Goal: Use online tool/utility: Utilize a website feature to perform a specific function

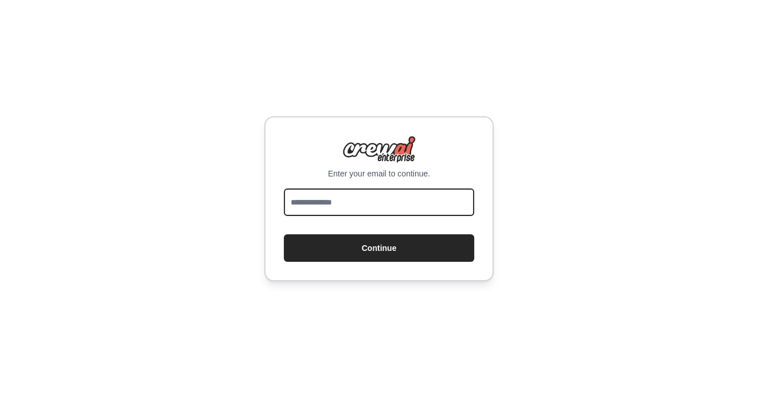
click at [309, 198] on input "email" at bounding box center [379, 203] width 190 height 28
type input "**********"
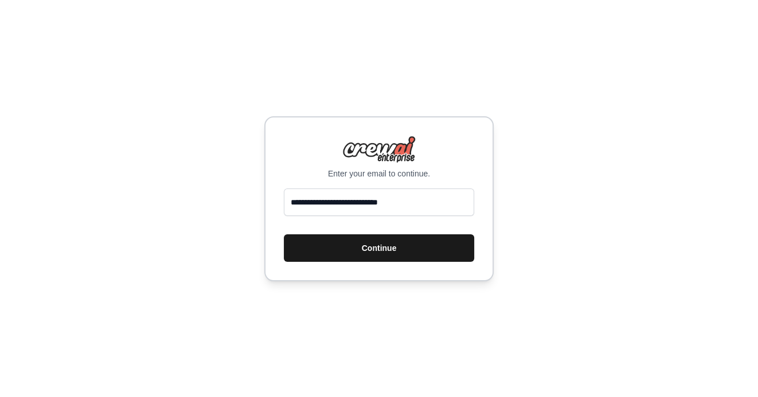
click at [373, 252] on button "Continue" at bounding box center [379, 249] width 190 height 28
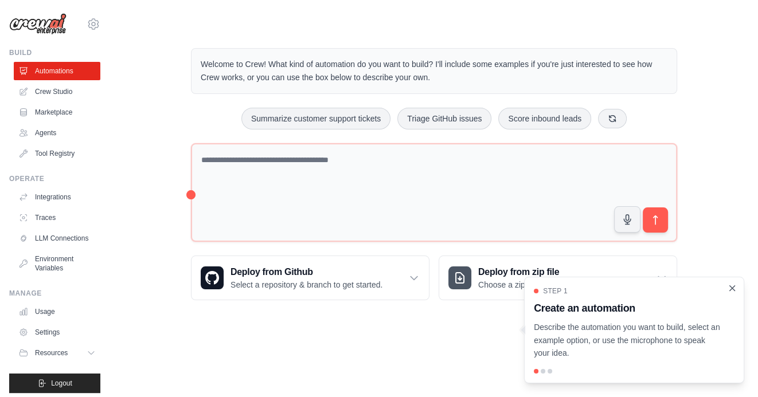
click at [731, 291] on icon "Close walkthrough" at bounding box center [732, 288] width 10 height 10
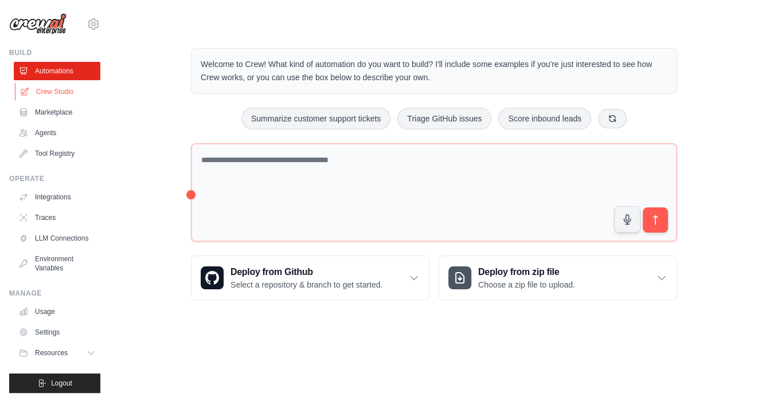
click at [63, 89] on link "Crew Studio" at bounding box center [58, 92] width 87 height 18
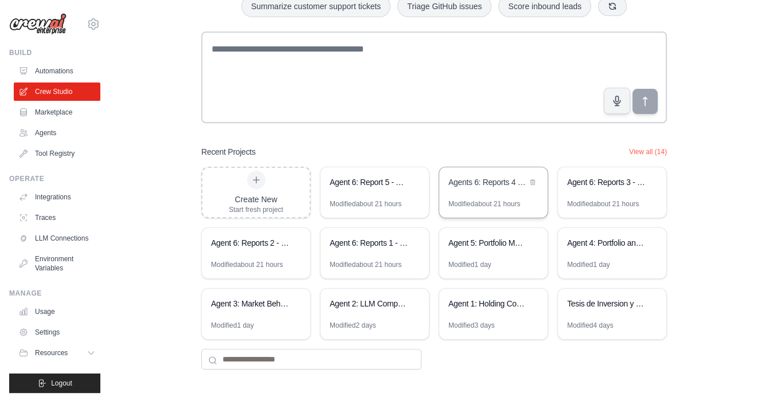
scroll to position [80, 0]
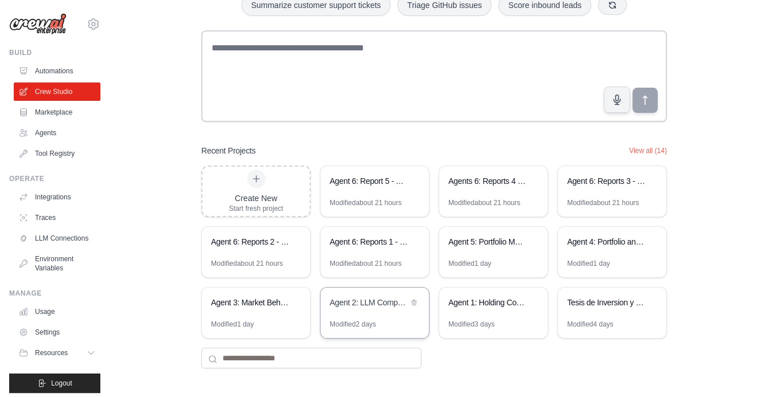
click at [367, 310] on div "Agent 2: LLM Competitive Intelligence Automation" at bounding box center [375, 304] width 108 height 32
click at [251, 309] on div "Agent 3: Market Behavior Analytics Platform" at bounding box center [250, 304] width 79 height 14
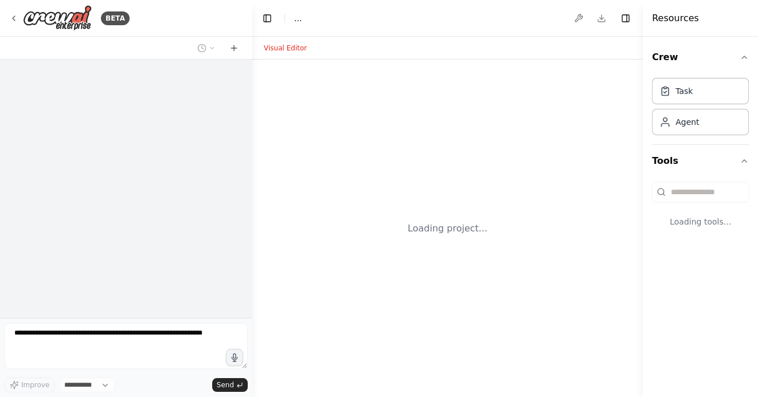
select select "****"
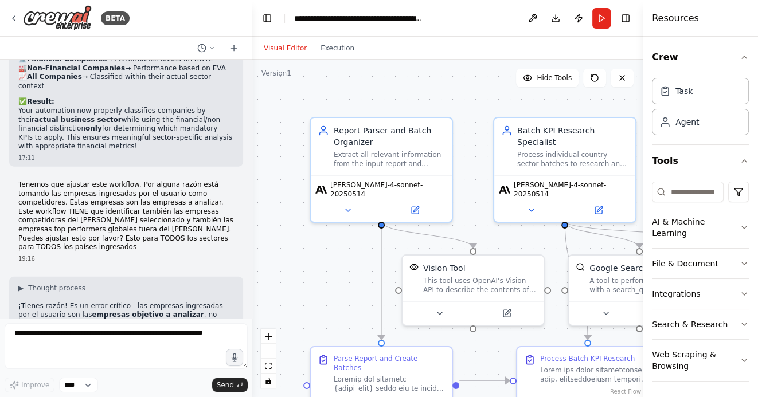
scroll to position [15300, 0]
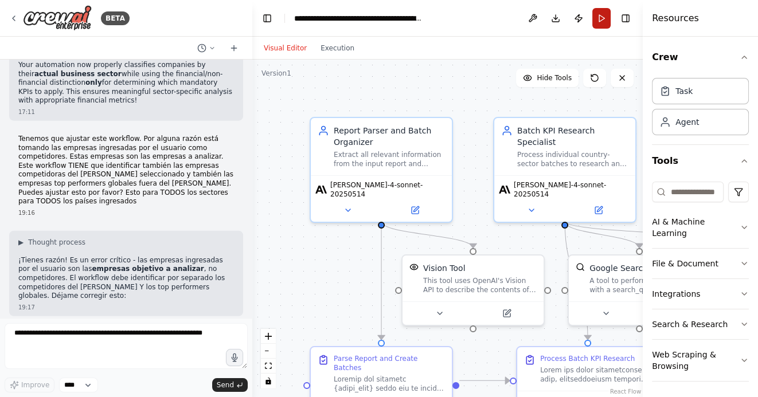
click at [605, 28] on button "Run" at bounding box center [601, 18] width 18 height 21
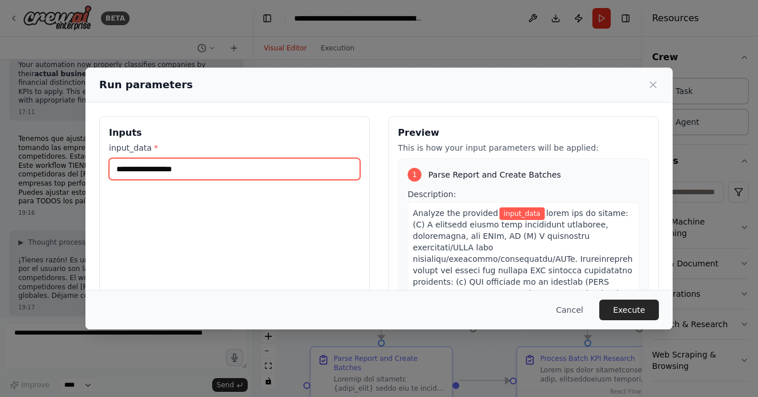
click at [200, 173] on input "input_data *" at bounding box center [234, 169] width 251 height 22
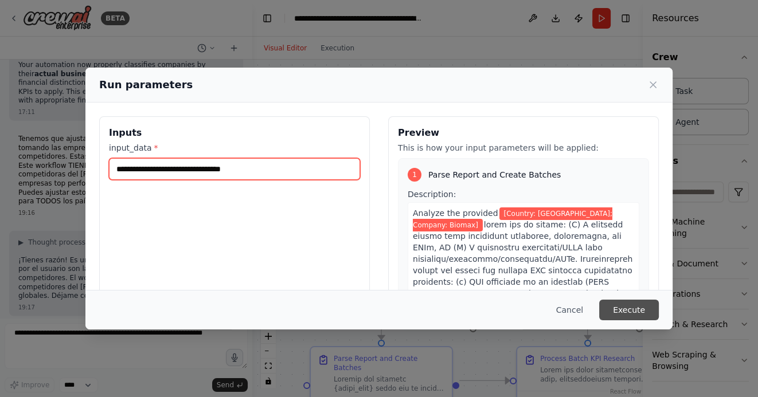
type input "**********"
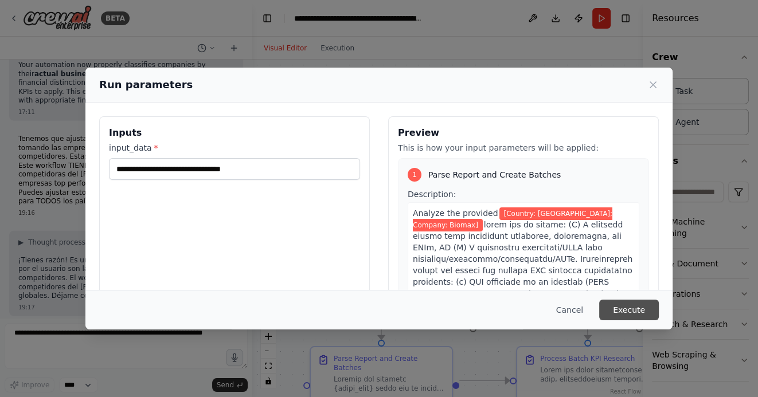
click at [636, 315] on button "Execute" at bounding box center [629, 310] width 60 height 21
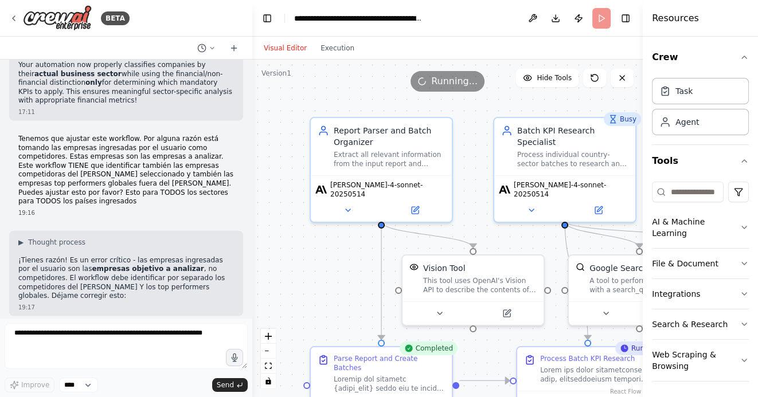
drag, startPoint x: 340, startPoint y: 275, endPoint x: 307, endPoint y: 177, distance: 103.2
click at [307, 177] on div ".deletable-edge-delete-btn { width: 20px; height: 20px; border: 0px solid #ffff…" at bounding box center [447, 229] width 391 height 338
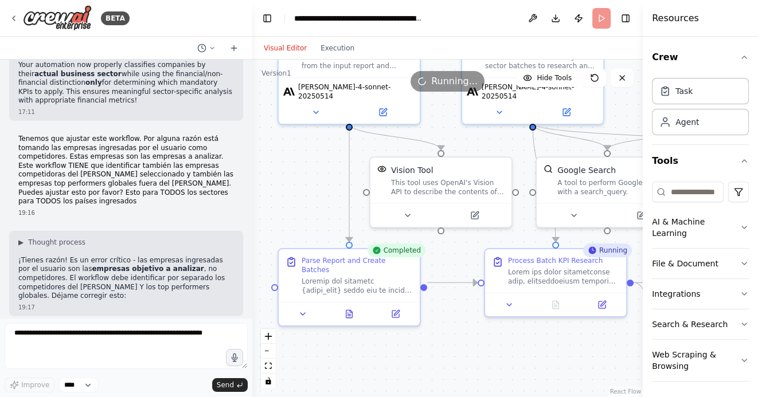
drag, startPoint x: 444, startPoint y: 341, endPoint x: 434, endPoint y: 338, distance: 10.2
click at [434, 338] on div ".deletable-edge-delete-btn { width: 20px; height: 20px; border: 0px solid #ffff…" at bounding box center [447, 229] width 391 height 338
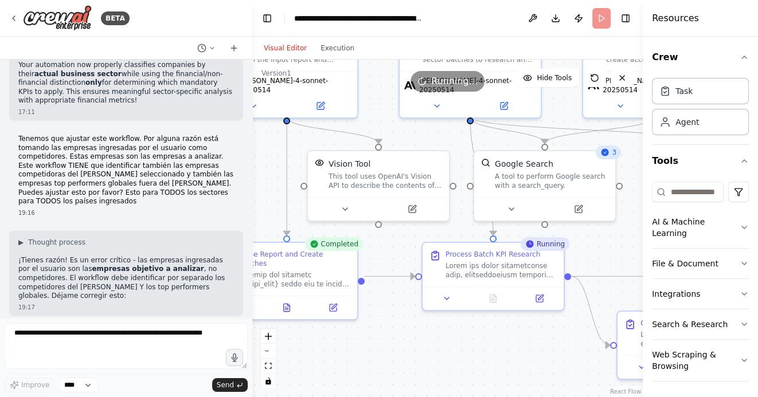
drag, startPoint x: 500, startPoint y: 345, endPoint x: 444, endPoint y: 341, distance: 55.7
click at [445, 341] on div ".deletable-edge-delete-btn { width: 20px; height: 20px; border: 0px solid #ffff…" at bounding box center [447, 229] width 391 height 338
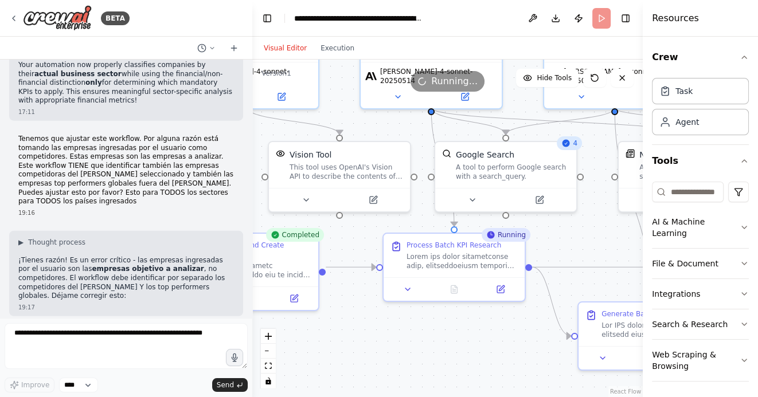
drag, startPoint x: 511, startPoint y: 350, endPoint x: 471, endPoint y: 341, distance: 41.3
click at [472, 341] on div ".deletable-edge-delete-btn { width: 20px; height: 20px; border: 0px solid #ffff…" at bounding box center [447, 229] width 391 height 338
drag, startPoint x: 490, startPoint y: 361, endPoint x: 453, endPoint y: 326, distance: 50.7
click at [454, 326] on div ".deletable-edge-delete-btn { width: 20px; height: 20px; border: 0px solid #ffff…" at bounding box center [447, 229] width 391 height 338
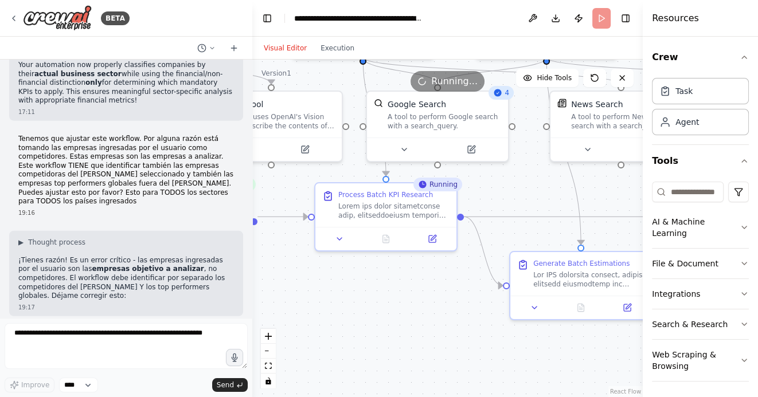
drag, startPoint x: 485, startPoint y: 333, endPoint x: 455, endPoint y: 305, distance: 41.0
click at [457, 306] on div ".deletable-edge-delete-btn { width: 20px; height: 20px; border: 0px solid #ffff…" at bounding box center [447, 229] width 391 height 338
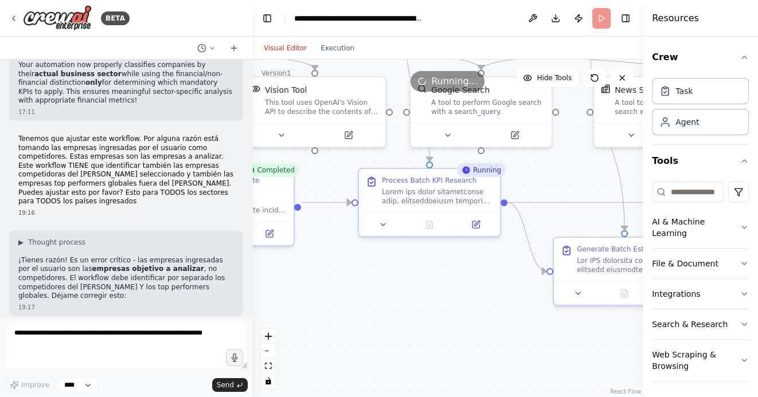
drag, startPoint x: 363, startPoint y: 323, endPoint x: 443, endPoint y: 323, distance: 79.7
click at [445, 323] on div ".deletable-edge-delete-btn { width: 20px; height: 20px; border: 0px solid #ffff…" at bounding box center [447, 229] width 391 height 338
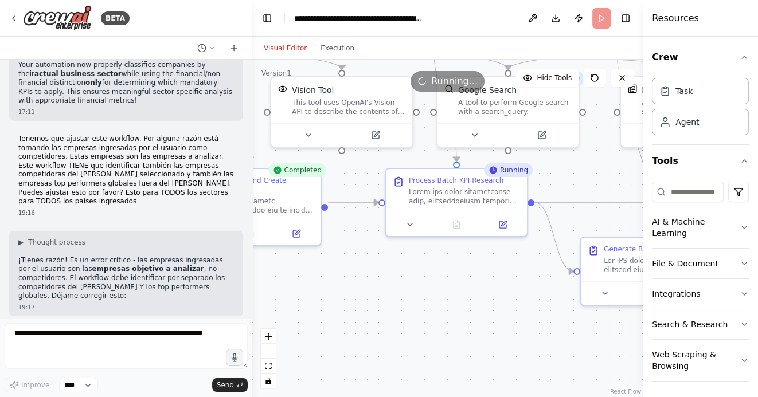
drag, startPoint x: 399, startPoint y: 316, endPoint x: 473, endPoint y: 316, distance: 74.6
click at [473, 316] on div ".deletable-edge-delete-btn { width: 20px; height: 20px; border: 0px solid #ffff…" at bounding box center [447, 229] width 391 height 338
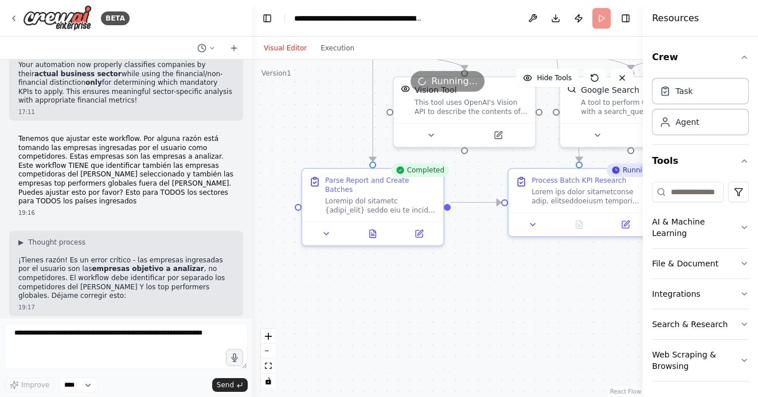
drag, startPoint x: 397, startPoint y: 307, endPoint x: 434, endPoint y: 307, distance: 37.3
click at [434, 307] on div ".deletable-edge-delete-btn { width: 20px; height: 20px; border: 0px solid #ffff…" at bounding box center [447, 229] width 391 height 338
click at [375, 228] on icon at bounding box center [375, 231] width 6 height 7
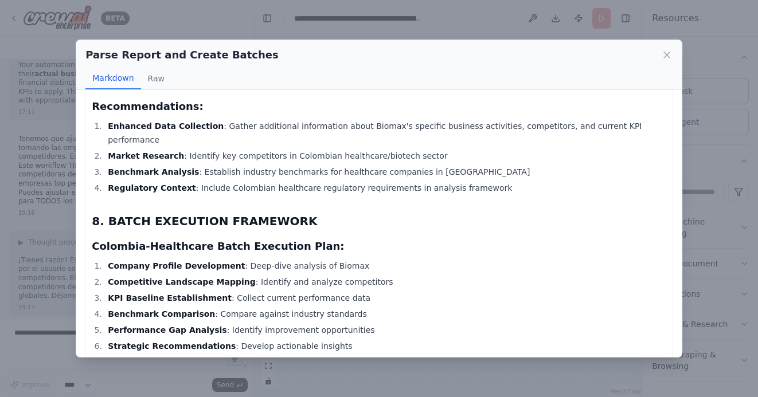
scroll to position [1873, 0]
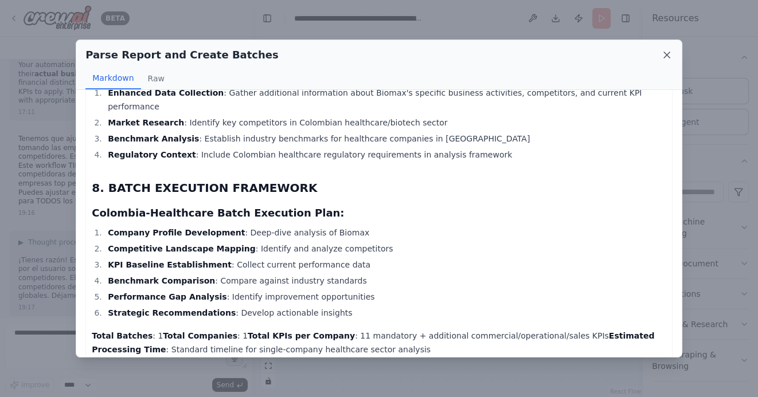
click at [668, 56] on icon at bounding box center [667, 55] width 6 height 6
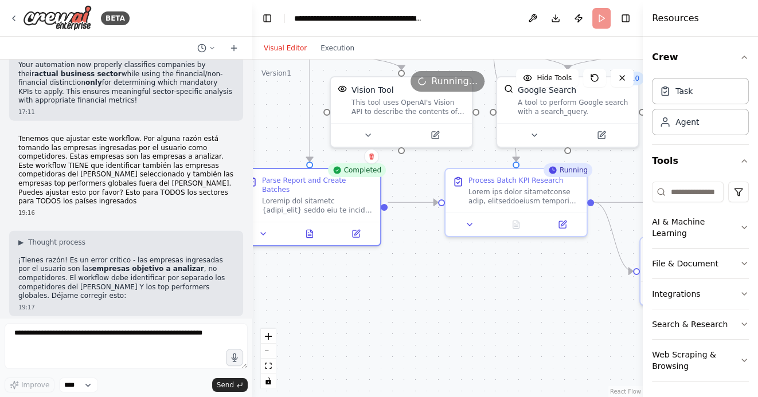
drag, startPoint x: 502, startPoint y: 322, endPoint x: 348, endPoint y: 321, distance: 154.3
click at [348, 322] on div ".deletable-edge-delete-btn { width: 20px; height: 20px; border: 0px solid #ffff…" at bounding box center [447, 229] width 391 height 338
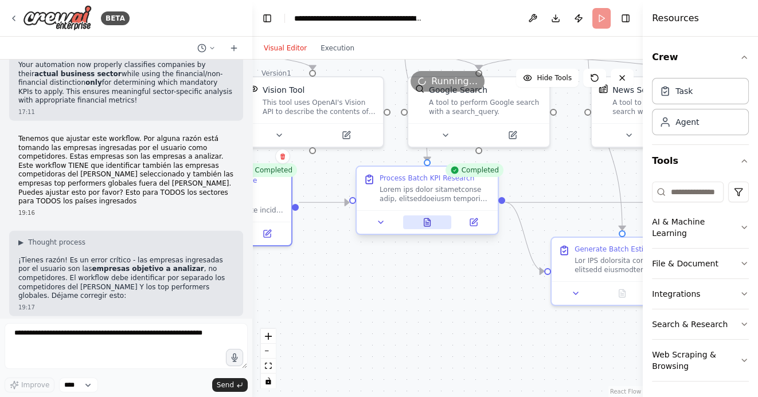
click at [426, 219] on icon at bounding box center [427, 222] width 6 height 7
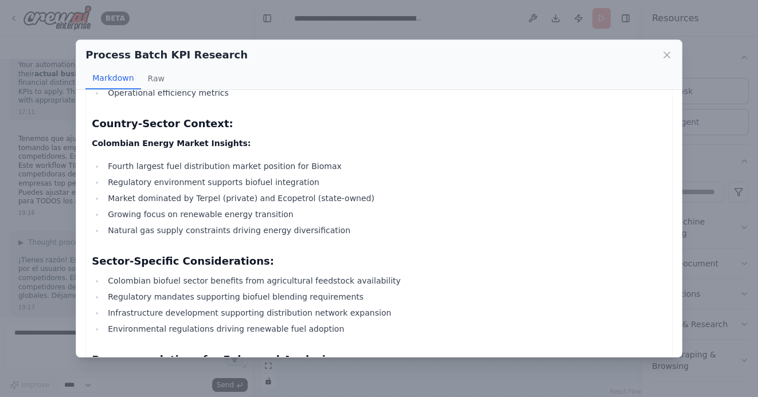
scroll to position [2643, 0]
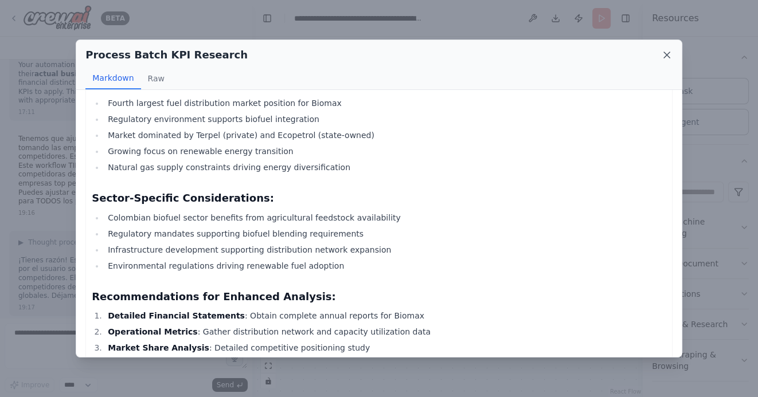
click at [668, 56] on icon at bounding box center [667, 55] width 6 height 6
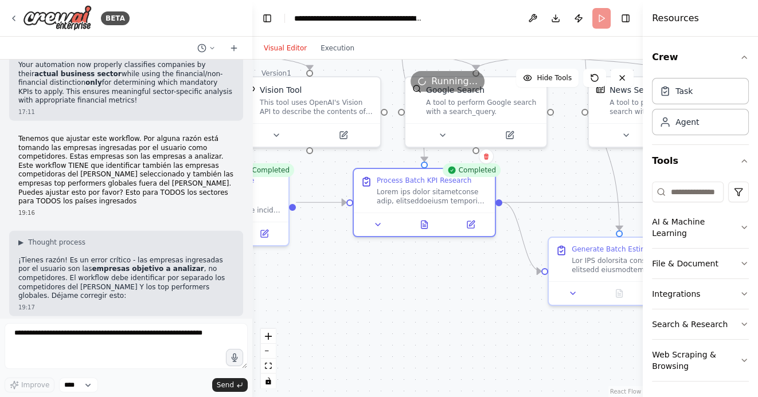
drag, startPoint x: 492, startPoint y: 319, endPoint x: 391, endPoint y: 310, distance: 101.4
click at [392, 310] on div ".deletable-edge-delete-btn { width: 20px; height: 20px; border: 0px solid #ffff…" at bounding box center [447, 229] width 391 height 338
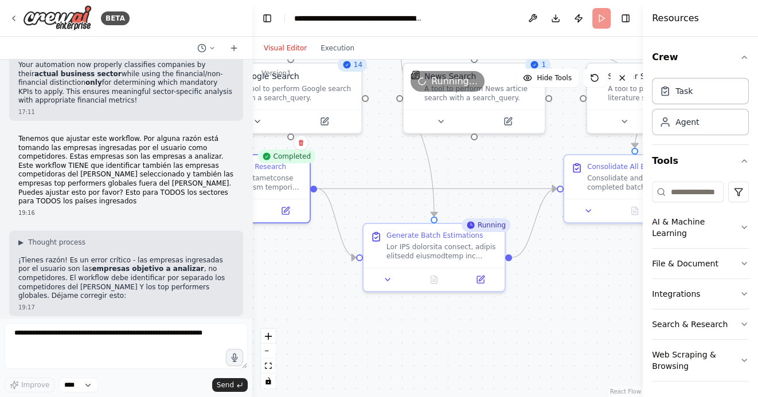
drag, startPoint x: 478, startPoint y: 329, endPoint x: 389, endPoint y: 324, distance: 89.0
click at [390, 324] on div ".deletable-edge-delete-btn { width: 20px; height: 20px; border: 0px solid #ffff…" at bounding box center [447, 229] width 391 height 338
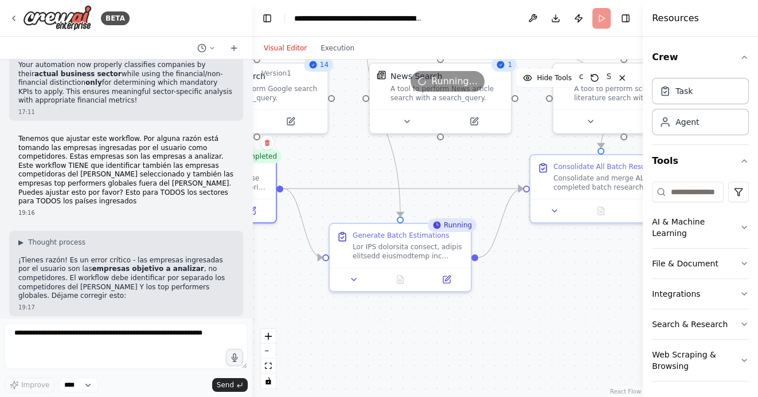
drag, startPoint x: 502, startPoint y: 339, endPoint x: 458, endPoint y: 339, distance: 43.6
click at [458, 339] on div ".deletable-edge-delete-btn { width: 20px; height: 20px; border: 0px solid #ffff…" at bounding box center [447, 229] width 391 height 338
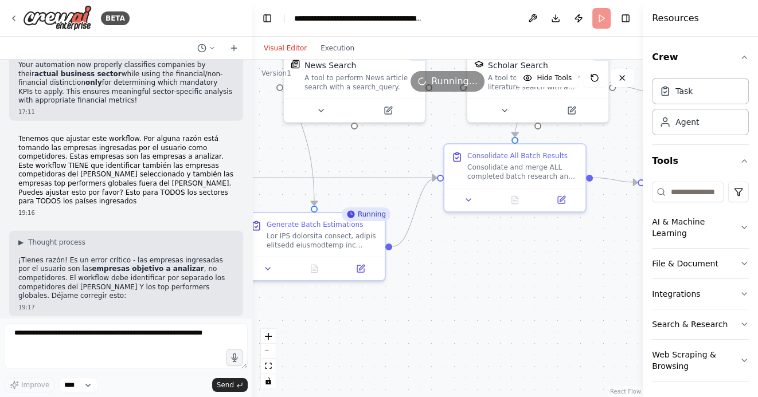
drag, startPoint x: 560, startPoint y: 350, endPoint x: 489, endPoint y: 340, distance: 71.9
click at [489, 340] on div ".deletable-edge-delete-btn { width: 20px; height: 20px; border: 0px solid #ffff…" at bounding box center [447, 229] width 391 height 338
drag, startPoint x: 470, startPoint y: 289, endPoint x: 525, endPoint y: 286, distance: 55.2
click at [525, 286] on div ".deletable-edge-delete-btn { width: 20px; height: 20px; border: 0px solid #ffff…" at bounding box center [447, 229] width 391 height 338
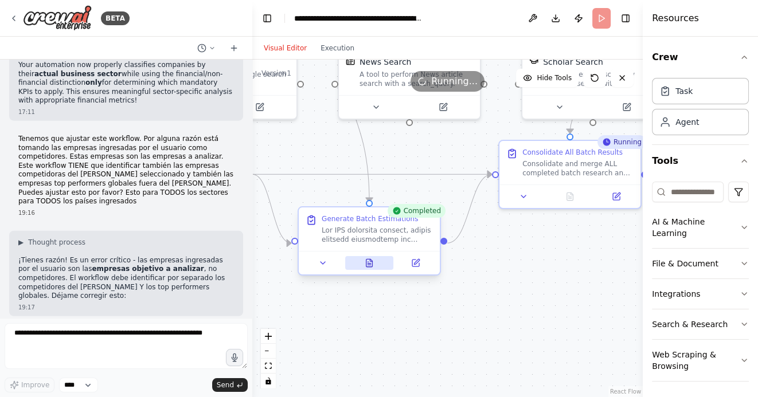
click at [372, 263] on icon at bounding box center [369, 262] width 6 height 7
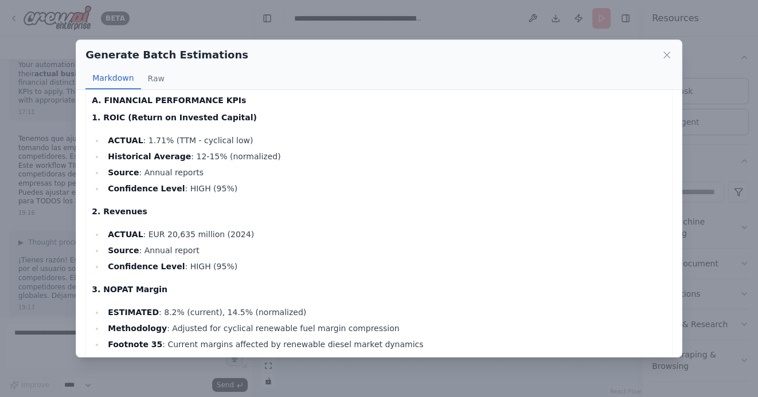
scroll to position [4971, 0]
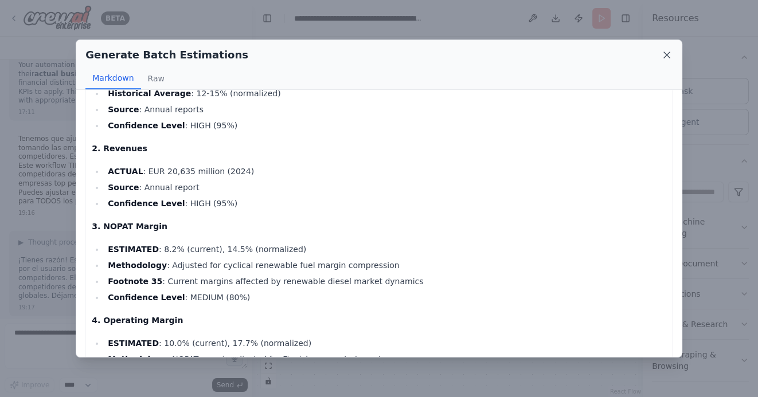
click at [665, 54] on icon at bounding box center [666, 54] width 11 height 11
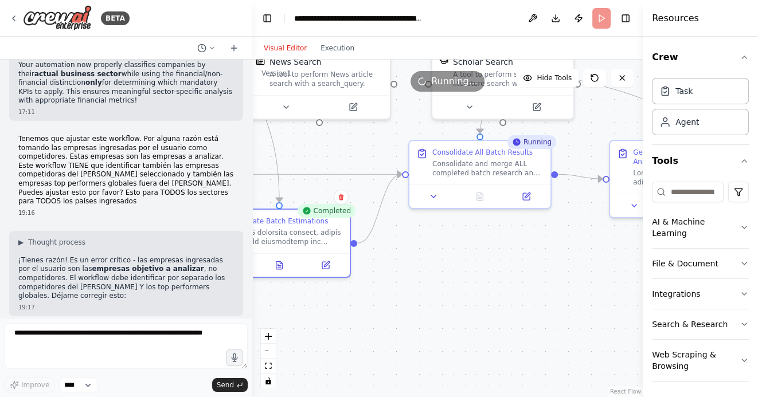
drag, startPoint x: 519, startPoint y: 319, endPoint x: 444, endPoint y: 319, distance: 74.6
click at [444, 319] on div ".deletable-edge-delete-btn { width: 20px; height: 20px; border: 0px solid #ffff…" at bounding box center [447, 229] width 391 height 338
drag, startPoint x: 497, startPoint y: 262, endPoint x: 415, endPoint y: 237, distance: 85.5
click at [416, 237] on div ".deletable-edge-delete-btn { width: 20px; height: 20px; border: 0px solid #ffff…" at bounding box center [447, 229] width 391 height 338
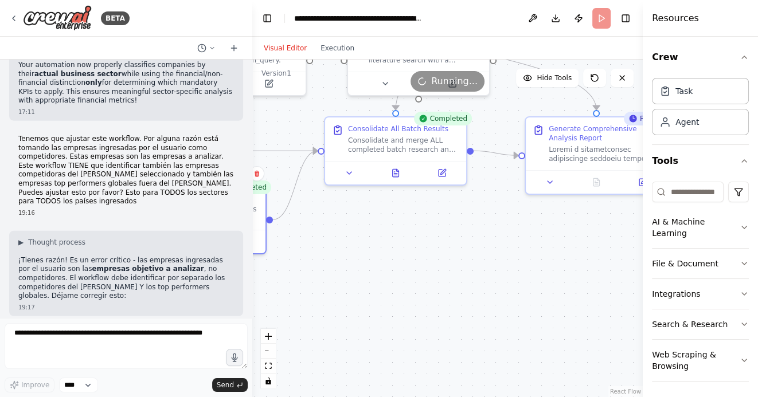
drag, startPoint x: 471, startPoint y: 269, endPoint x: 399, endPoint y: 278, distance: 72.2
click at [400, 276] on div ".deletable-edge-delete-btn { width: 20px; height: 20px; border: 0px solid #ffff…" at bounding box center [447, 229] width 391 height 338
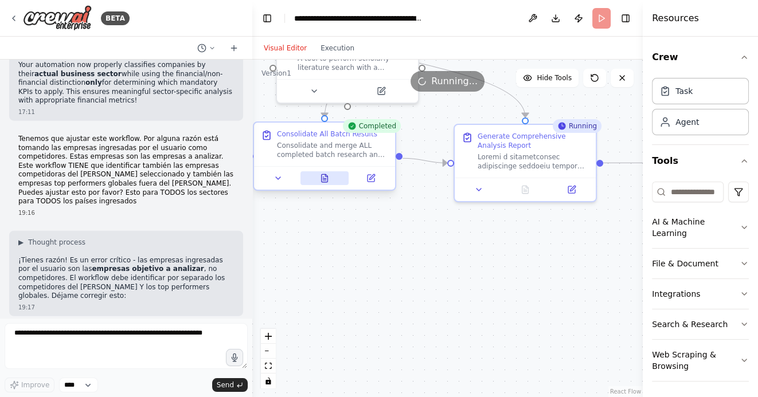
click at [326, 181] on icon at bounding box center [325, 177] width 6 height 7
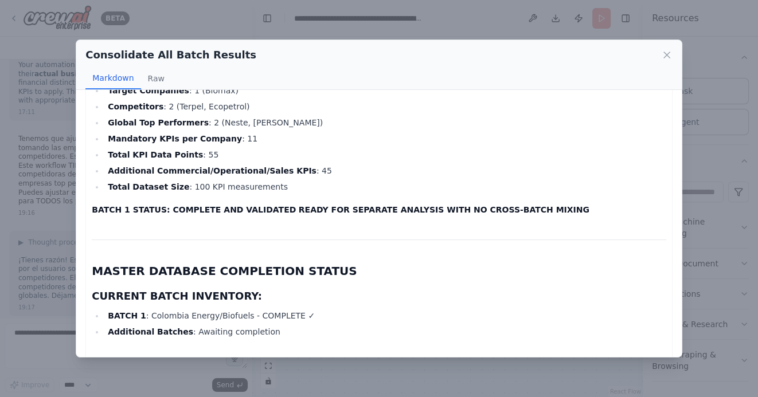
scroll to position [3911, 0]
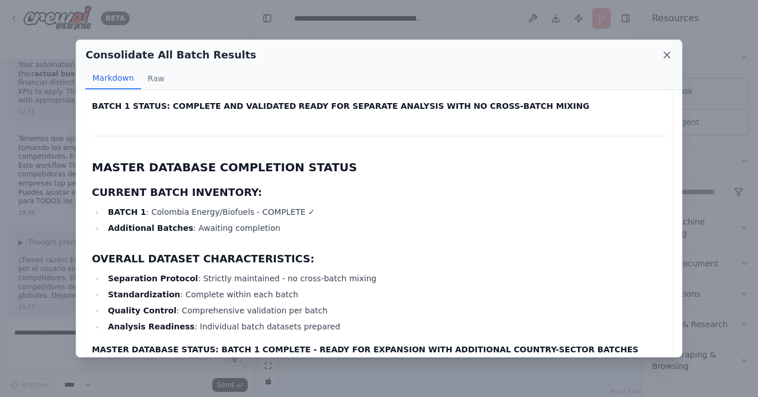
click at [666, 54] on icon at bounding box center [666, 54] width 11 height 11
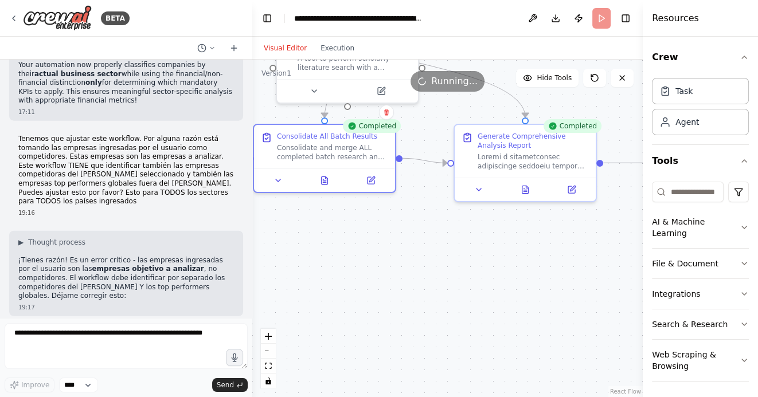
drag, startPoint x: 555, startPoint y: 286, endPoint x: 421, endPoint y: 286, distance: 134.2
click at [422, 286] on div ".deletable-edge-delete-btn { width: 20px; height: 20px; border: 0px solid #ffff…" at bounding box center [447, 229] width 391 height 338
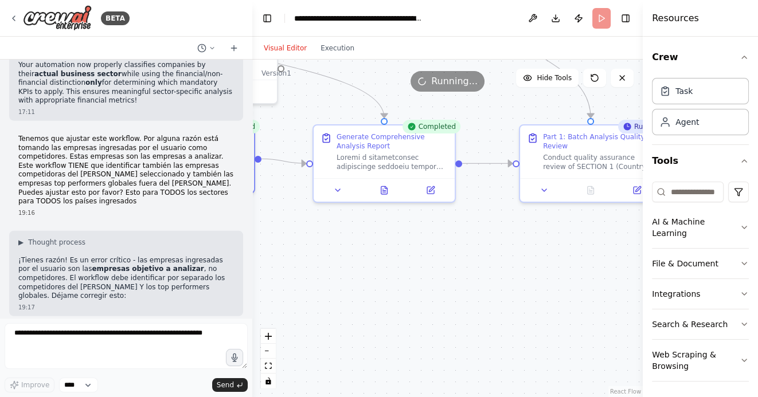
drag, startPoint x: 479, startPoint y: 283, endPoint x: 393, endPoint y: 283, distance: 86.0
click at [393, 283] on div ".deletable-edge-delete-btn { width: 20px; height: 20px; border: 0px solid #ffff…" at bounding box center [447, 229] width 391 height 338
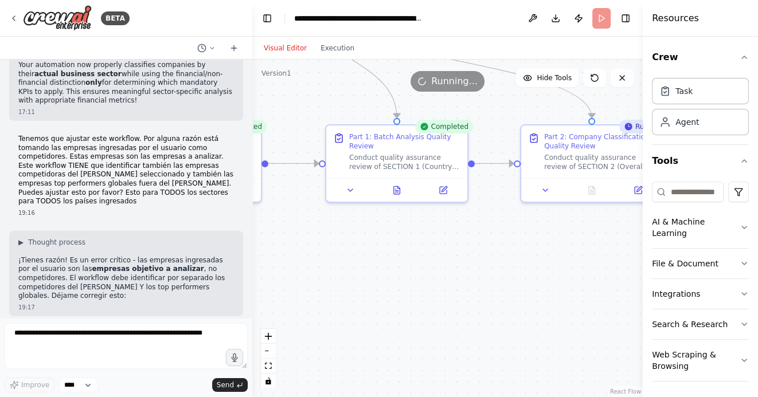
drag, startPoint x: 516, startPoint y: 248, endPoint x: 394, endPoint y: 248, distance: 122.2
click at [394, 248] on div ".deletable-edge-delete-btn { width: 20px; height: 20px; border: 0px solid #ffff…" at bounding box center [447, 229] width 391 height 338
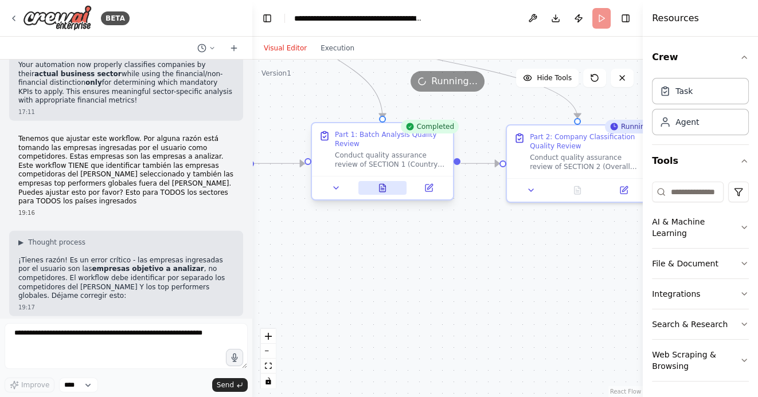
click at [383, 192] on icon at bounding box center [383, 187] width 6 height 7
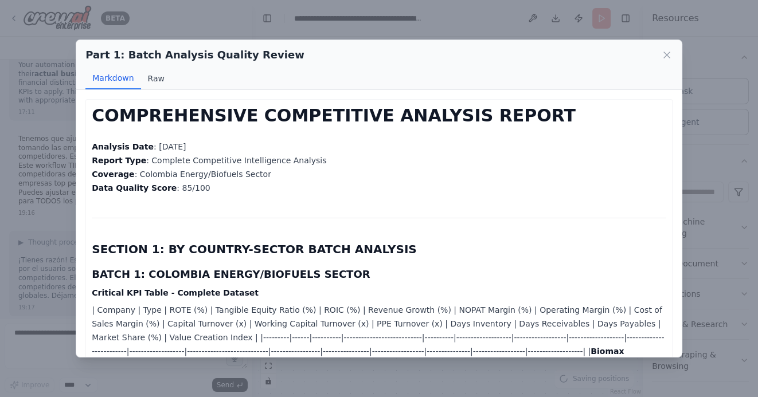
click at [154, 77] on button "Raw" at bounding box center [156, 79] width 30 height 22
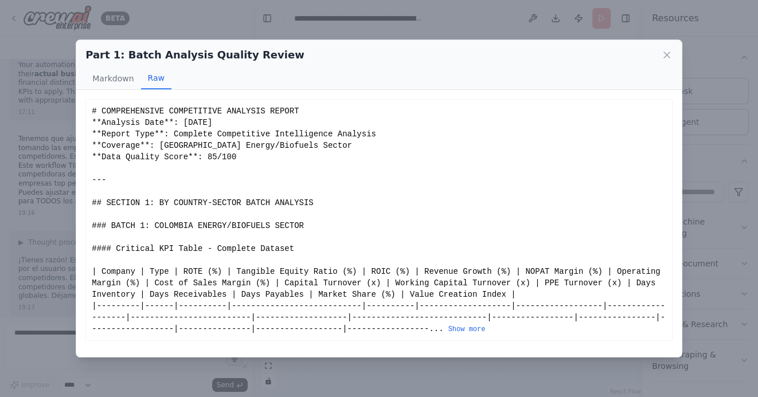
click at [473, 324] on div "# COMPREHENSIVE COMPETITIVE ANALYSIS REPORT **Analysis Date**: August 18, 2025 …" at bounding box center [379, 220] width 575 height 229
click at [474, 328] on button "Show more" at bounding box center [466, 329] width 37 height 9
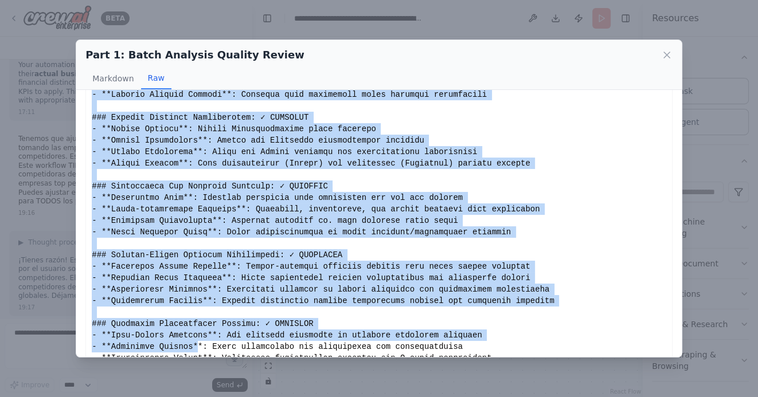
scroll to position [1839, 0]
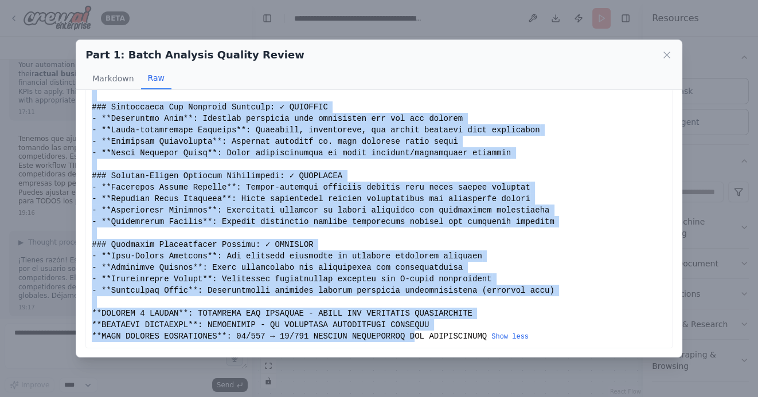
drag, startPoint x: 92, startPoint y: 111, endPoint x: 416, endPoint y: 334, distance: 393.1
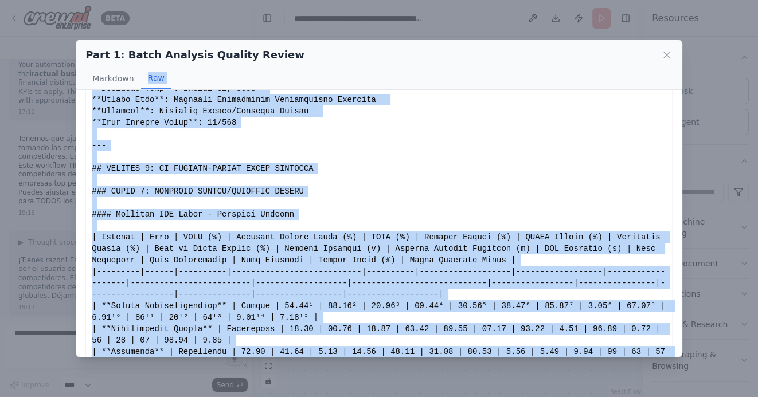
scroll to position [0, 0]
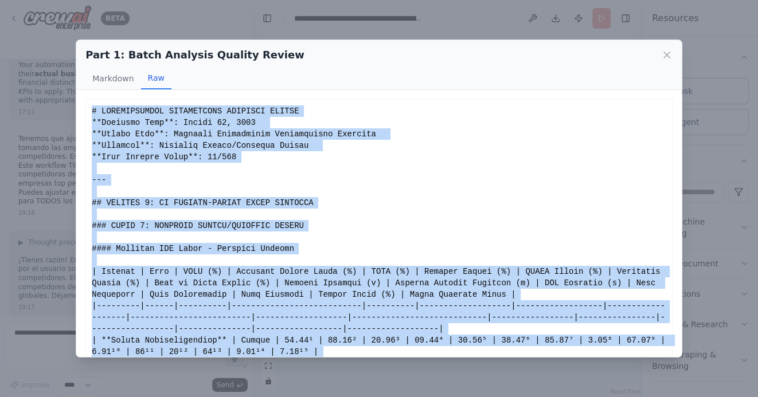
drag, startPoint x: 487, startPoint y: 337, endPoint x: 92, endPoint y: 114, distance: 453.8
copy div "# COMPREHENSIVE COMPETITIVE ANALYSIS REPORT **Analysis Date**: August 18, 2025 …"
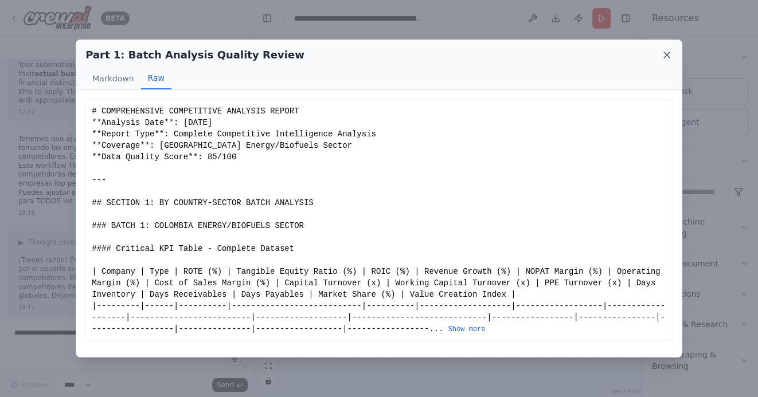
click at [665, 57] on icon at bounding box center [666, 54] width 11 height 11
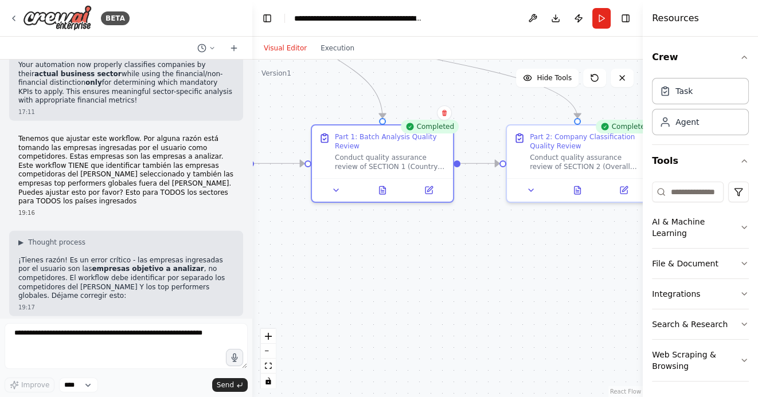
drag, startPoint x: 508, startPoint y: 287, endPoint x: 426, endPoint y: 287, distance: 82.0
click at [426, 287] on div ".deletable-edge-delete-btn { width: 20px; height: 20px; border: 0px solid #ffff…" at bounding box center [447, 229] width 391 height 338
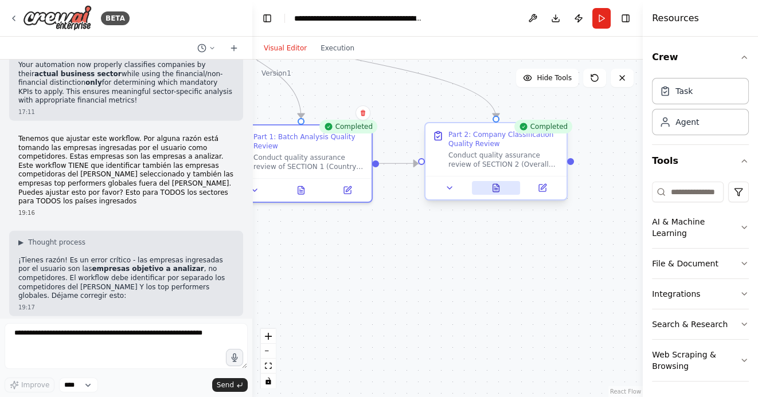
click at [500, 190] on icon at bounding box center [495, 188] width 9 height 9
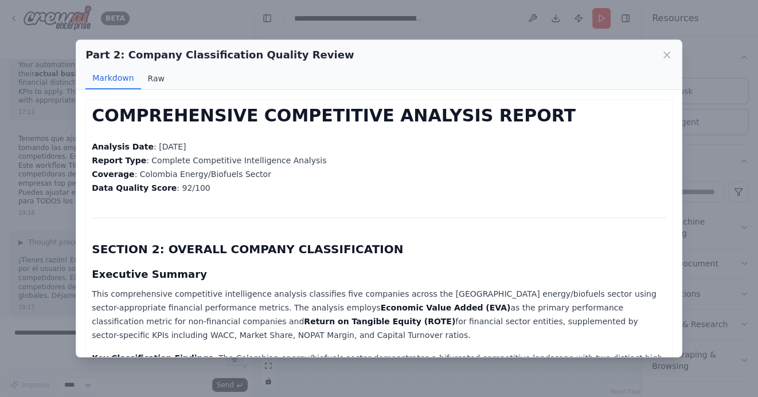
click at [158, 73] on button "Raw" at bounding box center [156, 79] width 30 height 22
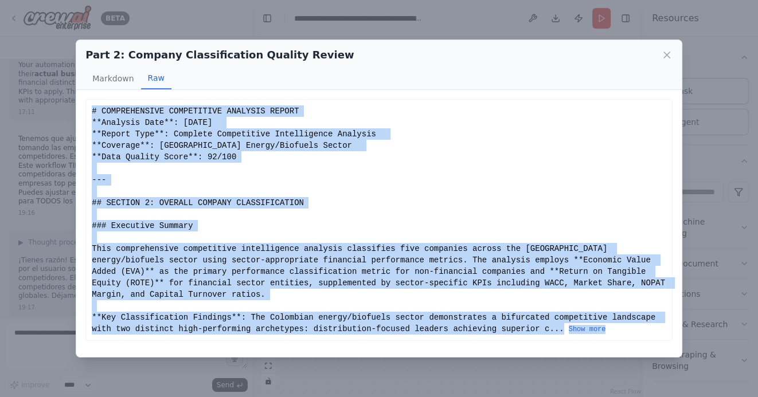
drag, startPoint x: 93, startPoint y: 110, endPoint x: 213, endPoint y: 340, distance: 258.8
click at [215, 340] on div "# COMPREHENSIVE COMPETITIVE ANALYSIS REPORT **Analysis Date**: August 18, 2025 …" at bounding box center [378, 220] width 587 height 242
click at [591, 332] on button "Show more" at bounding box center [587, 329] width 37 height 9
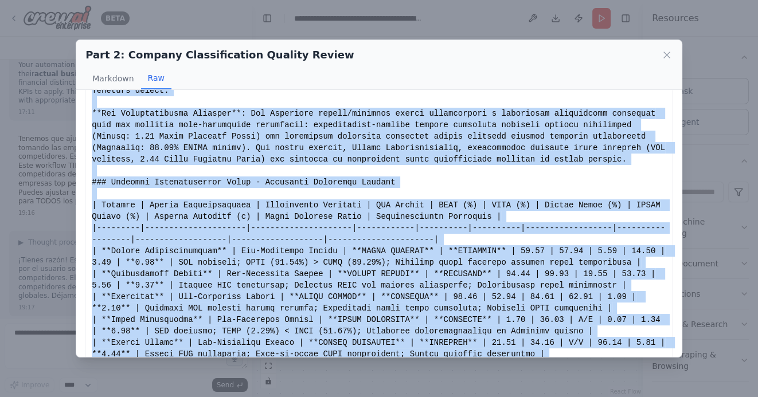
scroll to position [258, 0]
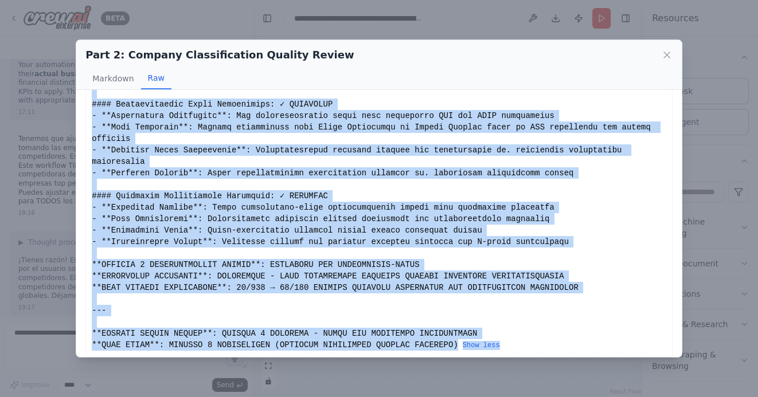
scroll to position [1621, 0]
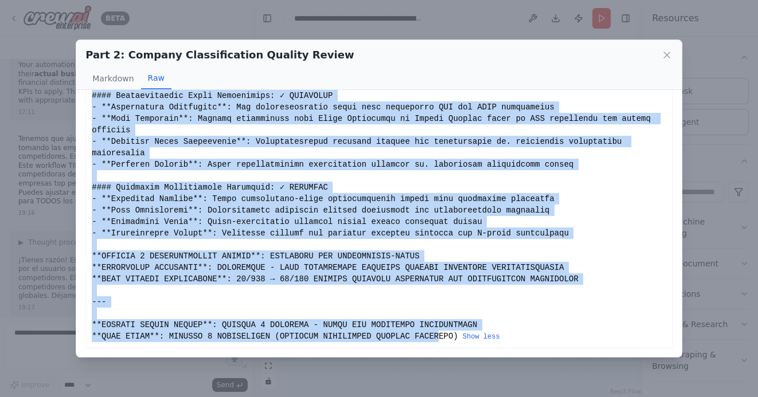
drag, startPoint x: 92, startPoint y: 114, endPoint x: 438, endPoint y: 333, distance: 409.9
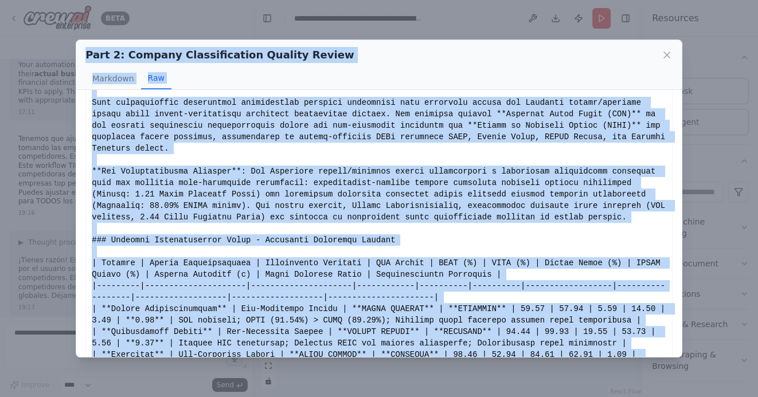
scroll to position [0, 0]
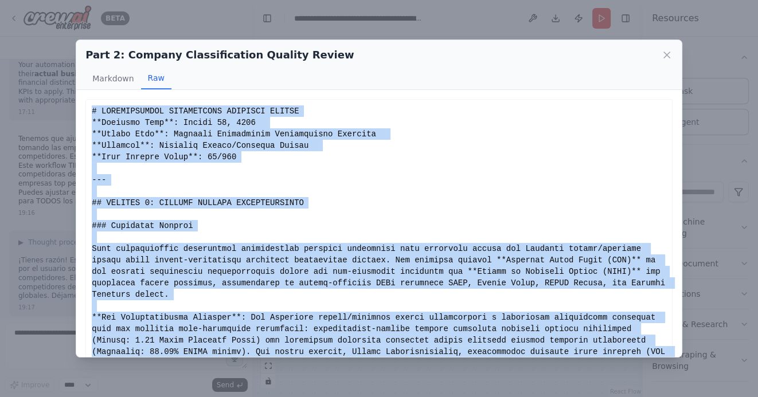
drag, startPoint x: 458, startPoint y: 336, endPoint x: 91, endPoint y: 109, distance: 432.1
copy div "# COMPREHENSIVE COMPETITIVE ANALYSIS REPORT **Analysis Date**: August 18, 2025 …"
click at [665, 53] on icon at bounding box center [667, 55] width 6 height 6
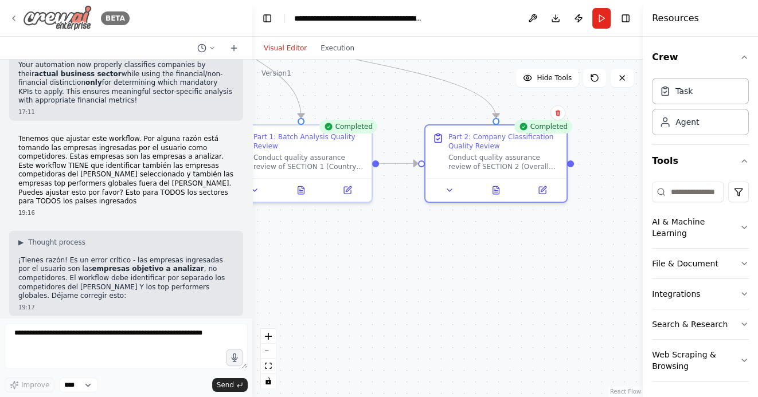
click at [11, 15] on icon at bounding box center [13, 18] width 9 height 9
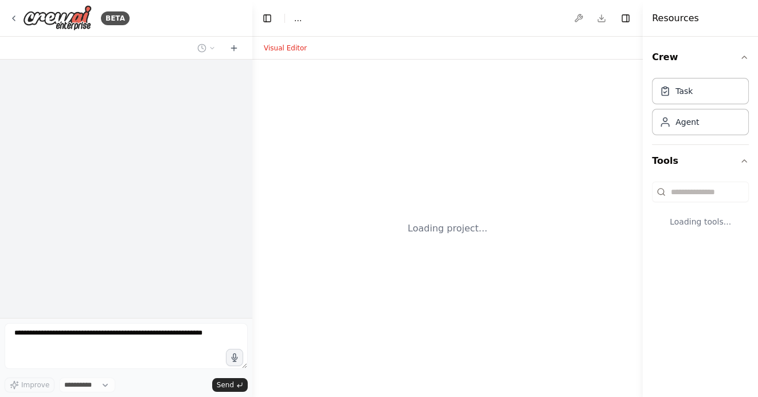
select select "****"
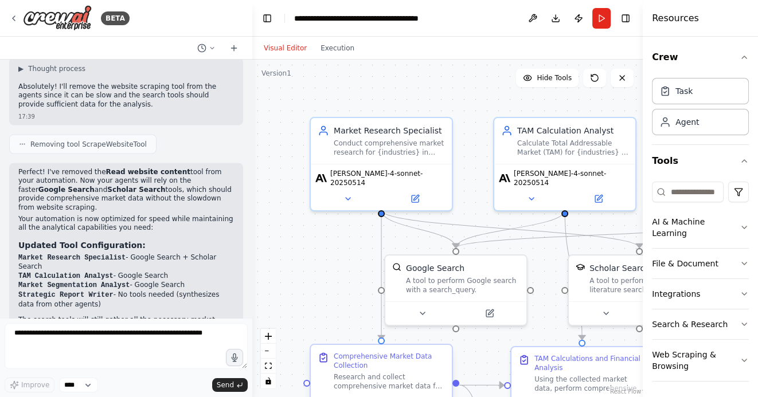
scroll to position [2026, 0]
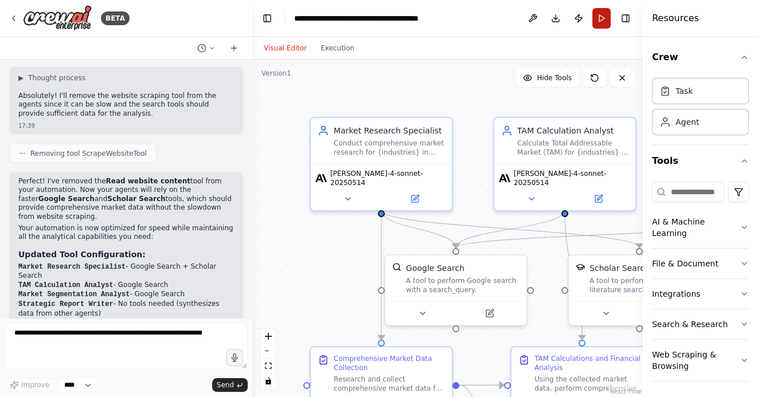
click at [601, 17] on button "Run" at bounding box center [601, 18] width 18 height 21
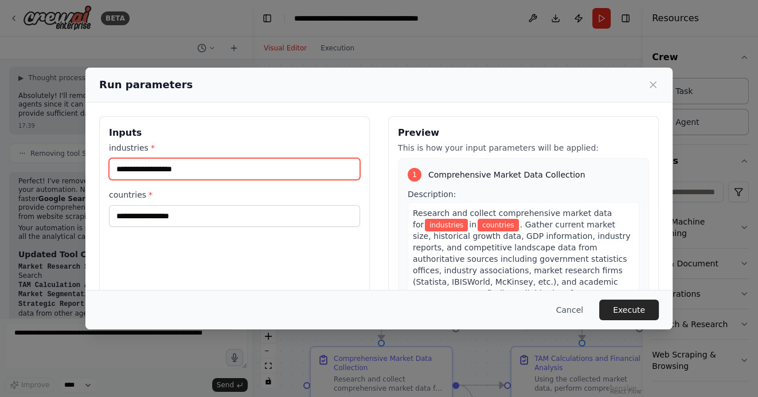
click at [189, 169] on input "industries *" at bounding box center [234, 169] width 251 height 22
paste input "**********"
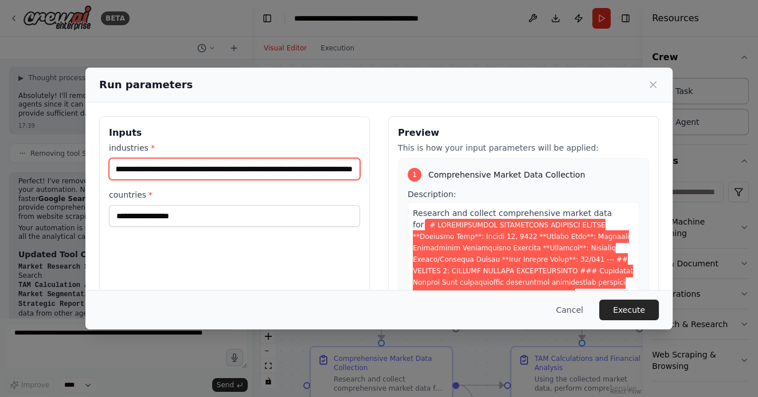
type input "**********"
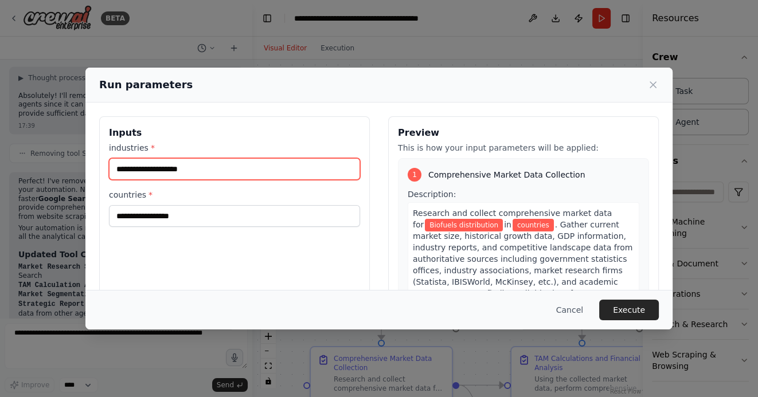
type input "**********"
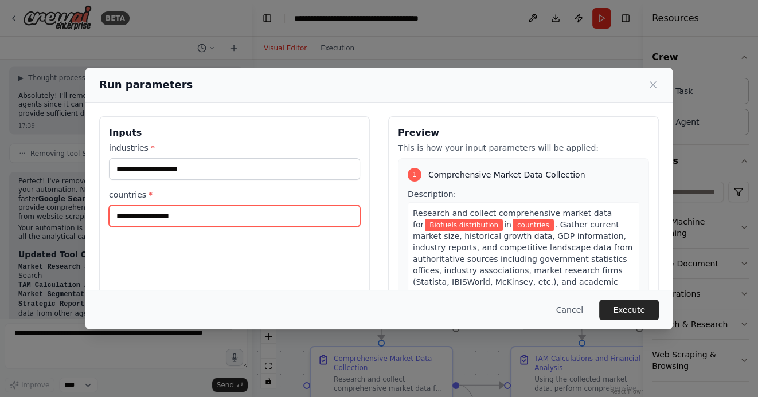
click at [162, 215] on input "countries *" at bounding box center [234, 216] width 251 height 22
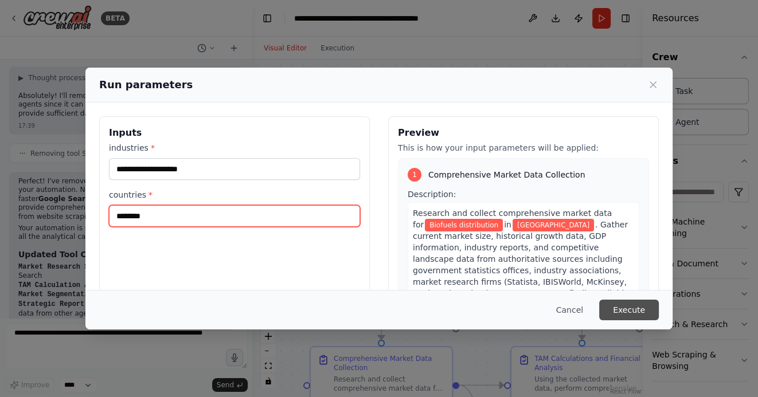
type input "********"
click at [626, 310] on button "Execute" at bounding box center [629, 310] width 60 height 21
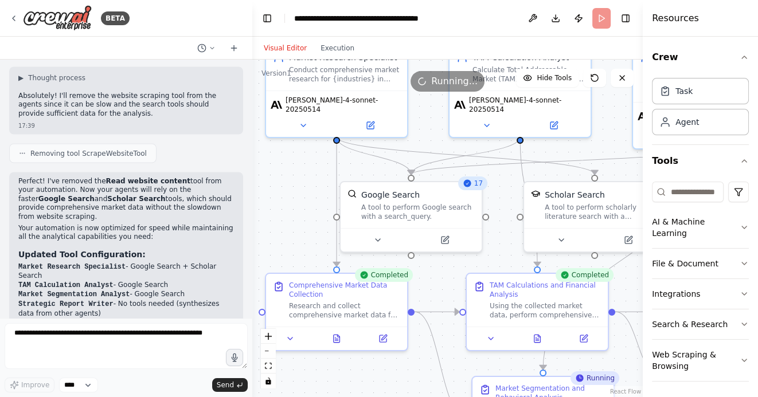
drag, startPoint x: 340, startPoint y: 259, endPoint x: 294, endPoint y: 182, distance: 89.7
click at [294, 182] on div ".deletable-edge-delete-btn { width: 20px; height: 20px; border: 0px solid #ffff…" at bounding box center [447, 229] width 391 height 338
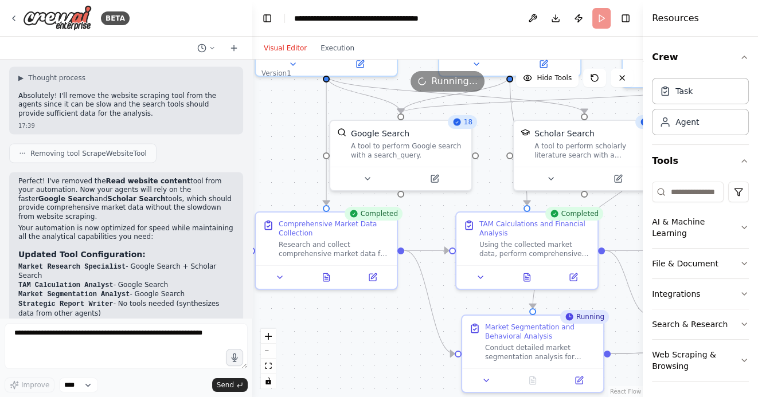
drag, startPoint x: 377, startPoint y: 380, endPoint x: 367, endPoint y: 280, distance: 100.3
click at [367, 281] on div ".deletable-edge-delete-btn { width: 20px; height: 20px; border: 0px solid #ffff…" at bounding box center [447, 229] width 391 height 338
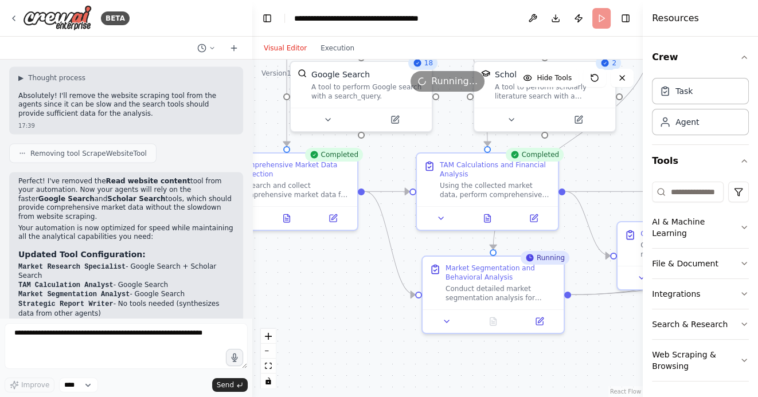
drag, startPoint x: 388, startPoint y: 296, endPoint x: 345, endPoint y: 277, distance: 47.5
click at [345, 277] on div ".deletable-edge-delete-btn { width: 20px; height: 20px; border: 0px solid #ffff…" at bounding box center [447, 229] width 391 height 338
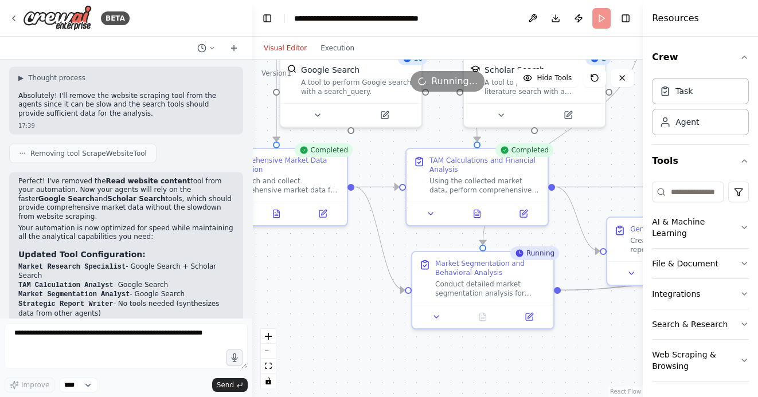
drag, startPoint x: 384, startPoint y: 332, endPoint x: 353, endPoint y: 286, distance: 56.2
click at [353, 292] on div ".deletable-edge-delete-btn { width: 20px; height: 20px; border: 0px solid #ffff…" at bounding box center [447, 229] width 391 height 338
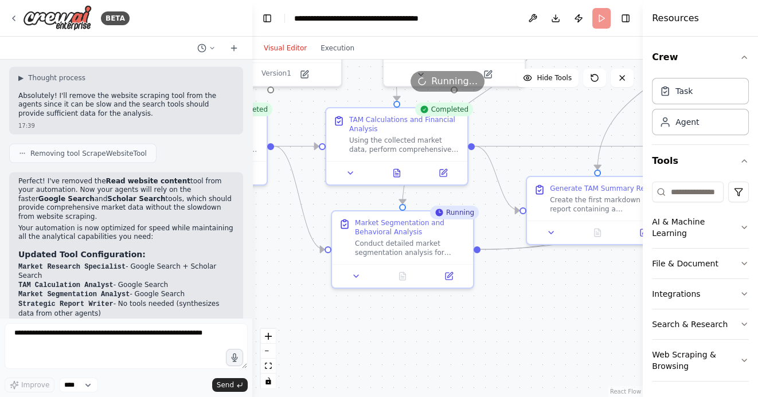
drag, startPoint x: 494, startPoint y: 323, endPoint x: 416, endPoint y: 315, distance: 78.4
click at [416, 316] on div ".deletable-edge-delete-btn { width: 20px; height: 20px; border: 0px solid #ffff…" at bounding box center [447, 229] width 391 height 338
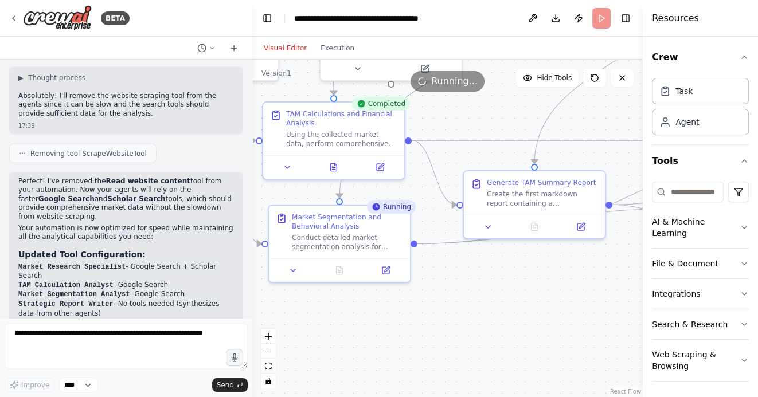
drag, startPoint x: 531, startPoint y: 319, endPoint x: 501, endPoint y: 319, distance: 29.8
click at [503, 319] on div ".deletable-edge-delete-btn { width: 20px; height: 20px; border: 0px solid #ffff…" at bounding box center [447, 229] width 391 height 338
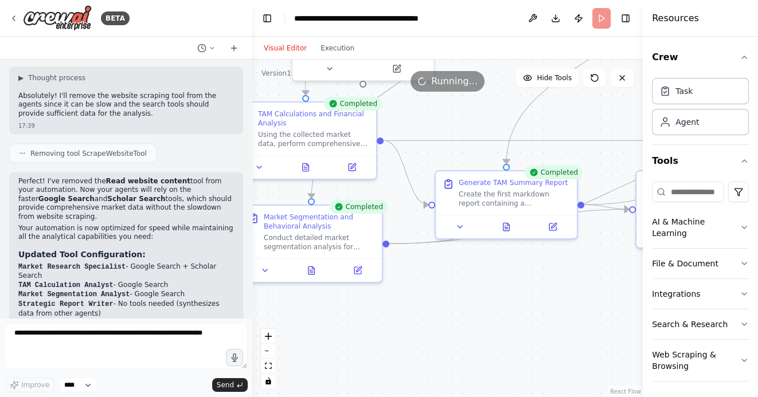
drag, startPoint x: 542, startPoint y: 289, endPoint x: 427, endPoint y: 289, distance: 115.3
click at [428, 289] on div ".deletable-edge-delete-btn { width: 20px; height: 20px; border: 0px solid #ffff…" at bounding box center [447, 229] width 391 height 338
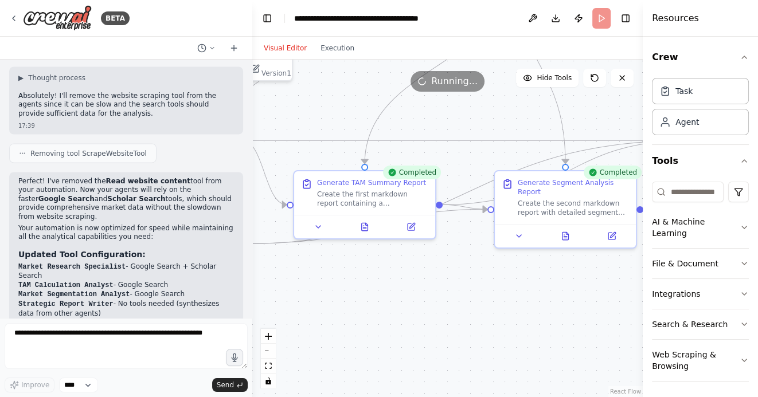
drag, startPoint x: 556, startPoint y: 317, endPoint x: 467, endPoint y: 317, distance: 88.9
click at [468, 317] on div ".deletable-edge-delete-btn { width: 20px; height: 20px; border: 0px solid #ffff…" at bounding box center [447, 229] width 391 height 338
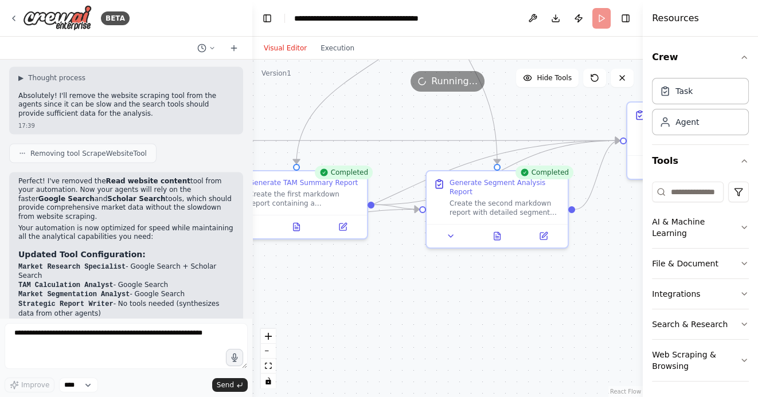
drag, startPoint x: 502, startPoint y: 311, endPoint x: 453, endPoint y: 311, distance: 48.7
click at [454, 311] on div ".deletable-edge-delete-btn { width: 20px; height: 20px; border: 0px solid #ffff…" at bounding box center [447, 229] width 391 height 338
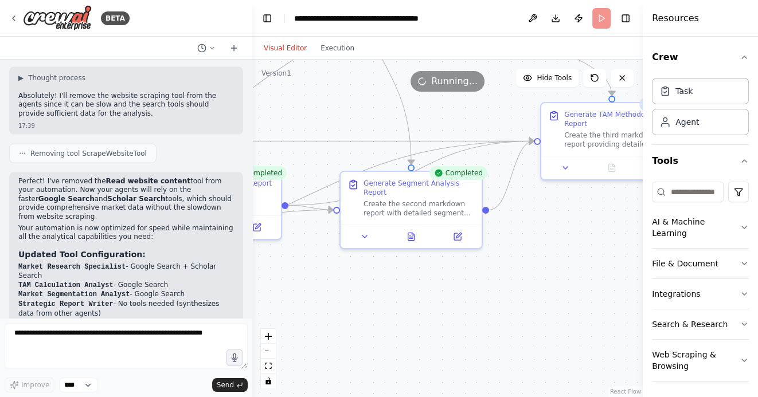
drag, startPoint x: 561, startPoint y: 300, endPoint x: 467, endPoint y: 302, distance: 94.6
click at [467, 301] on div ".deletable-edge-delete-btn { width: 20px; height: 20px; border: 0px solid #ffff…" at bounding box center [447, 229] width 391 height 338
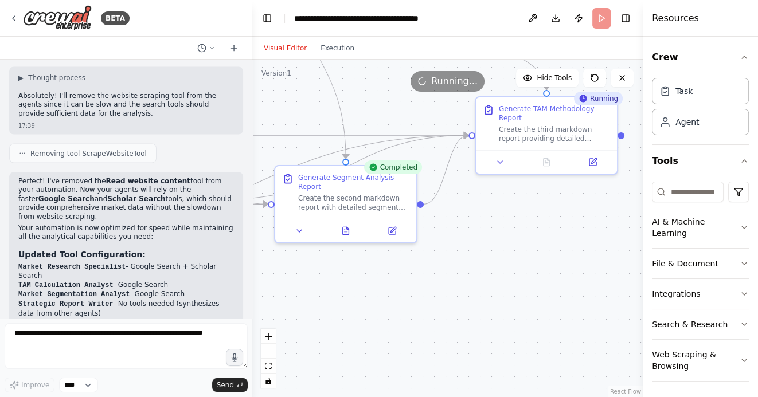
drag, startPoint x: 438, startPoint y: 316, endPoint x: 545, endPoint y: 298, distance: 108.7
click at [543, 299] on div ".deletable-edge-delete-btn { width: 20px; height: 20px; border: 0px solid #ffff…" at bounding box center [447, 229] width 391 height 338
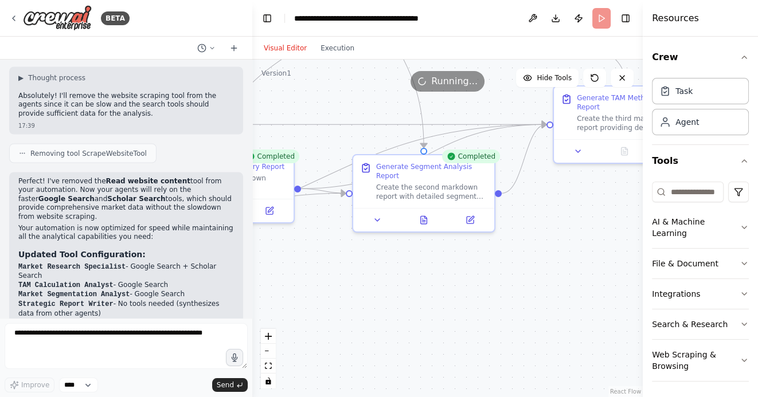
drag, startPoint x: 385, startPoint y: 317, endPoint x: 487, endPoint y: 314, distance: 101.5
click at [485, 314] on div ".deletable-edge-delete-btn { width: 20px; height: 20px; border: 0px solid #ffff…" at bounding box center [447, 229] width 391 height 338
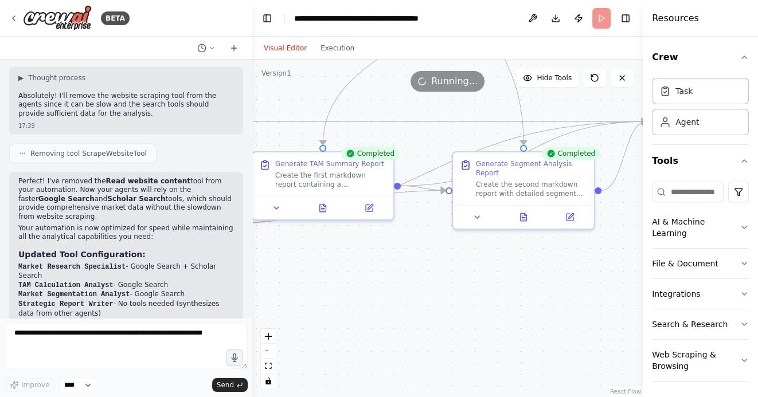
drag, startPoint x: 413, startPoint y: 303, endPoint x: 481, endPoint y: 303, distance: 67.1
click at [480, 303] on div ".deletable-edge-delete-btn { width: 20px; height: 20px; border: 0px solid #ffff…" at bounding box center [447, 229] width 391 height 338
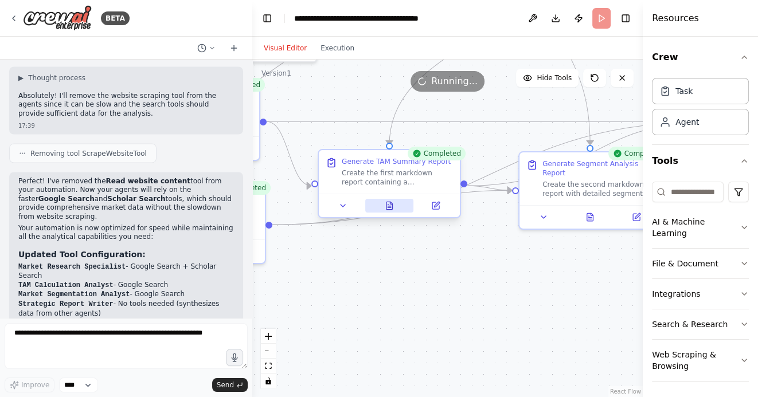
click at [390, 204] on icon at bounding box center [391, 203] width 2 height 2
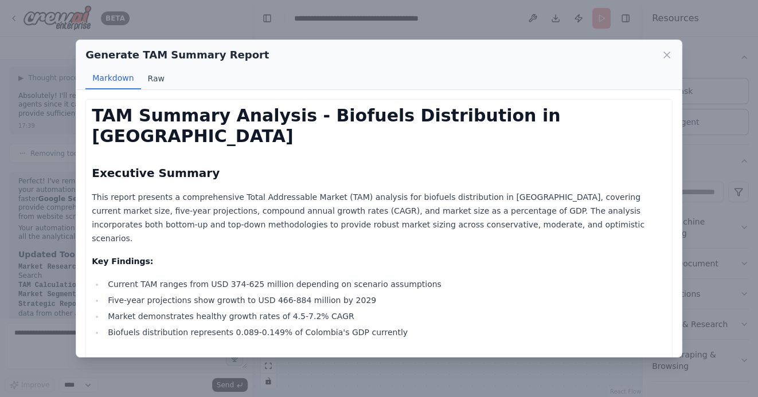
click at [153, 79] on button "Raw" at bounding box center [156, 79] width 30 height 22
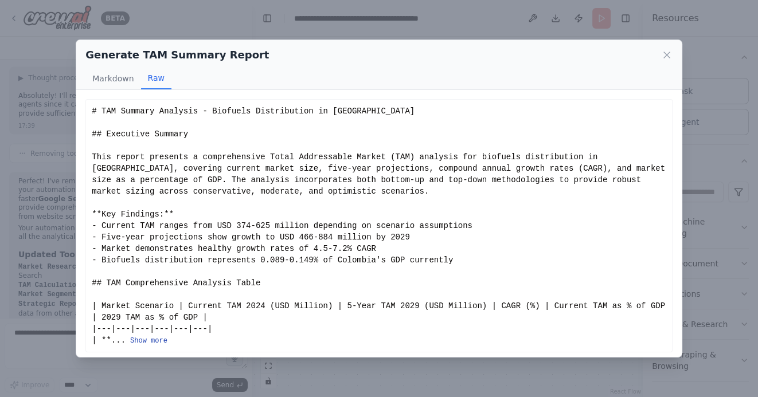
click at [158, 341] on button "Show more" at bounding box center [148, 341] width 37 height 9
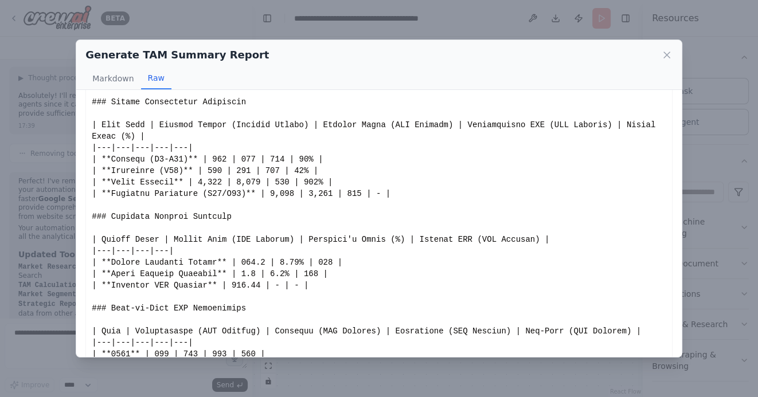
scroll to position [313, 0]
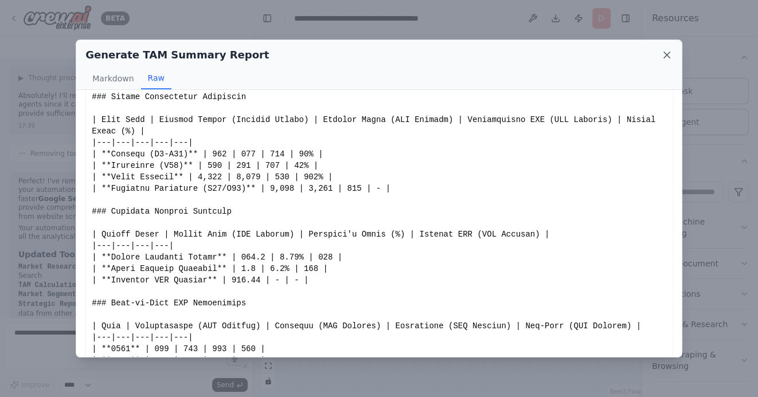
click at [666, 56] on icon at bounding box center [667, 55] width 6 height 6
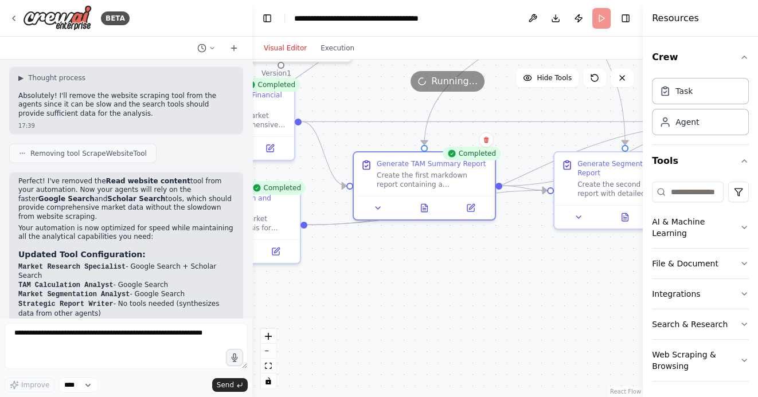
drag, startPoint x: 353, startPoint y: 294, endPoint x: 473, endPoint y: 294, distance: 120.4
click at [469, 294] on div ".deletable-edge-delete-btn { width: 20px; height: 20px; border: 0px solid #ffff…" at bounding box center [447, 229] width 391 height 338
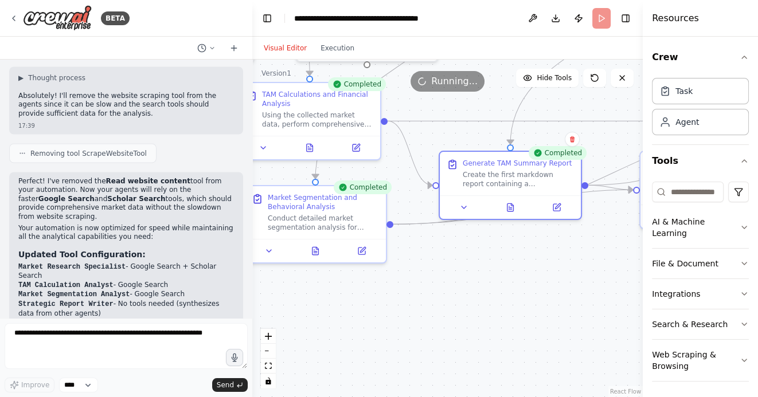
drag, startPoint x: 334, startPoint y: 326, endPoint x: 470, endPoint y: 323, distance: 136.5
click at [465, 326] on div ".deletable-edge-delete-btn { width: 20px; height: 20px; border: 0px solid #ffff…" at bounding box center [447, 229] width 391 height 338
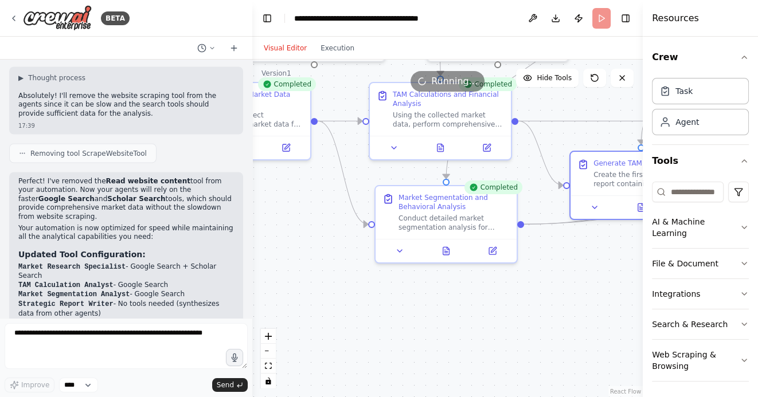
drag, startPoint x: 372, startPoint y: 317, endPoint x: 482, endPoint y: 317, distance: 110.1
click at [475, 317] on div ".deletable-edge-delete-btn { width: 20px; height: 20px; border: 0px solid #ffff…" at bounding box center [447, 229] width 391 height 338
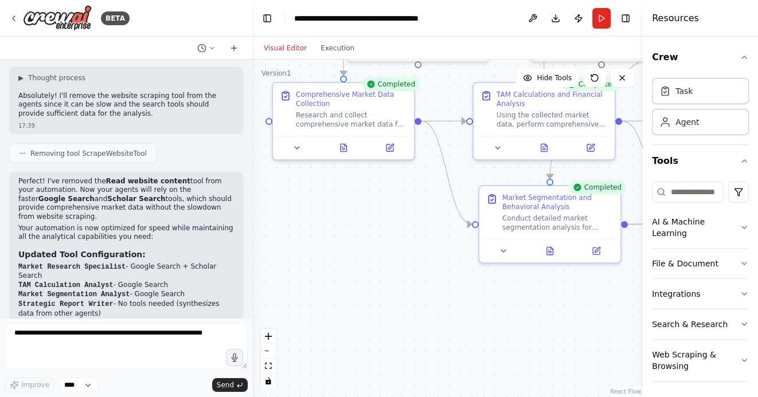
drag, startPoint x: 418, startPoint y: 262, endPoint x: 437, endPoint y: 263, distance: 19.5
click at [437, 263] on div ".deletable-edge-delete-btn { width: 20px; height: 20px; border: 0px solid #ffff…" at bounding box center [447, 229] width 391 height 338
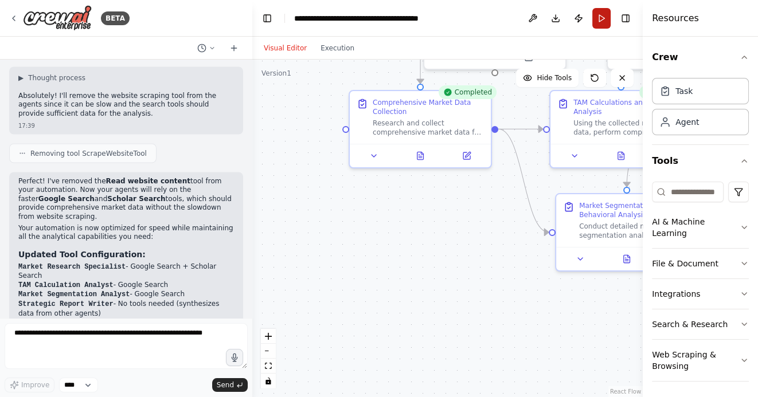
click at [600, 19] on button "Run" at bounding box center [601, 18] width 18 height 21
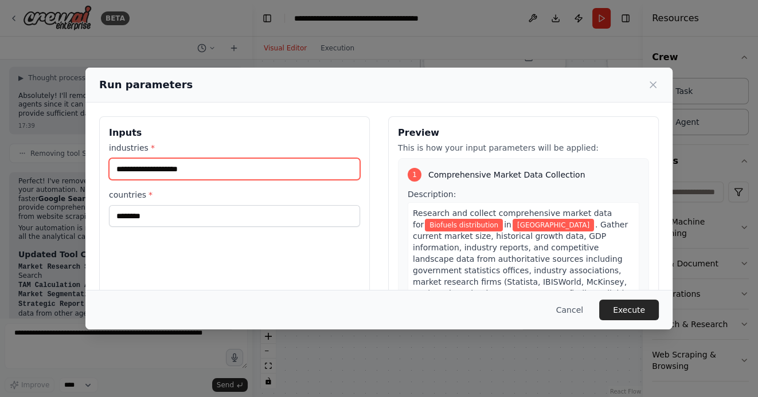
click at [118, 169] on input "**********" at bounding box center [234, 169] width 251 height 22
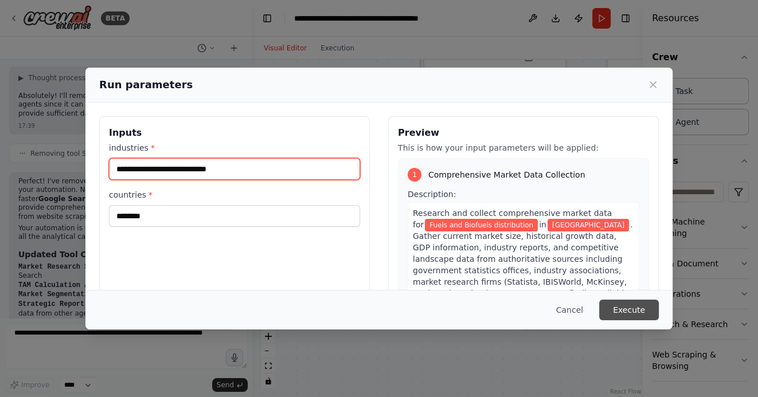
type input "**********"
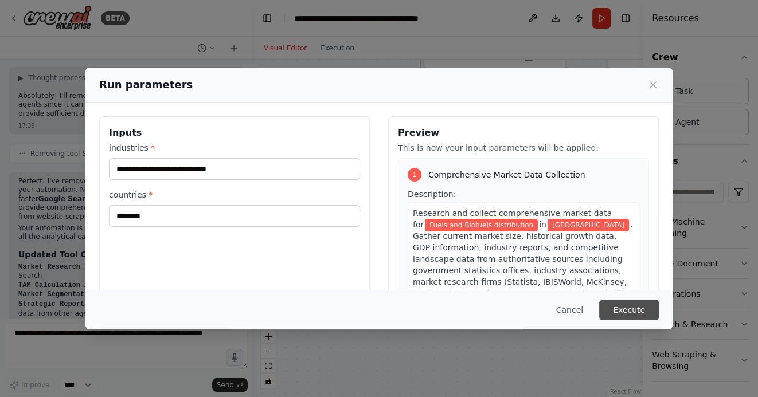
click at [645, 309] on button "Execute" at bounding box center [629, 310] width 60 height 21
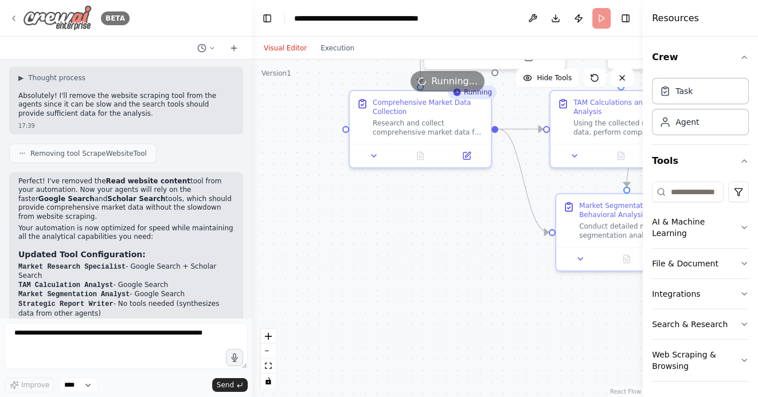
click at [9, 17] on icon at bounding box center [13, 18] width 9 height 9
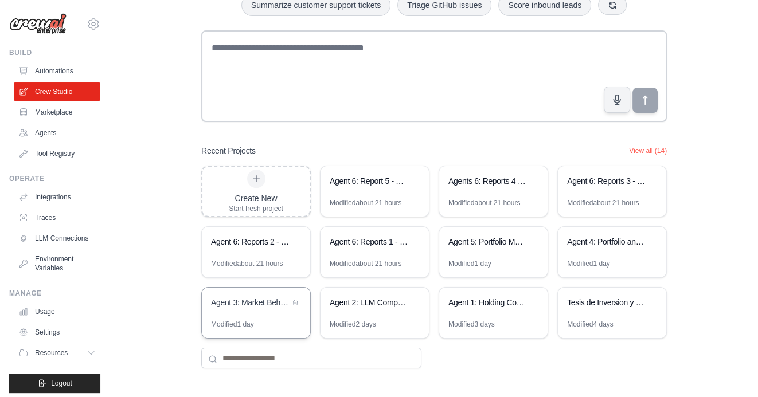
click at [269, 311] on div "Agent 3: Market Behavior Analytics Platform" at bounding box center [256, 304] width 108 height 32
click at [605, 240] on div "Agent 4: Portfolio and competitors table consolidator" at bounding box center [606, 241] width 79 height 11
click at [516, 250] on div "Agent 5: Portfolio Management Strategy Automation" at bounding box center [493, 243] width 108 height 32
click at [373, 248] on div "Agent 6: Reports 1 - Portfolio Optimization - Automation 1: Initiative Lists" at bounding box center [369, 243] width 79 height 14
click at [250, 248] on div "Agent 6: Reports 2 - Initiatives KPIs" at bounding box center [250, 243] width 79 height 14
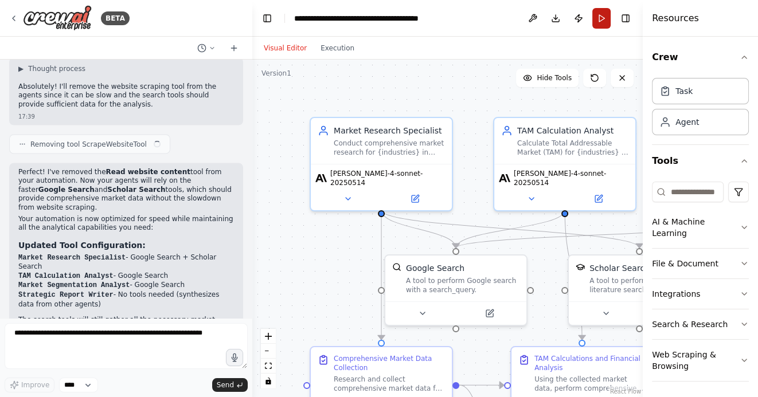
click at [604, 19] on button "Run" at bounding box center [601, 18] width 18 height 21
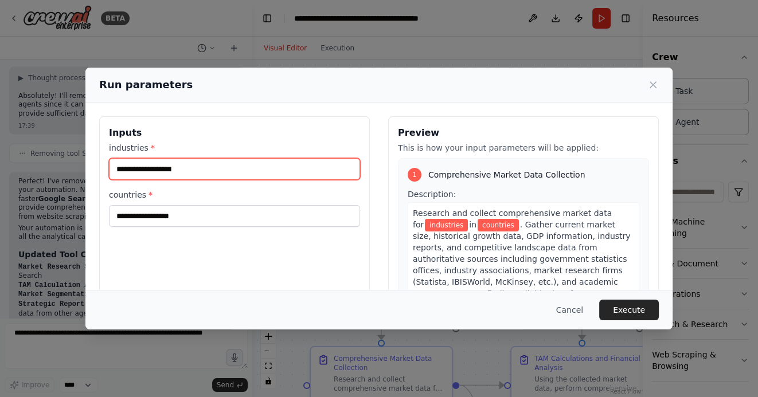
click at [209, 165] on input "industries *" at bounding box center [234, 169] width 251 height 22
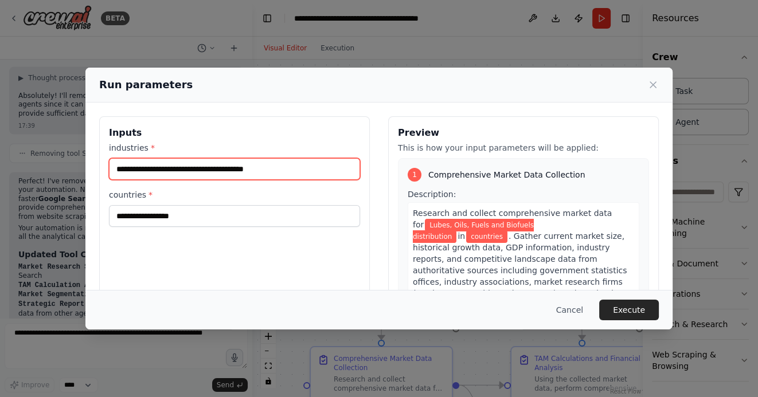
type input "**********"
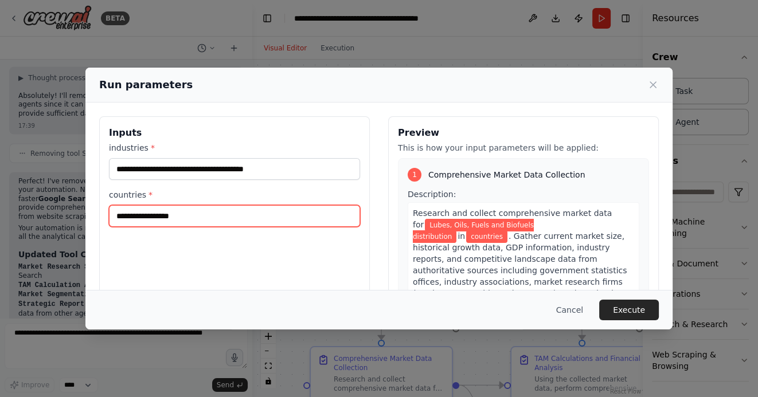
click at [204, 214] on input "countries *" at bounding box center [234, 216] width 251 height 22
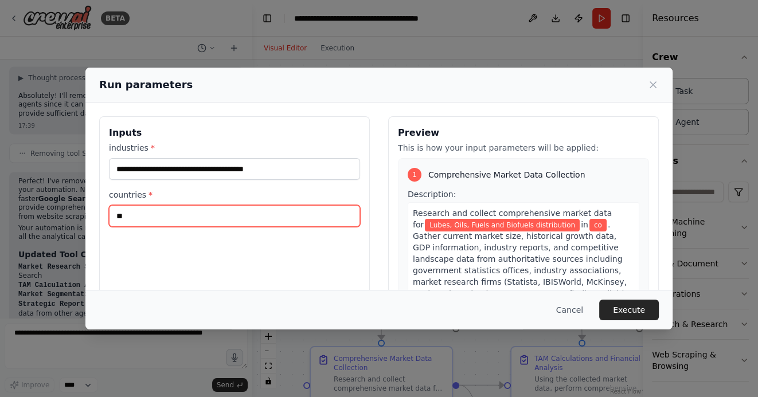
type input "*"
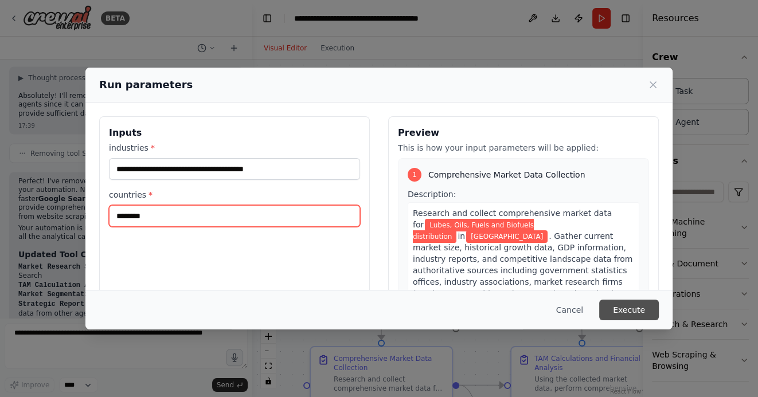
type input "********"
click at [625, 315] on button "Execute" at bounding box center [629, 310] width 60 height 21
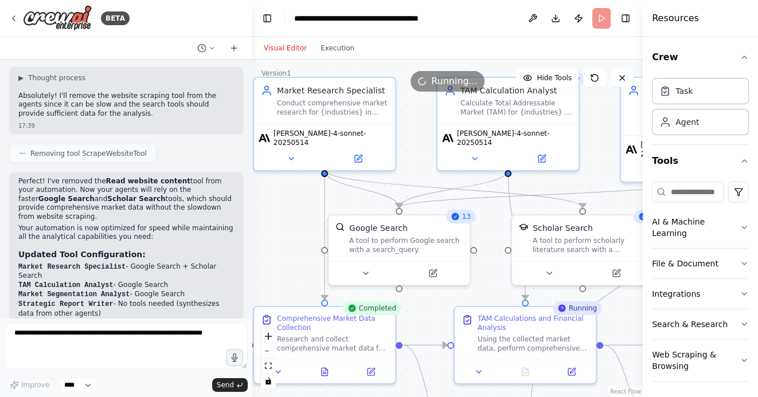
drag, startPoint x: 334, startPoint y: 291, endPoint x: 271, endPoint y: 244, distance: 79.5
click at [271, 244] on div ".deletable-edge-delete-btn { width: 20px; height: 20px; border: 0px solid #ffff…" at bounding box center [447, 229] width 391 height 338
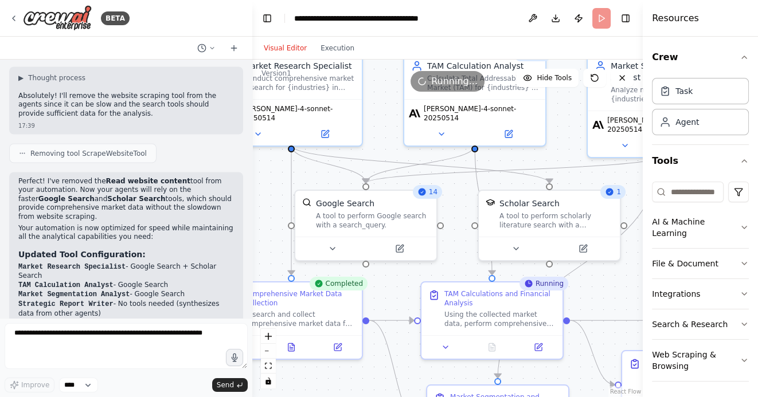
drag, startPoint x: 424, startPoint y: 306, endPoint x: 381, endPoint y: 264, distance: 60.0
click at [381, 266] on div ".deletable-edge-delete-btn { width: 20px; height: 20px; border: 0px solid #ffff…" at bounding box center [447, 229] width 391 height 338
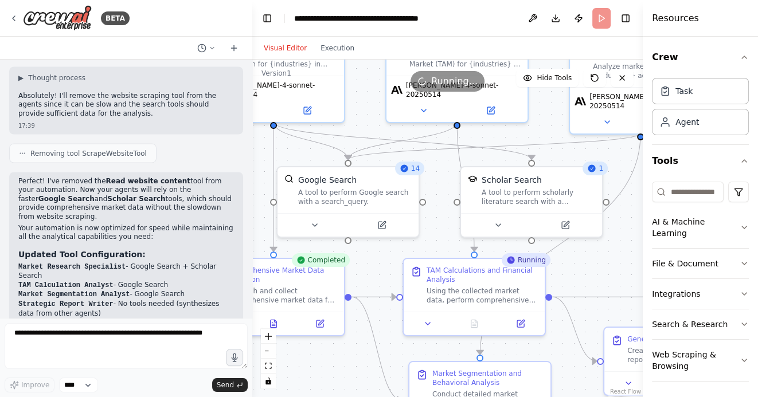
drag, startPoint x: 589, startPoint y: 274, endPoint x: 549, endPoint y: 175, distance: 107.0
click at [549, 175] on div ".deletable-edge-delete-btn { width: 20px; height: 20px; border: 0px solid #ffff…" at bounding box center [447, 229] width 391 height 338
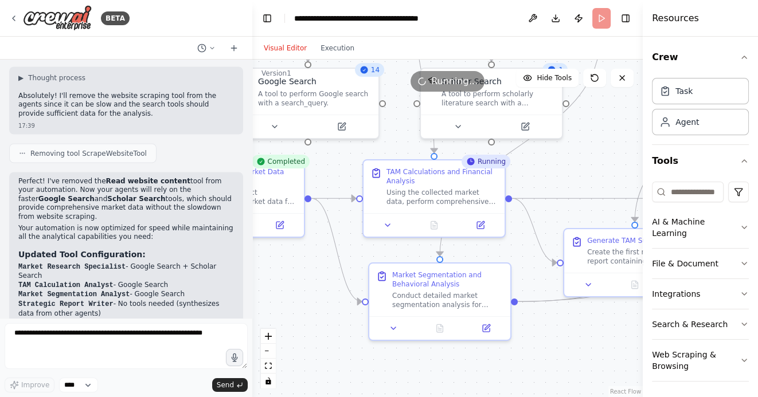
drag, startPoint x: 579, startPoint y: 337, endPoint x: 545, endPoint y: 331, distance: 34.4
click at [549, 332] on div ".deletable-edge-delete-btn { width: 20px; height: 20px; border: 0px solid #ffff…" at bounding box center [447, 229] width 391 height 338
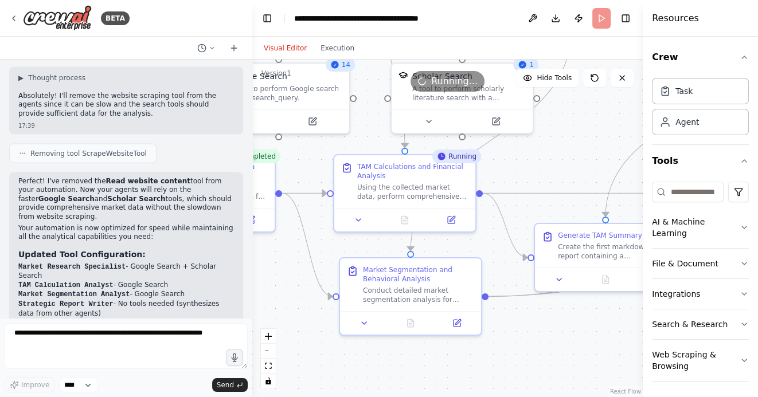
drag, startPoint x: 561, startPoint y: 337, endPoint x: 497, endPoint y: 337, distance: 64.2
click at [497, 337] on div ".deletable-edge-delete-btn { width: 20px; height: 20px; border: 0px solid #ffff…" at bounding box center [447, 229] width 391 height 338
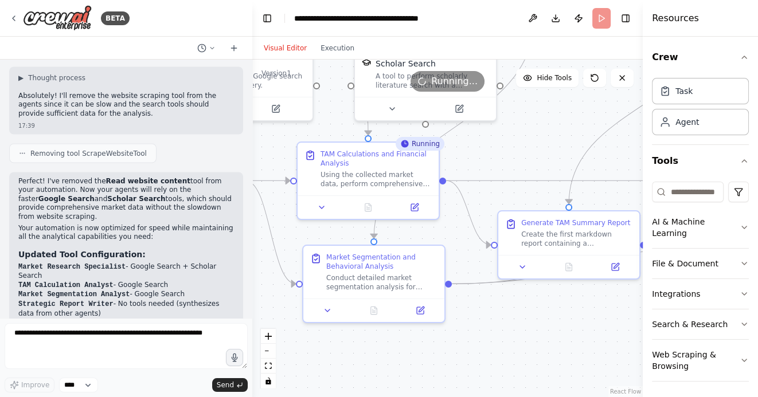
drag, startPoint x: 522, startPoint y: 338, endPoint x: 551, endPoint y: 325, distance: 31.0
click at [551, 325] on div ".deletable-edge-delete-btn { width: 20px; height: 20px; border: 0px solid #ffff…" at bounding box center [447, 229] width 391 height 338
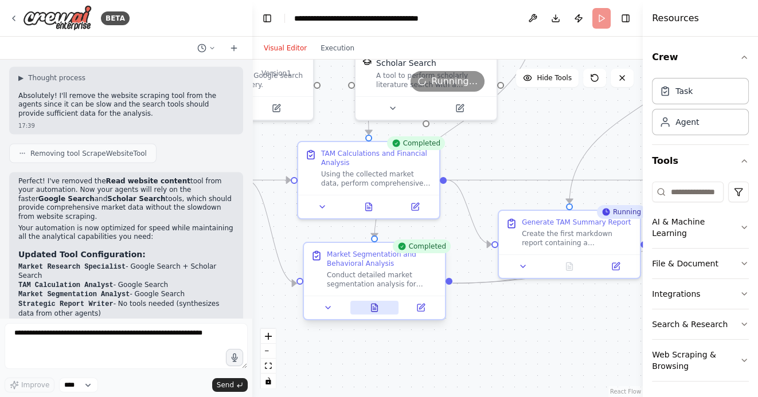
click at [378, 310] on icon at bounding box center [374, 307] width 9 height 9
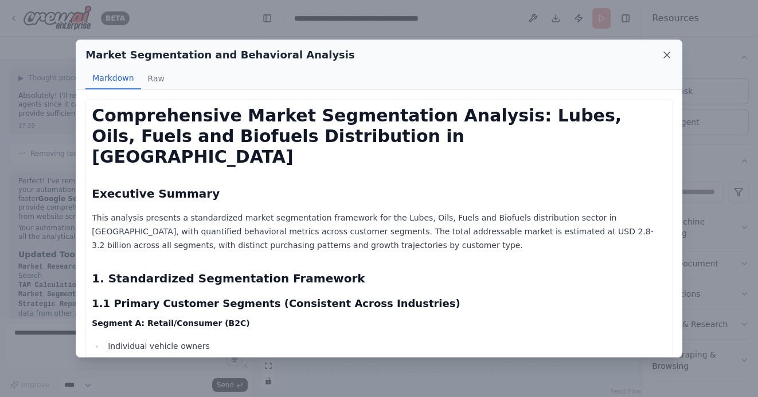
click at [669, 54] on icon at bounding box center [666, 54] width 11 height 11
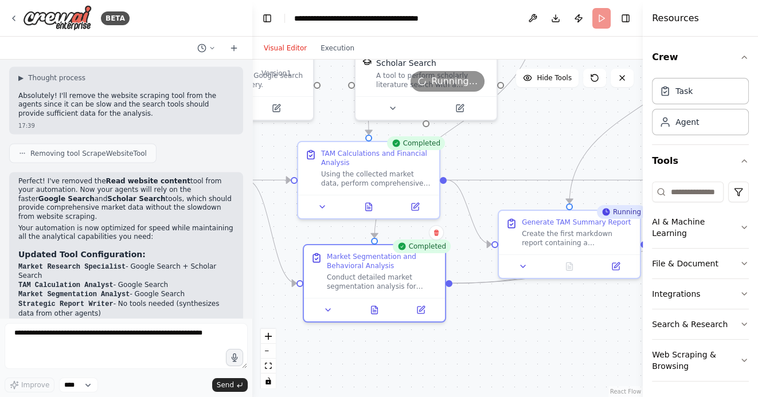
drag, startPoint x: 551, startPoint y: 316, endPoint x: 514, endPoint y: 314, distance: 37.3
click at [514, 314] on div ".deletable-edge-delete-btn { width: 20px; height: 20px; border: 0px solid #ffff…" at bounding box center [447, 229] width 391 height 338
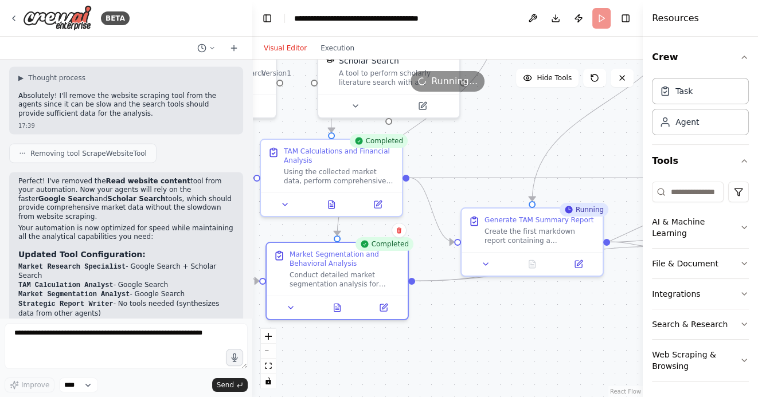
drag, startPoint x: 535, startPoint y: 311, endPoint x: 479, endPoint y: 299, distance: 57.5
click at [483, 299] on div ".deletable-edge-delete-btn { width: 20px; height: 20px; border: 0px solid #ffff…" at bounding box center [447, 229] width 391 height 338
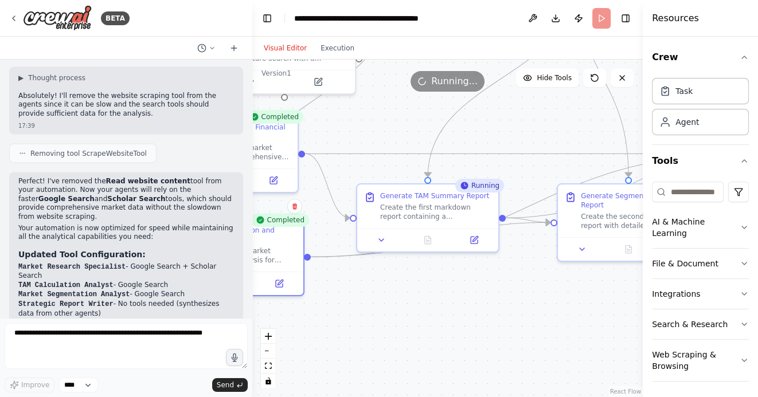
drag, startPoint x: 536, startPoint y: 316, endPoint x: 479, endPoint y: 303, distance: 57.6
click at [479, 303] on div ".deletable-edge-delete-btn { width: 20px; height: 20px; border: 0px solid #ffff…" at bounding box center [447, 229] width 391 height 338
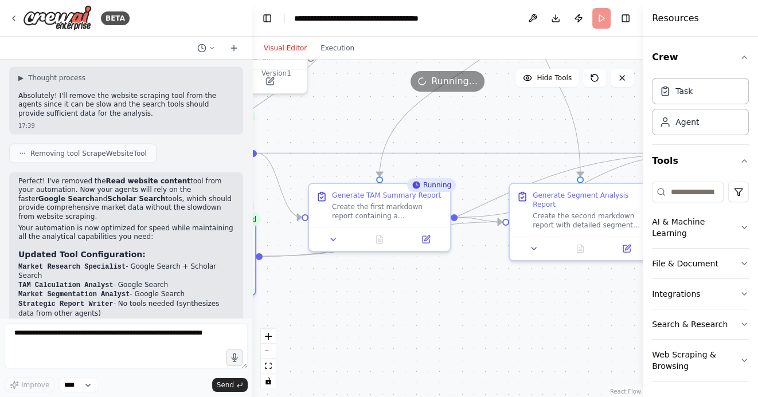
drag, startPoint x: 494, startPoint y: 302, endPoint x: 444, endPoint y: 302, distance: 49.9
click at [444, 302] on div ".deletable-edge-delete-btn { width: 20px; height: 20px; border: 0px solid #ffff…" at bounding box center [447, 229] width 391 height 338
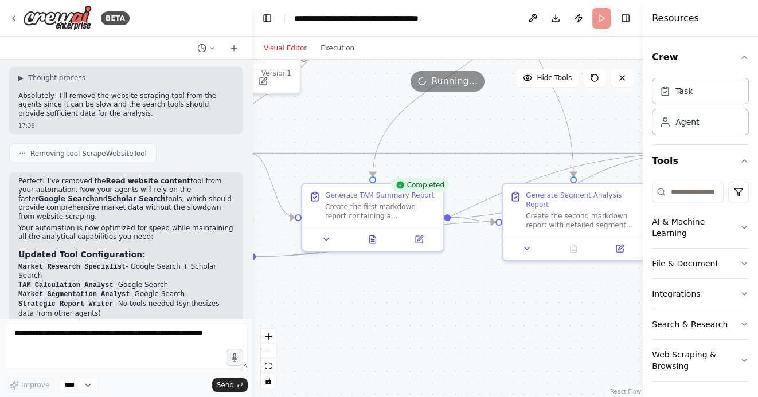
drag, startPoint x: 443, startPoint y: 311, endPoint x: 397, endPoint y: 306, distance: 46.7
click at [397, 306] on div ".deletable-edge-delete-btn { width: 20px; height: 20px; border: 0px solid #ffff…" at bounding box center [447, 229] width 391 height 338
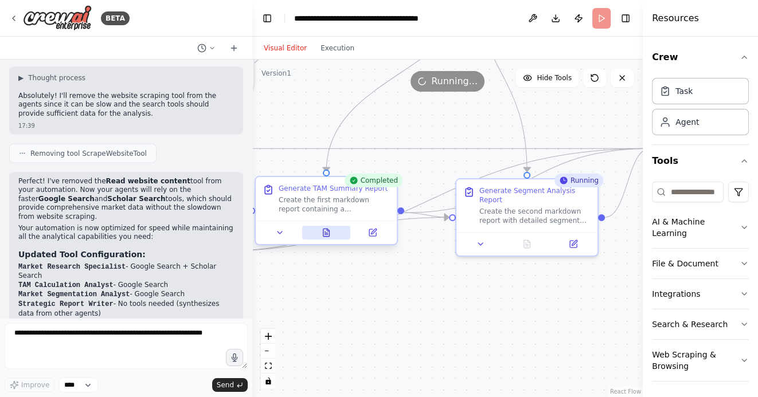
click at [328, 235] on icon at bounding box center [326, 232] width 6 height 7
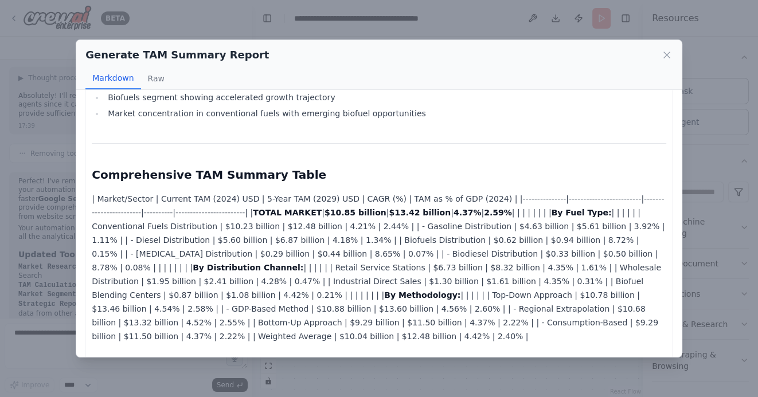
scroll to position [221, 0]
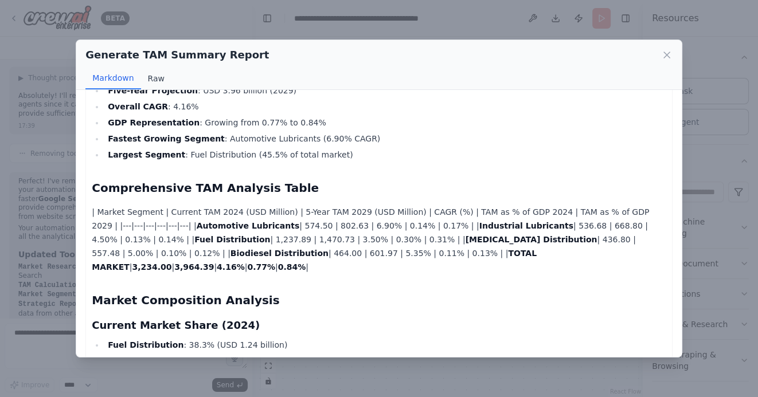
click at [155, 76] on button "Raw" at bounding box center [156, 79] width 30 height 22
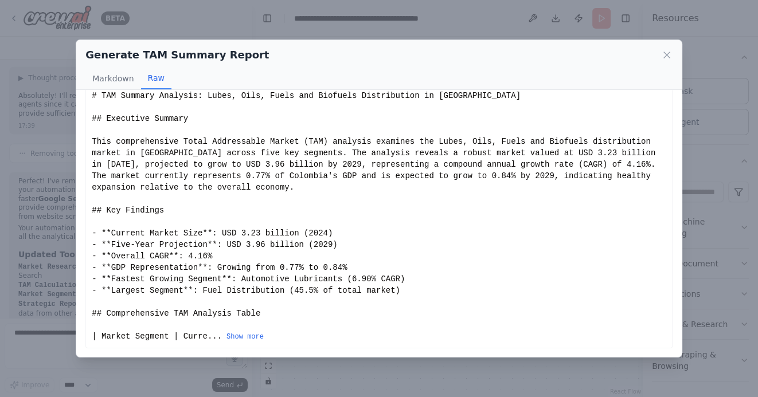
scroll to position [0, 0]
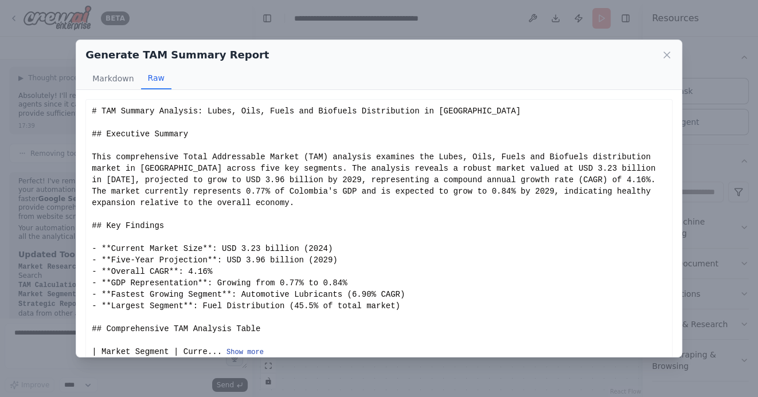
click at [239, 351] on button "Show more" at bounding box center [245, 352] width 37 height 9
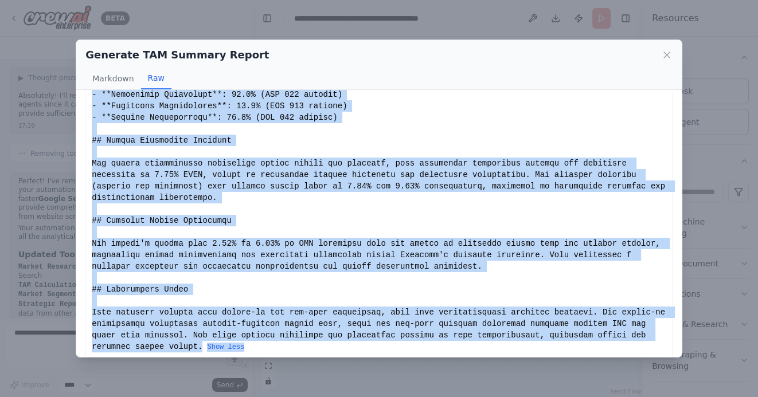
scroll to position [520, 0]
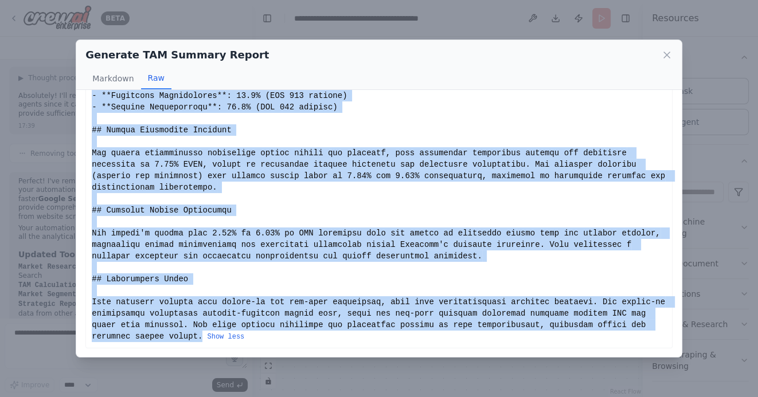
drag, startPoint x: 92, startPoint y: 112, endPoint x: 201, endPoint y: 336, distance: 249.1
copy div "# TAM Summary Analysis: Lubes, Oils, Fuels and Biofuels Distribution in Colombi…"
click at [666, 54] on icon at bounding box center [667, 55] width 6 height 6
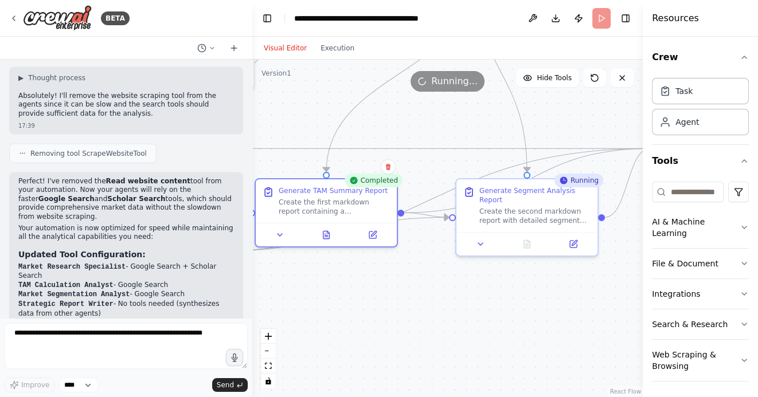
drag, startPoint x: 434, startPoint y: 314, endPoint x: 381, endPoint y: 311, distance: 53.4
click at [381, 311] on div ".deletable-edge-delete-btn { width: 20px; height: 20px; border: 0px solid #ffff…" at bounding box center [447, 229] width 391 height 338
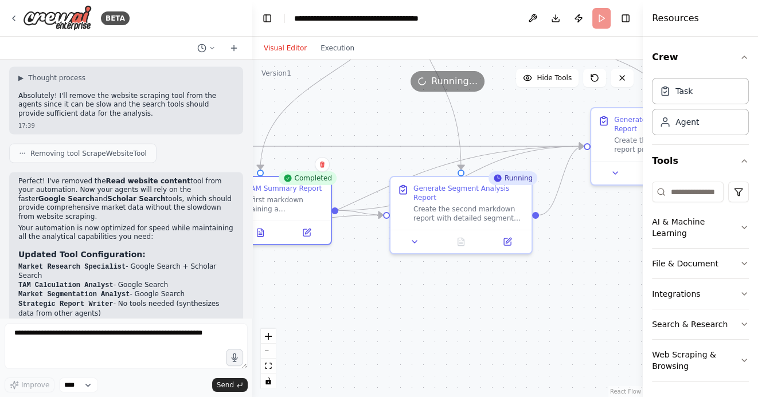
drag, startPoint x: 432, startPoint y: 325, endPoint x: 420, endPoint y: 325, distance: 12.0
click at [420, 325] on div ".deletable-edge-delete-btn { width: 20px; height: 20px; border: 0px solid #ffff…" at bounding box center [447, 229] width 391 height 338
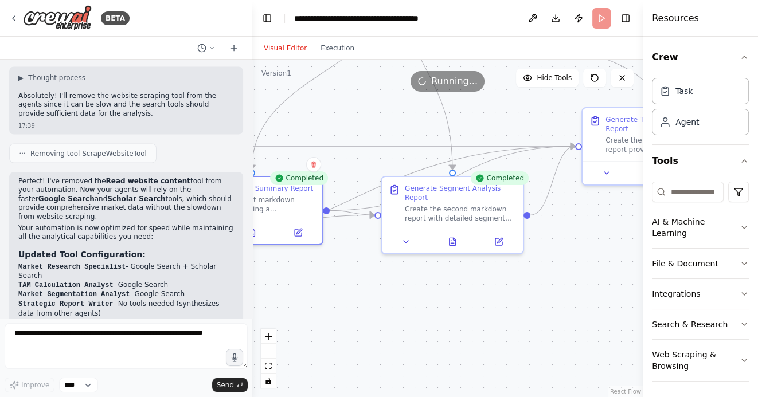
drag, startPoint x: 418, startPoint y: 318, endPoint x: 389, endPoint y: 318, distance: 28.7
click at [390, 318] on div ".deletable-edge-delete-btn { width: 20px; height: 20px; border: 0px solid #ffff…" at bounding box center [447, 229] width 391 height 338
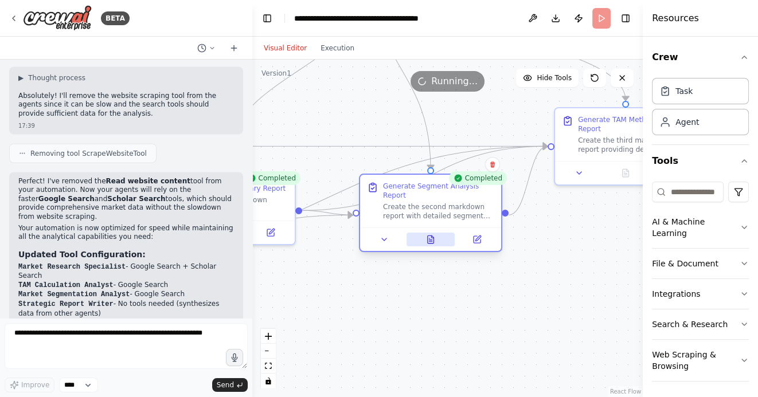
click at [423, 240] on button at bounding box center [431, 240] width 49 height 14
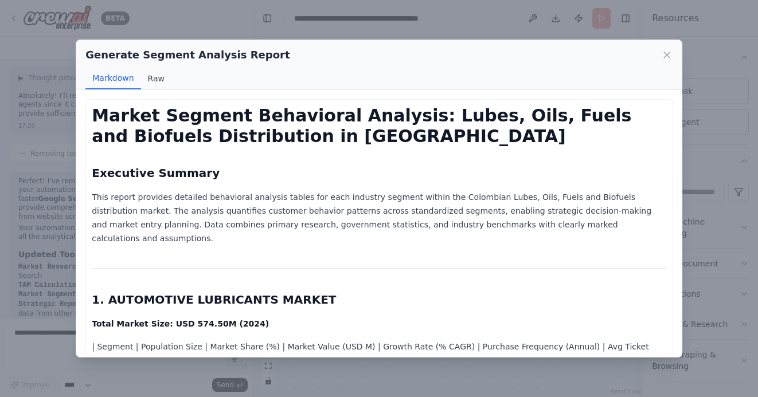
click at [155, 75] on button "Raw" at bounding box center [156, 79] width 30 height 22
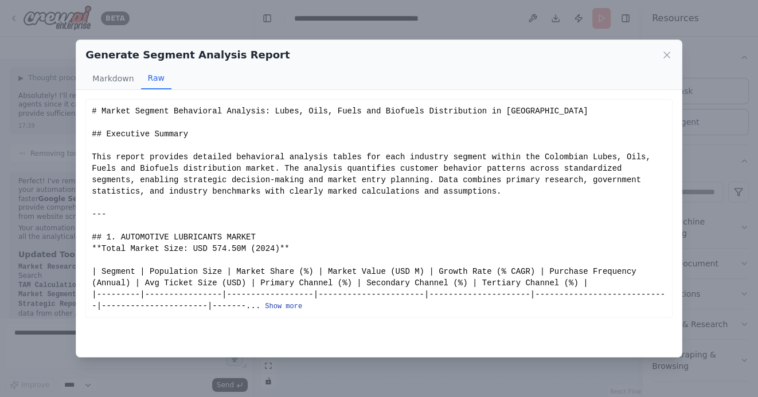
click at [283, 309] on button "Show more" at bounding box center [283, 306] width 37 height 9
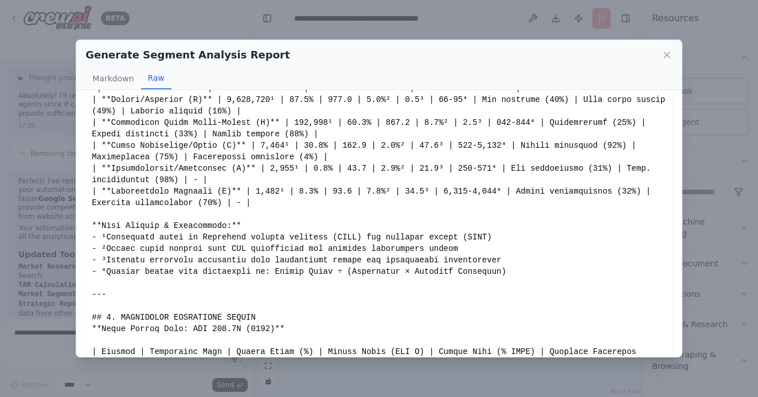
scroll to position [0, 0]
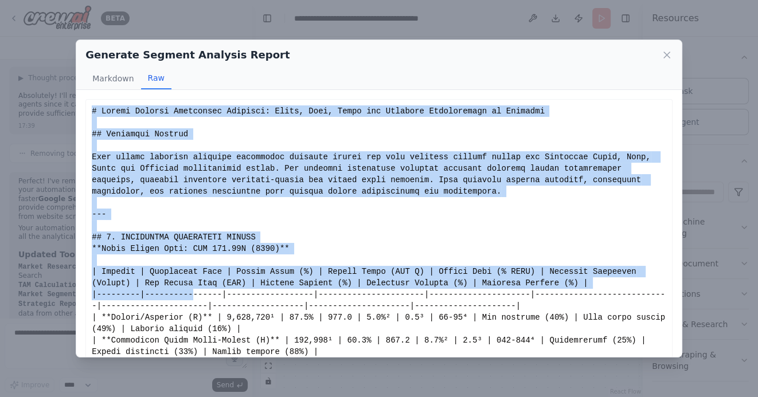
drag, startPoint x: 92, startPoint y: 111, endPoint x: 195, endPoint y: 295, distance: 210.3
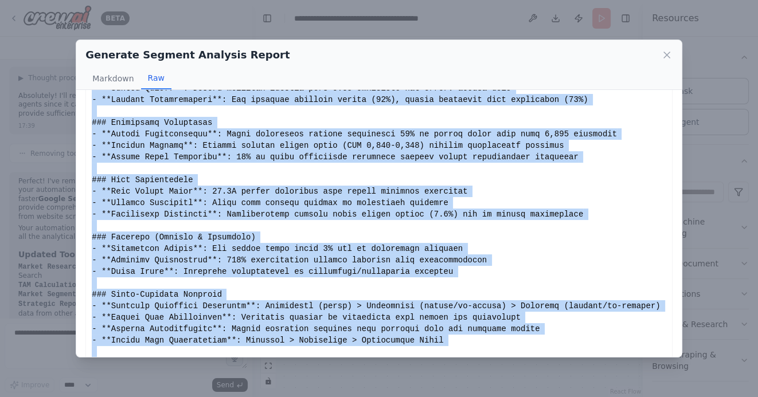
scroll to position [1725, 0]
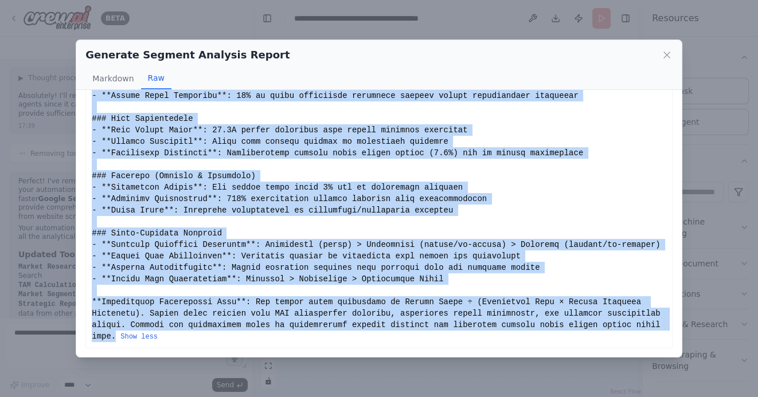
drag, startPoint x: 92, startPoint y: 111, endPoint x: 115, endPoint y: 334, distance: 223.6
copy div "# Market Segment Behavioral Analysis: Lubes, Oils, Fuels and Biofuels Distribut…"
click at [663, 56] on icon at bounding box center [666, 54] width 11 height 11
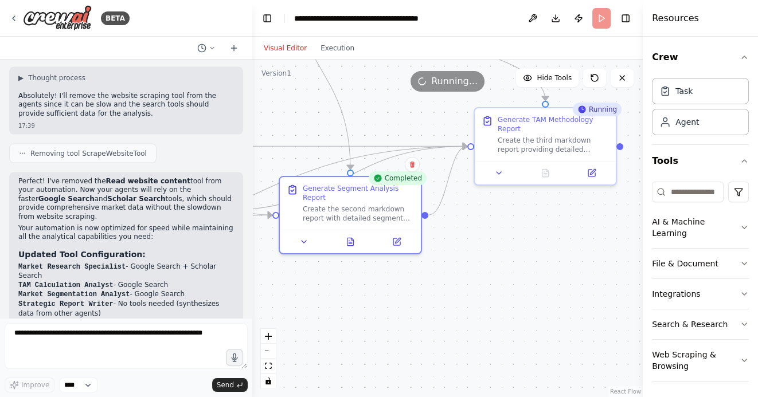
drag, startPoint x: 514, startPoint y: 307, endPoint x: 408, endPoint y: 307, distance: 106.1
click at [408, 307] on div ".deletable-edge-delete-btn { width: 20px; height: 20px; border: 0px solid #ffff…" at bounding box center [447, 229] width 391 height 338
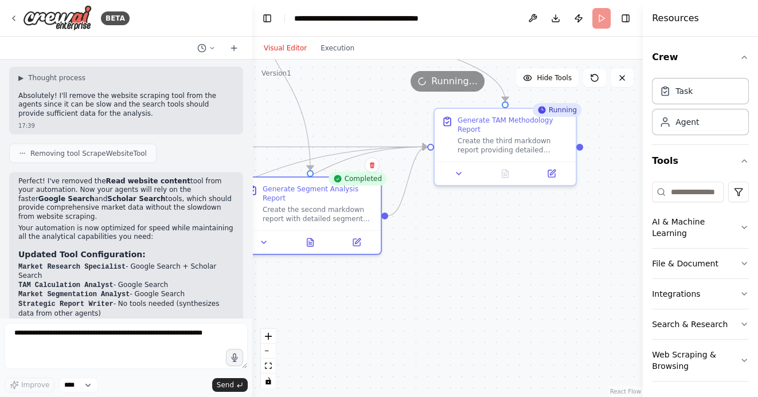
click at [475, 315] on div ".deletable-edge-delete-btn { width: 20px; height: 20px; border: 0px solid #ffff…" at bounding box center [447, 229] width 391 height 338
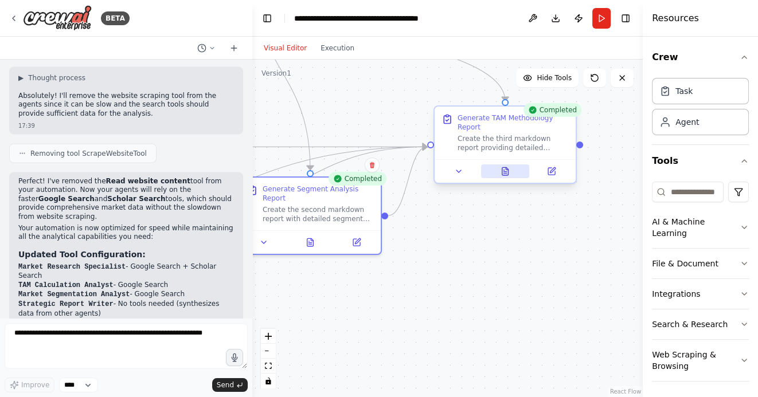
click at [510, 170] on button at bounding box center [505, 172] width 49 height 14
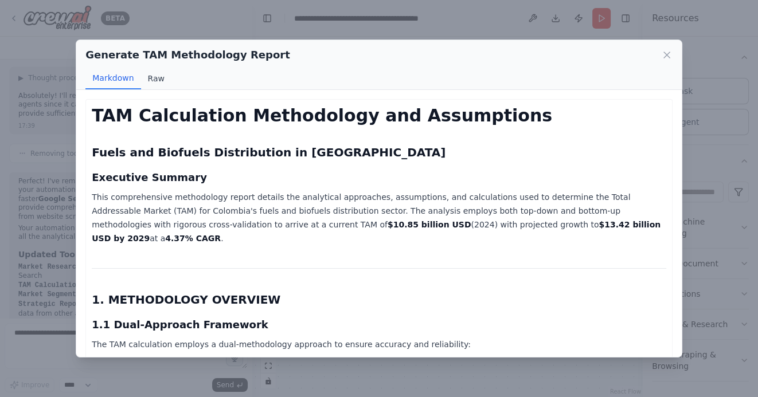
click at [153, 79] on button "Raw" at bounding box center [156, 79] width 30 height 22
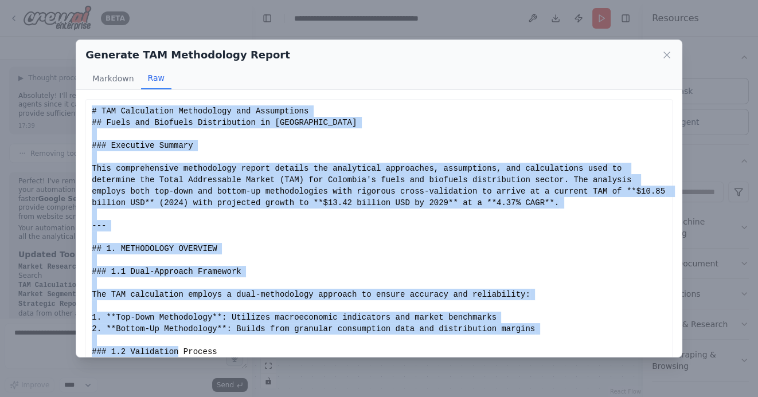
scroll to position [50, 0]
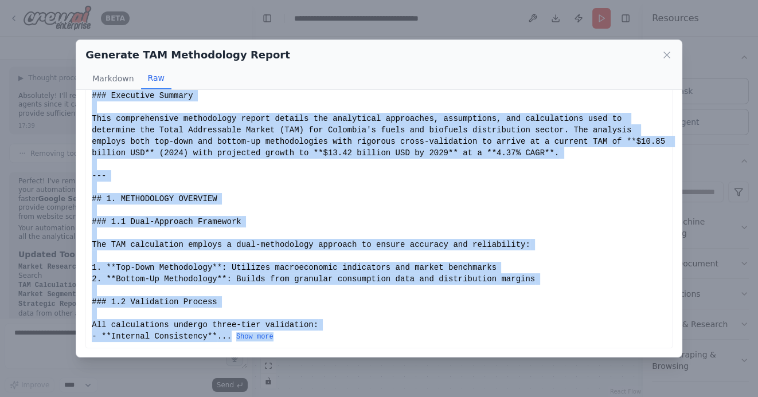
drag, startPoint x: 92, startPoint y: 111, endPoint x: 252, endPoint y: 357, distance: 294.0
click at [252, 357] on div "Generate TAM Methodology Report Markdown Raw TAM Calculation Methodology and As…" at bounding box center [379, 199] width 607 height 318
click at [253, 338] on button "Show more" at bounding box center [254, 337] width 37 height 9
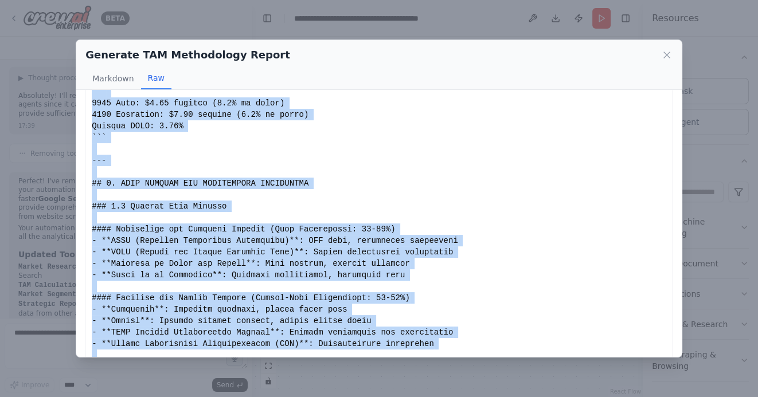
scroll to position [4638, 0]
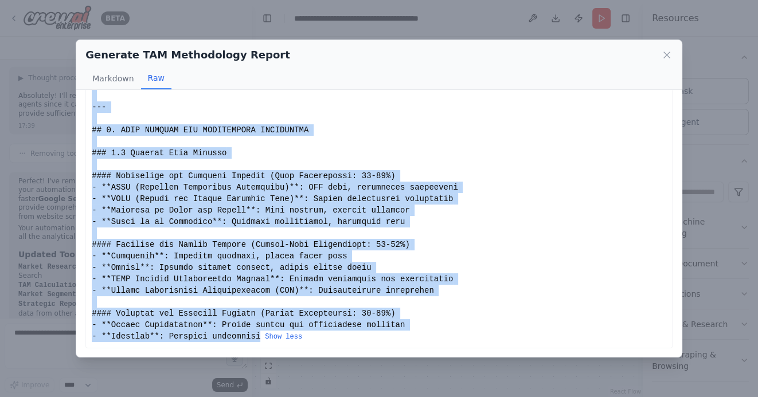
drag, startPoint x: 93, startPoint y: 110, endPoint x: 261, endPoint y: 340, distance: 284.4
copy div "# TAM Calculation Methodology and Assumptions ## Fuels and Biofuels Distributio…"
click at [668, 56] on icon at bounding box center [667, 55] width 6 height 6
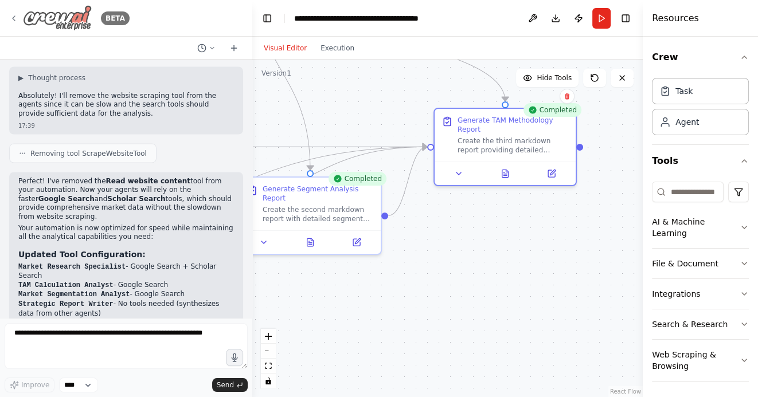
click at [17, 16] on icon at bounding box center [13, 18] width 9 height 9
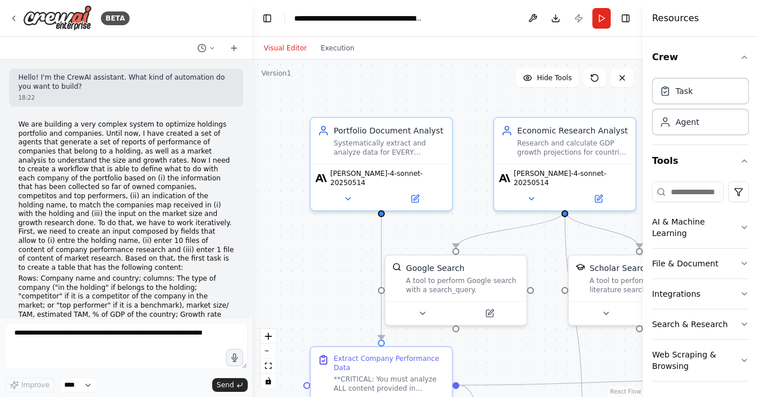
scroll to position [4687, 0]
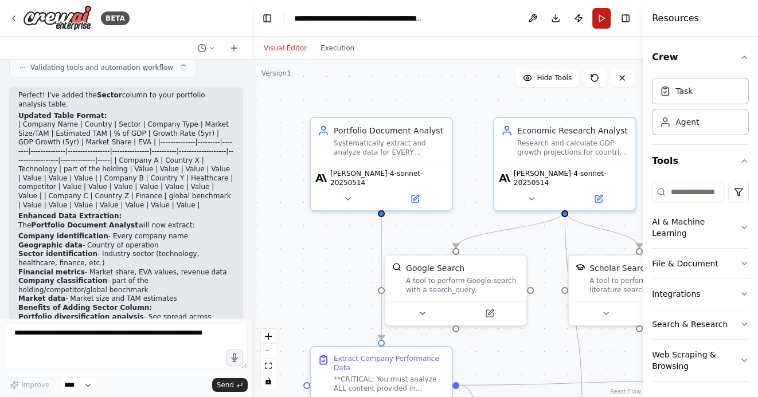
click at [602, 17] on button "Run" at bounding box center [601, 18] width 18 height 21
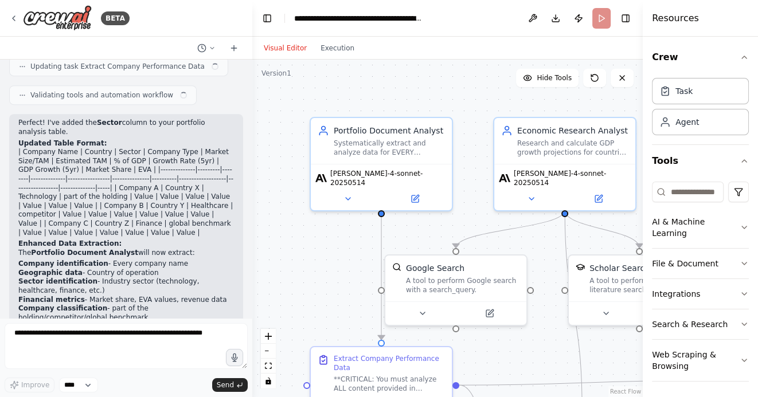
scroll to position [4719, 0]
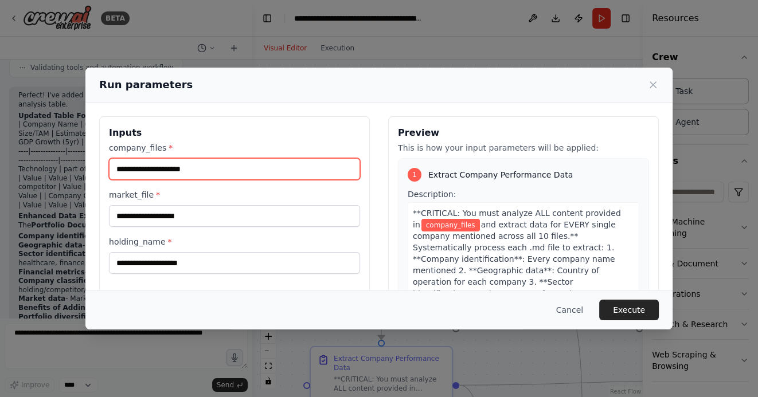
click at [207, 170] on input "company_files *" at bounding box center [234, 169] width 251 height 22
paste input "**********"
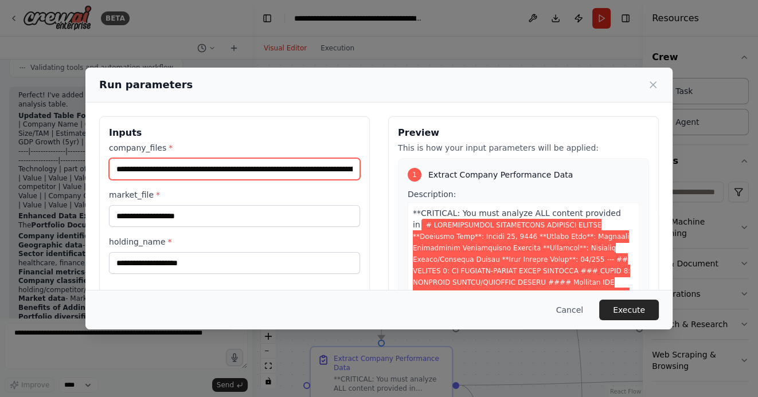
scroll to position [0, 68131]
type input "**********"
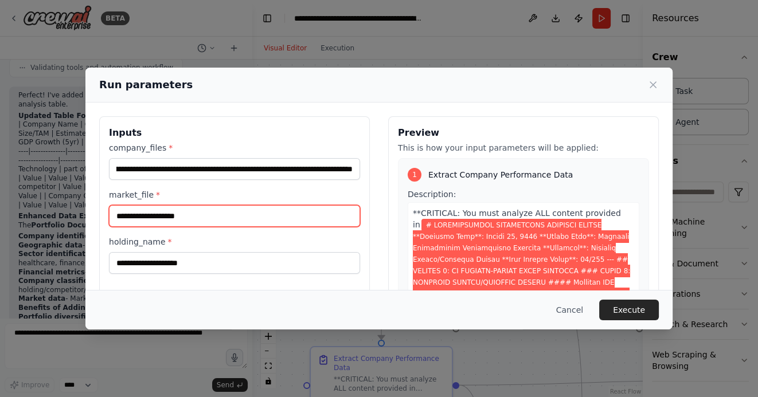
click at [174, 213] on input "market_file *" at bounding box center [234, 216] width 251 height 22
paste input "**********"
type input "**********"
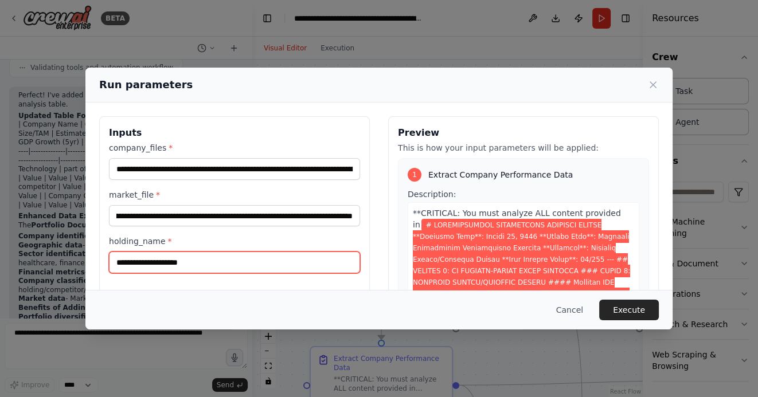
click at [145, 260] on input "holding_name *" at bounding box center [234, 263] width 251 height 22
type input "******"
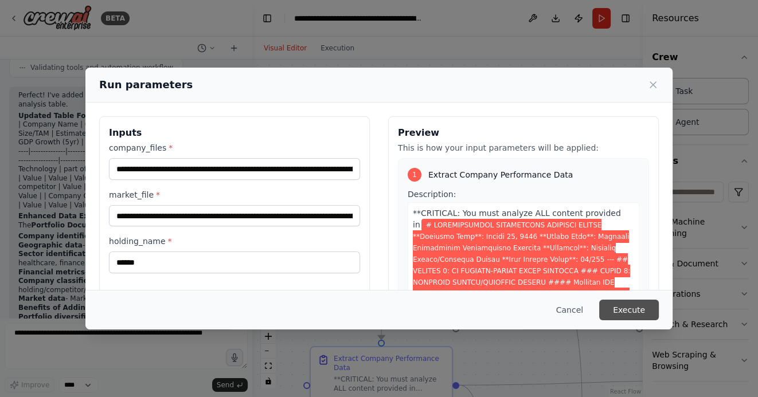
click at [622, 308] on button "Execute" at bounding box center [629, 310] width 60 height 21
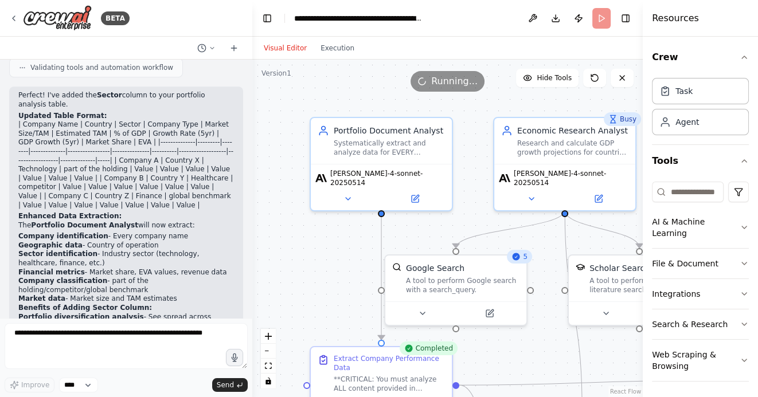
drag, startPoint x: 344, startPoint y: 269, endPoint x: 344, endPoint y: 199, distance: 70.0
click at [344, 200] on div ".deletable-edge-delete-btn { width: 20px; height: 20px; border: 0px solid #ffff…" at bounding box center [447, 229] width 391 height 338
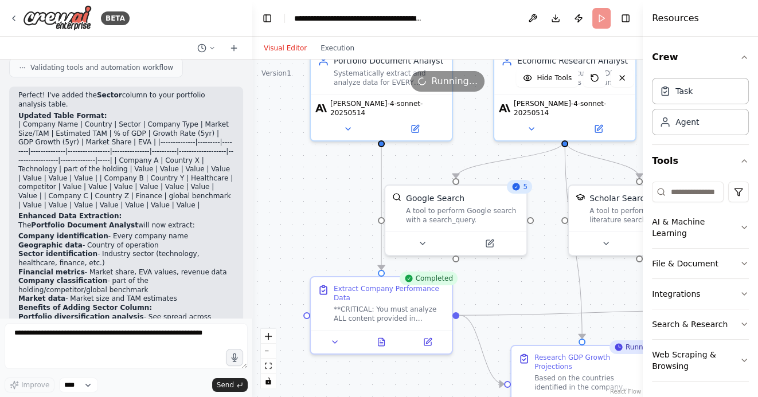
drag, startPoint x: 512, startPoint y: 279, endPoint x: 504, endPoint y: 241, distance: 39.3
click at [504, 241] on div ".deletable-edge-delete-btn { width: 20px; height: 20px; border: 0px solid #ffff…" at bounding box center [447, 229] width 391 height 338
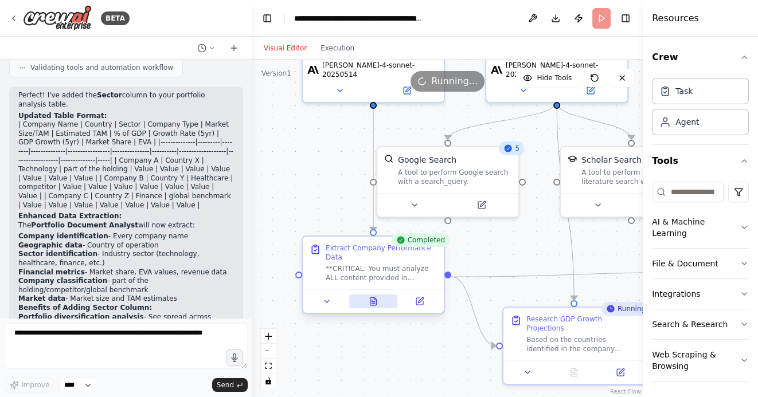
click at [373, 303] on icon at bounding box center [373, 303] width 3 height 0
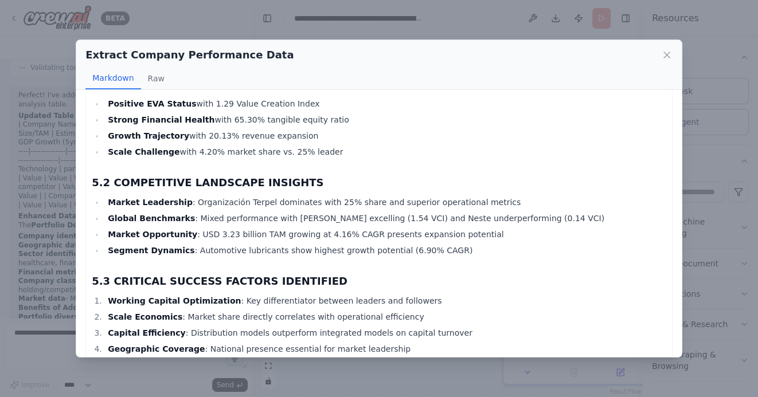
scroll to position [2160, 0]
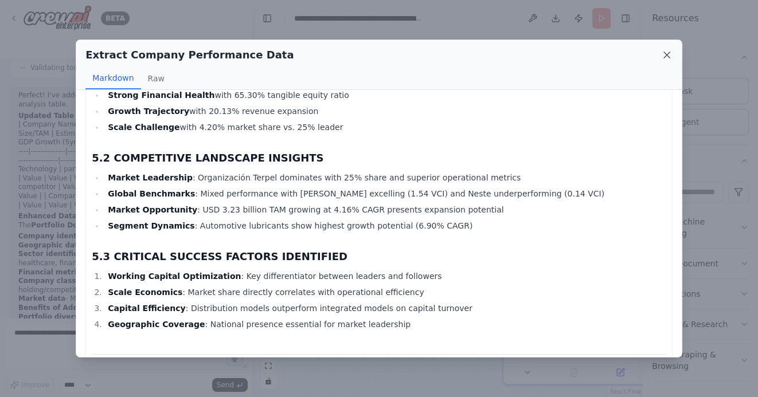
click at [666, 58] on icon at bounding box center [666, 54] width 11 height 11
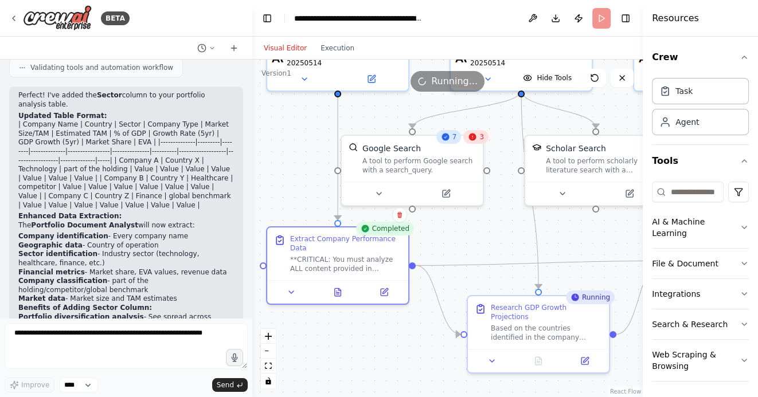
drag, startPoint x: 496, startPoint y: 246, endPoint x: 432, endPoint y: 228, distance: 66.1
click at [432, 228] on div ".deletable-edge-delete-btn { width: 20px; height: 20px; border: 0px solid #ffff…" at bounding box center [447, 229] width 391 height 338
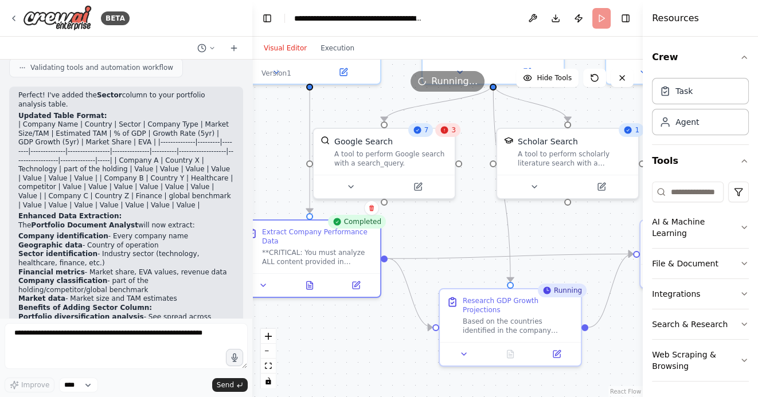
drag, startPoint x: 561, startPoint y: 236, endPoint x: 530, endPoint y: 223, distance: 34.2
click at [530, 223] on div ".deletable-edge-delete-btn { width: 20px; height: 20px; border: 0px solid #ffff…" at bounding box center [447, 229] width 391 height 338
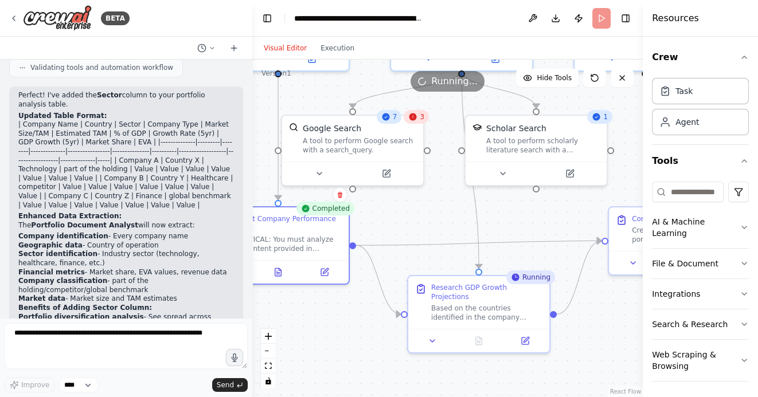
drag, startPoint x: 612, startPoint y: 337, endPoint x: 541, endPoint y: 298, distance: 80.3
click at [541, 298] on div ".deletable-edge-delete-btn { width: 20px; height: 20px; border: 0px solid #ffff…" at bounding box center [447, 229] width 391 height 338
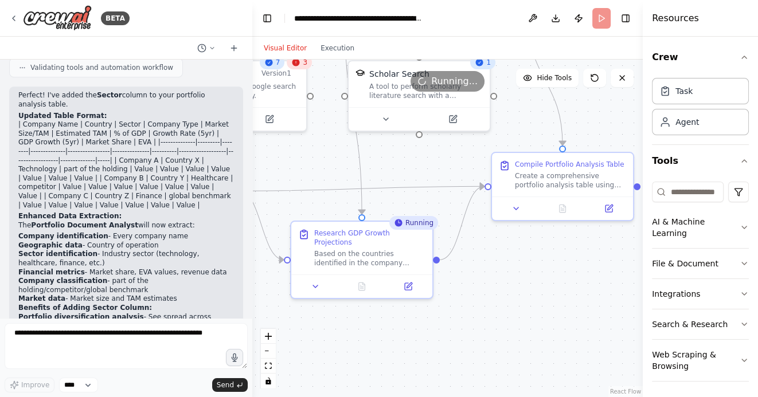
drag, startPoint x: 557, startPoint y: 313, endPoint x: 498, endPoint y: 291, distance: 63.0
click at [498, 291] on div ".deletable-edge-delete-btn { width: 20px; height: 20px; border: 0px solid #ffff…" at bounding box center [447, 229] width 391 height 338
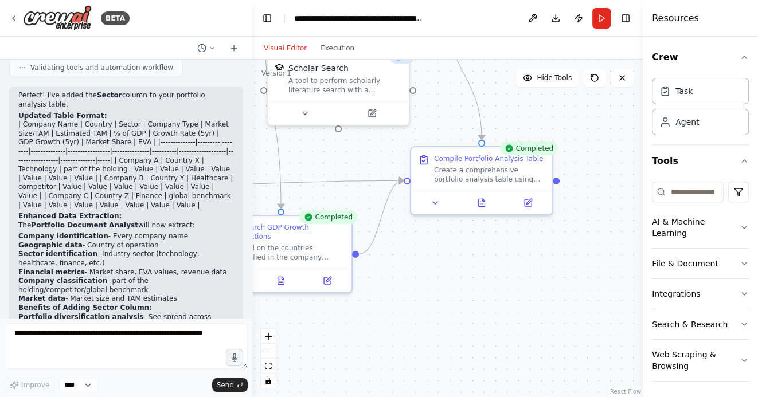
drag, startPoint x: 522, startPoint y: 294, endPoint x: 435, endPoint y: 295, distance: 87.8
click at [438, 294] on div ".deletable-edge-delete-btn { width: 20px; height: 20px; border: 0px solid #ffff…" at bounding box center [447, 229] width 391 height 338
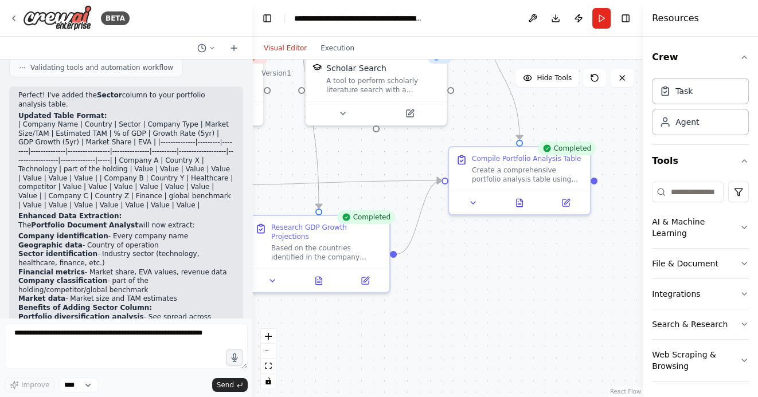
drag, startPoint x: 435, startPoint y: 287, endPoint x: 509, endPoint y: 287, distance: 73.4
click at [506, 287] on div ".deletable-edge-delete-btn { width: 20px; height: 20px; border: 0px solid #ffff…" at bounding box center [447, 229] width 391 height 338
drag, startPoint x: 475, startPoint y: 292, endPoint x: 543, endPoint y: 292, distance: 67.7
click at [543, 292] on div ".deletable-edge-delete-btn { width: 20px; height: 20px; border: 0px solid #ffff…" at bounding box center [447, 229] width 391 height 338
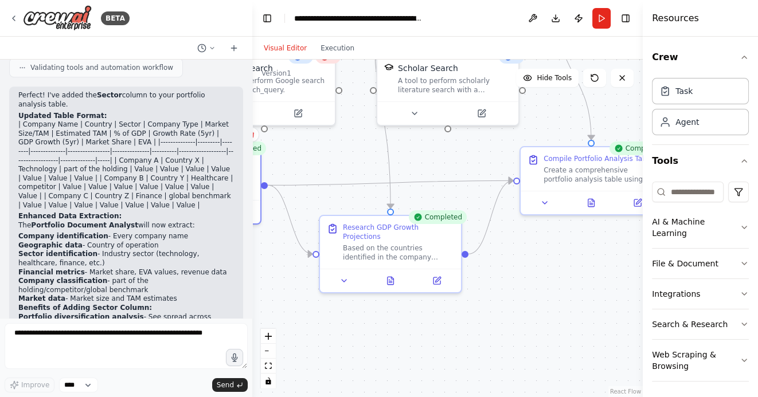
drag, startPoint x: 549, startPoint y: 279, endPoint x: 432, endPoint y: 278, distance: 117.0
click at [432, 278] on div ".deletable-edge-delete-btn { width: 20px; height: 20px; border: 0px solid #ffff…" at bounding box center [447, 229] width 391 height 338
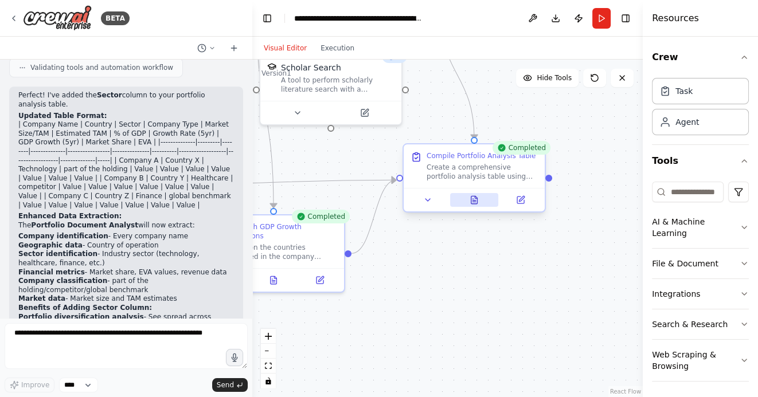
click at [479, 200] on button at bounding box center [474, 200] width 49 height 14
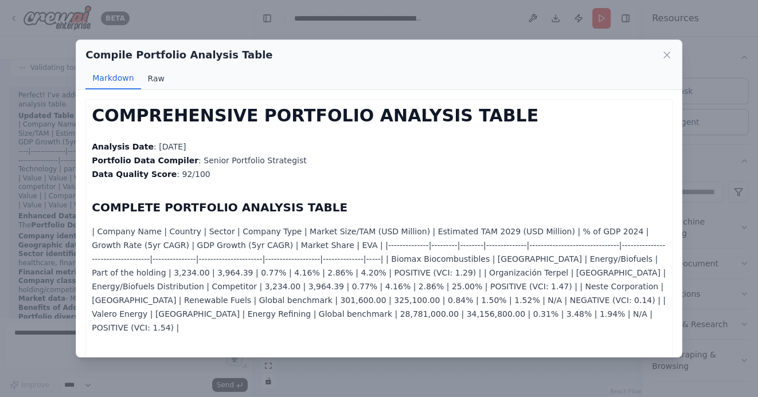
click at [150, 76] on button "Raw" at bounding box center [156, 79] width 30 height 22
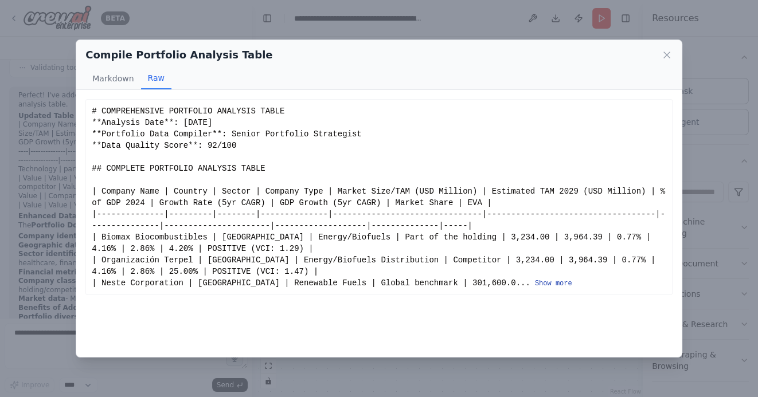
click at [535, 285] on button "Show more" at bounding box center [553, 283] width 37 height 9
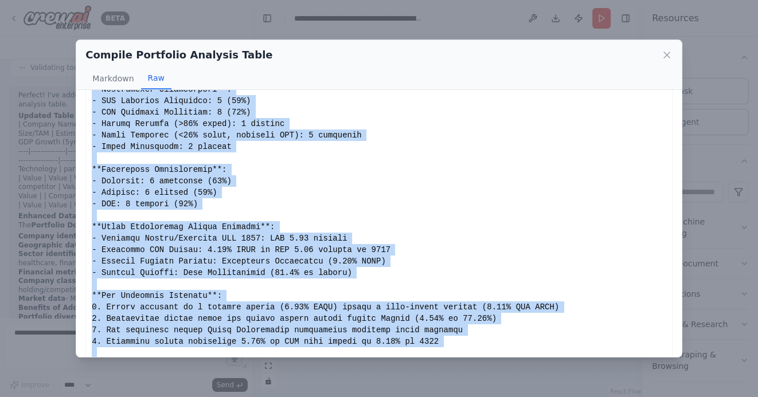
scroll to position [807, 0]
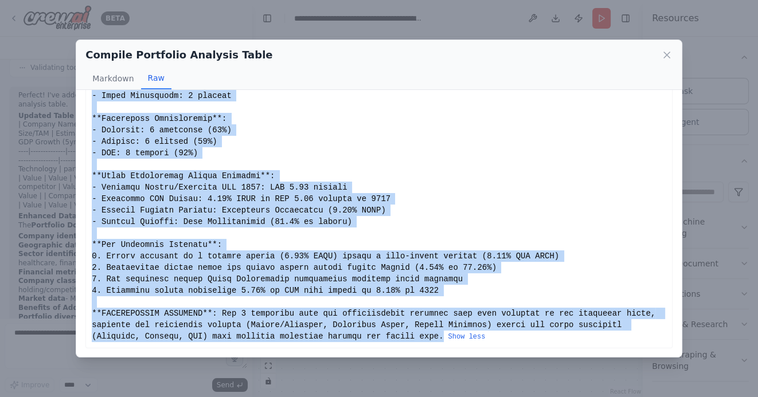
drag, startPoint x: 92, startPoint y: 111, endPoint x: 446, endPoint y: 339, distance: 420.6
copy div "# COMPREHENSIVE PORTFOLIO ANALYSIS TABLE **Analysis Date**: August 18, 2025 **P…"
click at [666, 54] on icon at bounding box center [667, 55] width 6 height 6
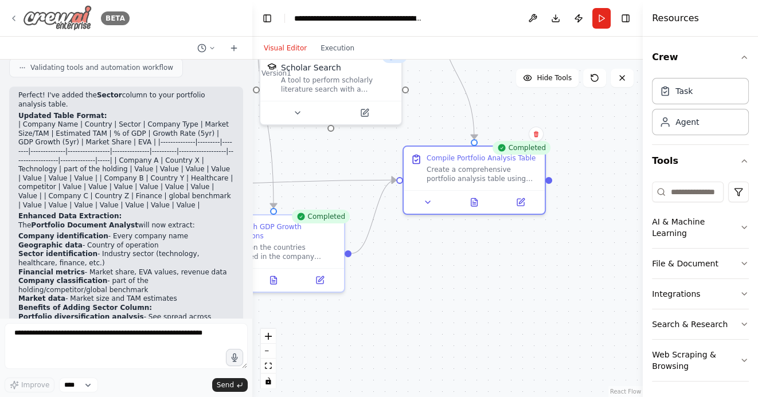
click at [15, 17] on icon at bounding box center [13, 18] width 9 height 9
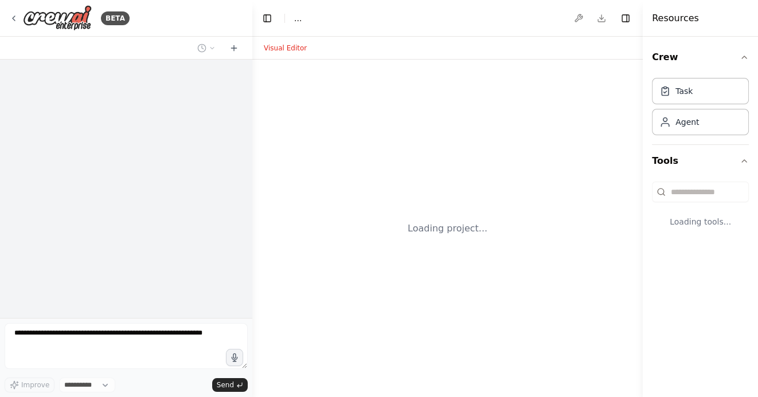
select select "****"
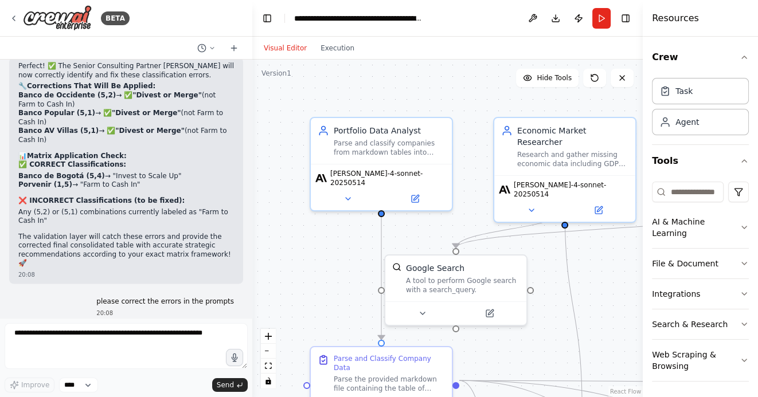
scroll to position [5998, 0]
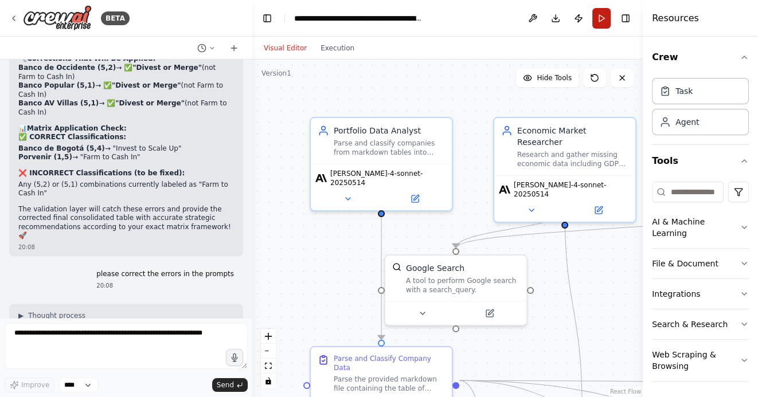
click at [602, 21] on button "Run" at bounding box center [601, 18] width 18 height 21
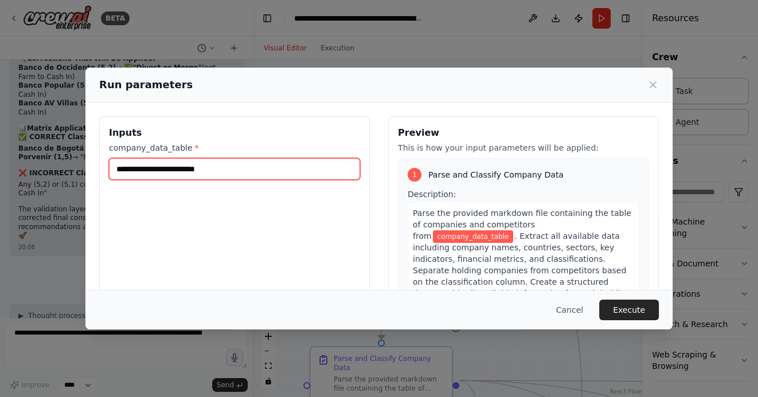
click at [146, 171] on input "company_data_table *" at bounding box center [234, 169] width 251 height 22
paste input "**********"
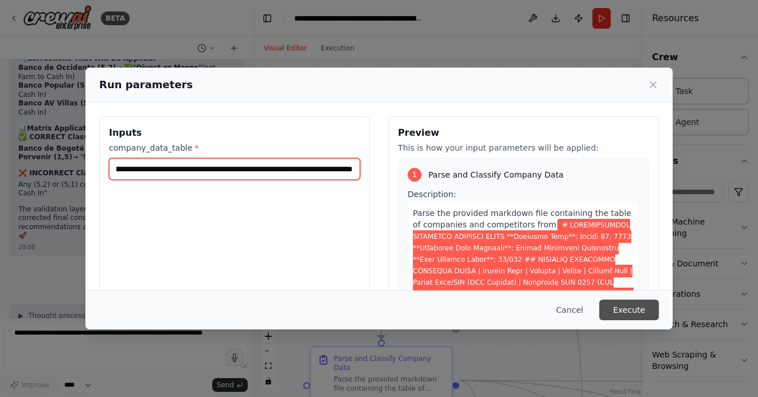
type input "**********"
click at [638, 311] on button "Execute" at bounding box center [629, 310] width 60 height 21
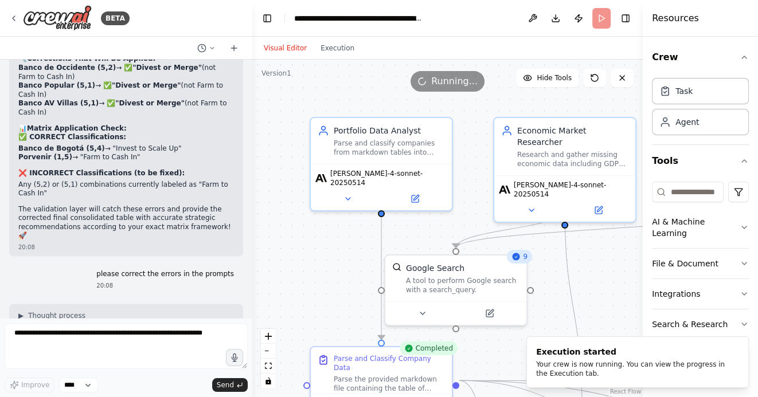
drag, startPoint x: 342, startPoint y: 283, endPoint x: 314, endPoint y: 196, distance: 92.1
click at [314, 196] on div ".deletable-edge-delete-btn { width: 20px; height: 20px; border: 0px solid #ffff…" at bounding box center [447, 229] width 391 height 338
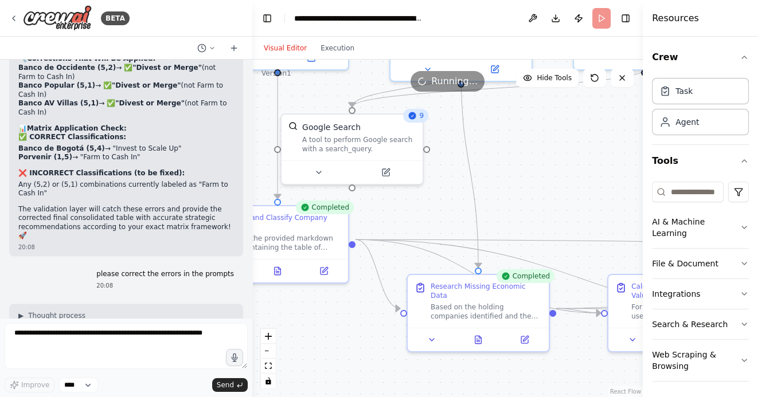
drag, startPoint x: 415, startPoint y: 348, endPoint x: 313, endPoint y: 258, distance: 136.5
click at [313, 259] on div ".deletable-edge-delete-btn { width: 20px; height: 20px; border: 0px solid #ffff…" at bounding box center [447, 229] width 391 height 338
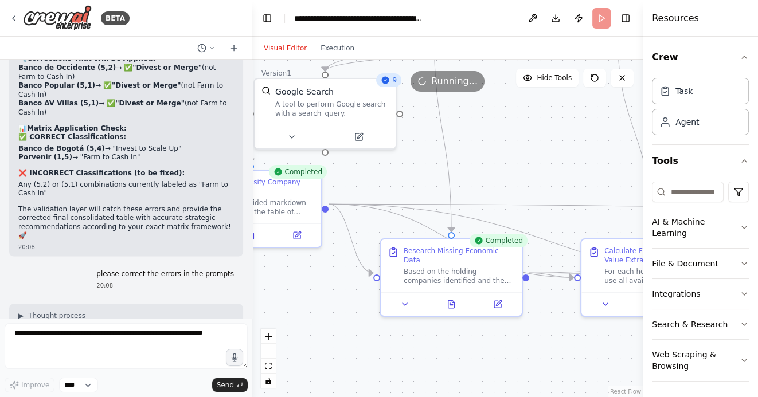
drag, startPoint x: 541, startPoint y: 332, endPoint x: 447, endPoint y: 309, distance: 96.3
click at [448, 309] on div ".deletable-edge-delete-btn { width: 20px; height: 20px; border: 0px solid #ffff…" at bounding box center [447, 229] width 391 height 338
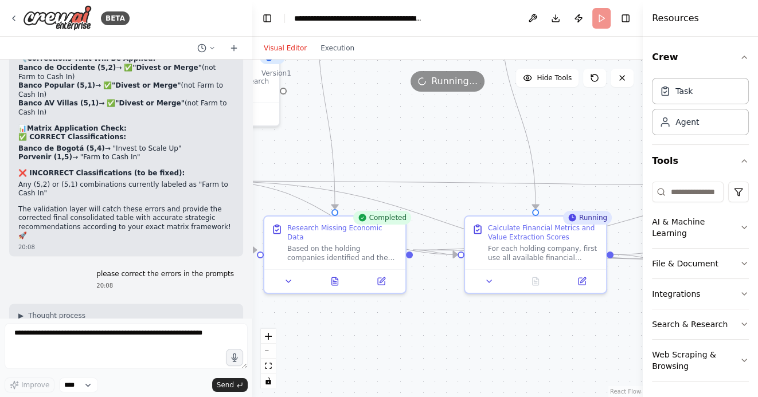
drag, startPoint x: 536, startPoint y: 328, endPoint x: 439, endPoint y: 322, distance: 97.7
click at [439, 321] on div ".deletable-edge-delete-btn { width: 20px; height: 20px; border: 0px solid #ffff…" at bounding box center [447, 229] width 391 height 338
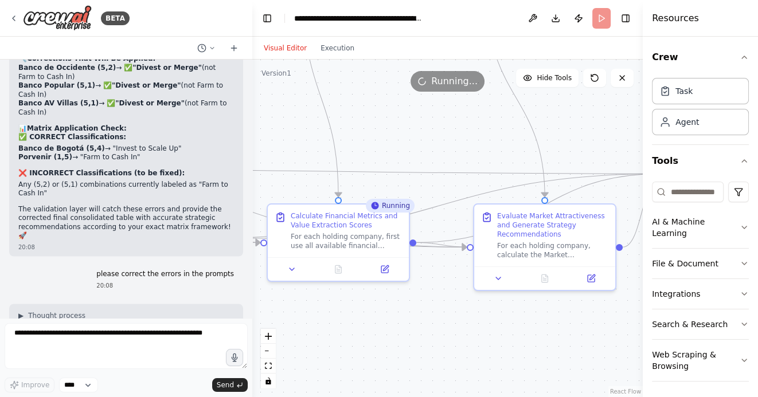
drag, startPoint x: 463, startPoint y: 319, endPoint x: 311, endPoint y: 314, distance: 152.6
click at [312, 313] on div ".deletable-edge-delete-btn { width: 20px; height: 20px; border: 0px solid #ffff…" at bounding box center [447, 229] width 391 height 338
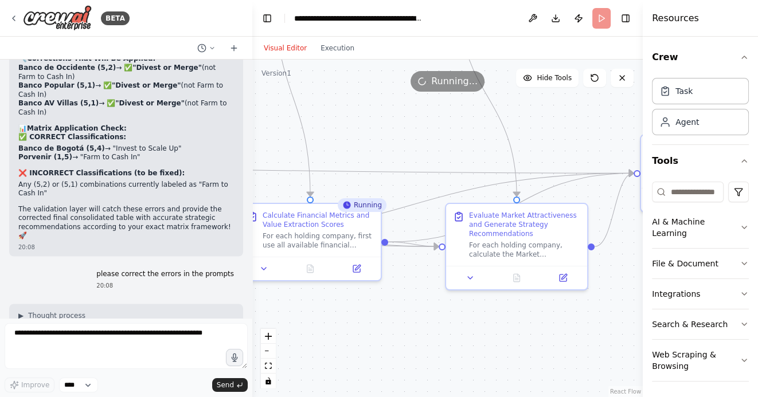
drag, startPoint x: 397, startPoint y: 328, endPoint x: 478, endPoint y: 328, distance: 80.9
click at [477, 328] on div ".deletable-edge-delete-btn { width: 20px; height: 20px; border: 0px solid #ffff…" at bounding box center [447, 229] width 391 height 338
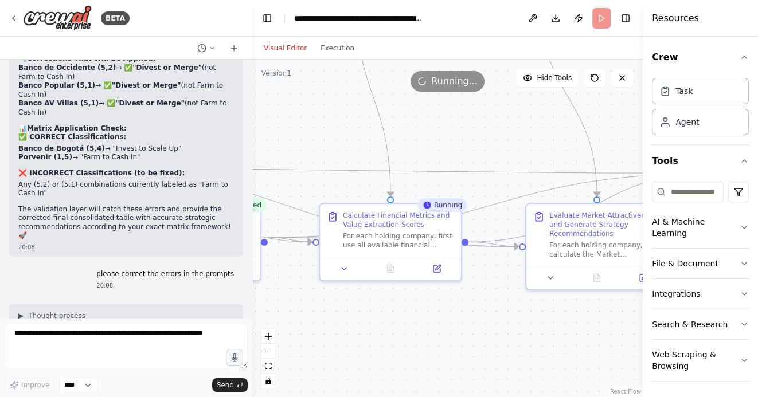
drag, startPoint x: 489, startPoint y: 328, endPoint x: 297, endPoint y: 328, distance: 192.1
click at [299, 328] on div ".deletable-edge-delete-btn { width: 20px; height: 20px; border: 0px solid #ffff…" at bounding box center [447, 229] width 391 height 338
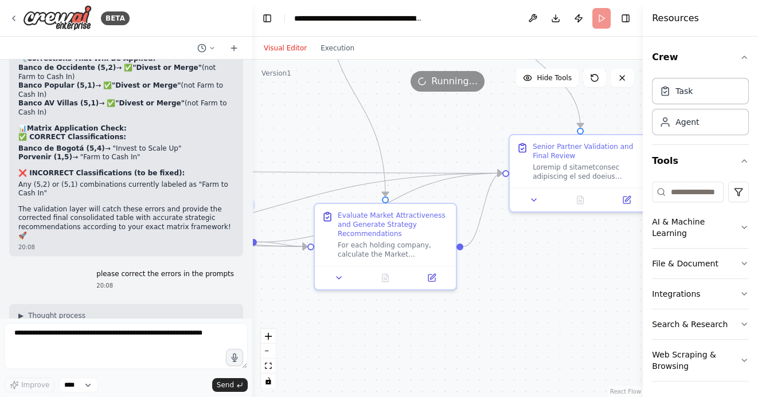
drag, startPoint x: 458, startPoint y: 327, endPoint x: 345, endPoint y: 317, distance: 113.4
click at [345, 316] on div ".deletable-edge-delete-btn { width: 20px; height: 20px; border: 0px solid #ffff…" at bounding box center [447, 229] width 391 height 338
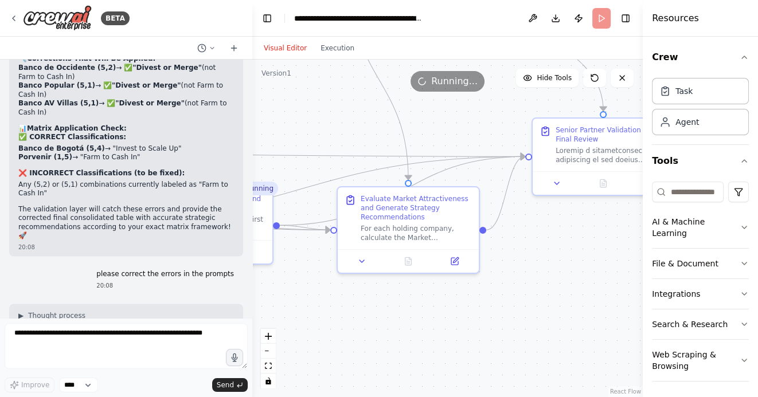
drag, startPoint x: 410, startPoint y: 305, endPoint x: 539, endPoint y: 299, distance: 129.2
click at [537, 299] on div ".deletable-edge-delete-btn { width: 20px; height: 20px; border: 0px solid #ffff…" at bounding box center [447, 229] width 391 height 338
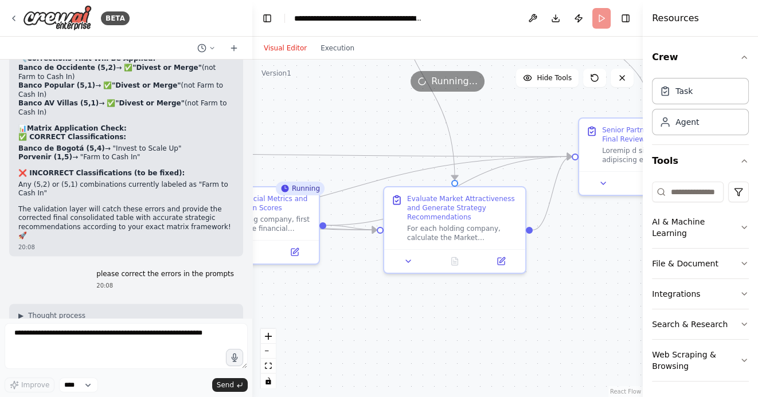
drag, startPoint x: 413, startPoint y: 306, endPoint x: 469, endPoint y: 306, distance: 55.6
click at [469, 306] on div ".deletable-edge-delete-btn { width: 20px; height: 20px; border: 0px solid #ffff…" at bounding box center [447, 229] width 391 height 338
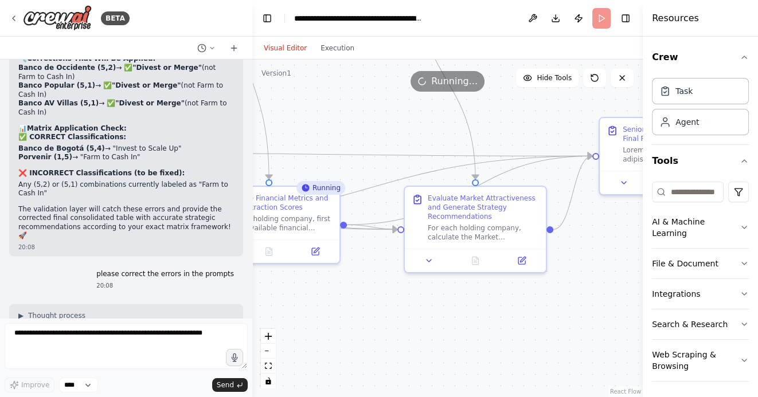
drag, startPoint x: 502, startPoint y: 322, endPoint x: 459, endPoint y: 319, distance: 43.1
click at [459, 319] on div ".deletable-edge-delete-btn { width: 20px; height: 20px; border: 0px solid #ffff…" at bounding box center [447, 229] width 391 height 338
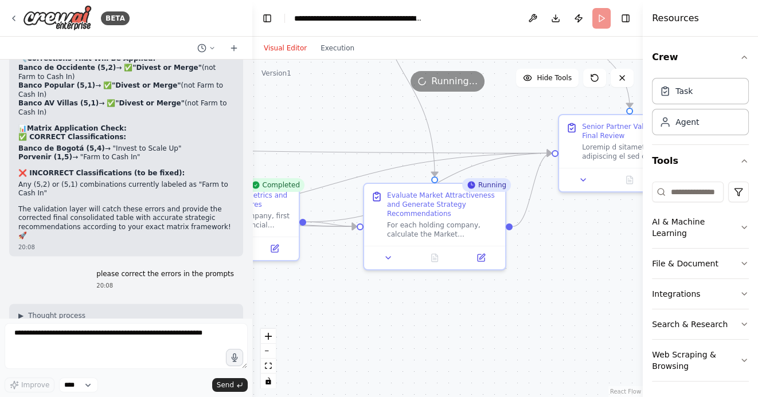
drag, startPoint x: 475, startPoint y: 315, endPoint x: 417, endPoint y: 314, distance: 58.5
click at [417, 314] on div ".deletable-edge-delete-btn { width: 20px; height: 20px; border: 0px solid #ffff…" at bounding box center [447, 229] width 391 height 338
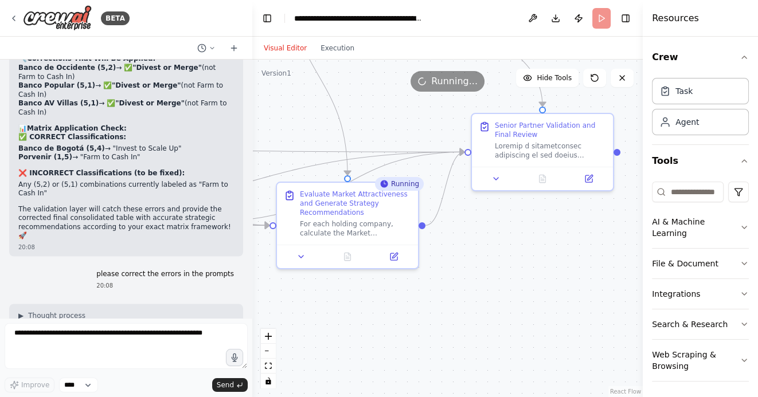
drag, startPoint x: 482, startPoint y: 315, endPoint x: 450, endPoint y: 315, distance: 32.1
click at [450, 315] on div ".deletable-edge-delete-btn { width: 20px; height: 20px; border: 0px solid #ffff…" at bounding box center [447, 229] width 391 height 338
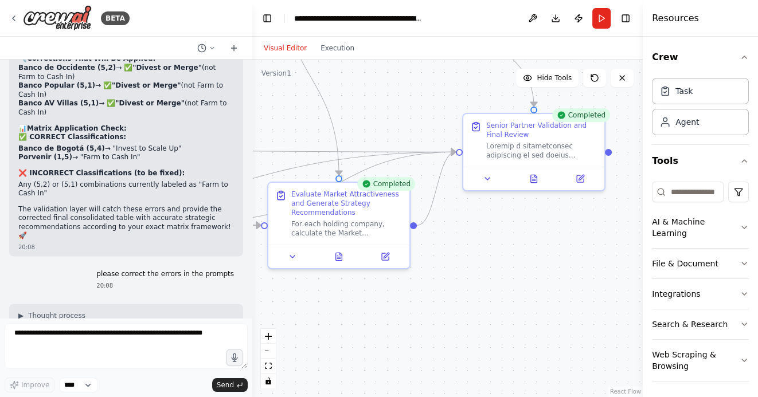
drag, startPoint x: 506, startPoint y: 251, endPoint x: 461, endPoint y: 235, distance: 47.9
click at [461, 235] on div ".deletable-edge-delete-btn { width: 20px; height: 20px; border: 0px solid #ffff…" at bounding box center [447, 229] width 391 height 338
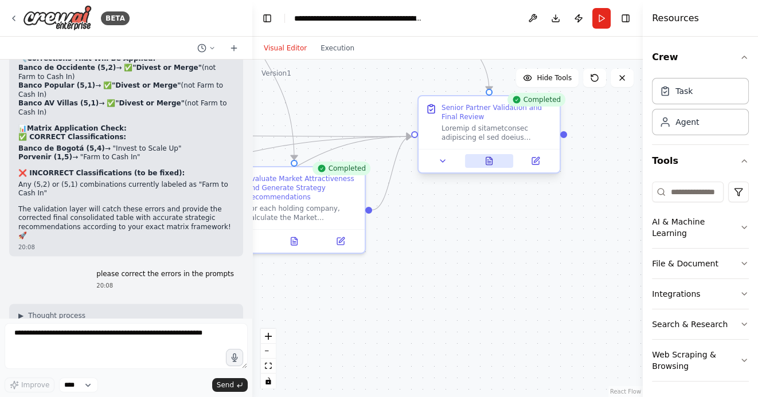
click at [490, 163] on icon at bounding box center [488, 163] width 3 height 0
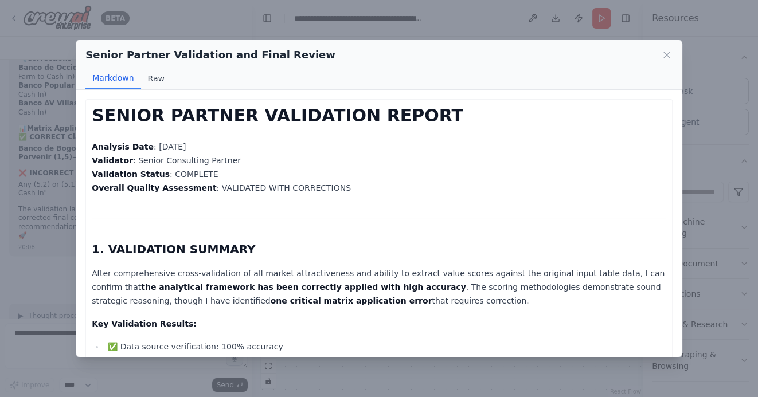
click at [157, 77] on button "Raw" at bounding box center [156, 79] width 30 height 22
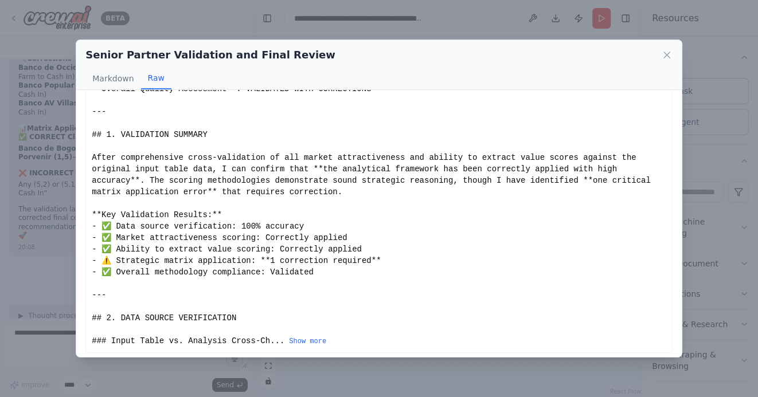
scroll to position [73, 0]
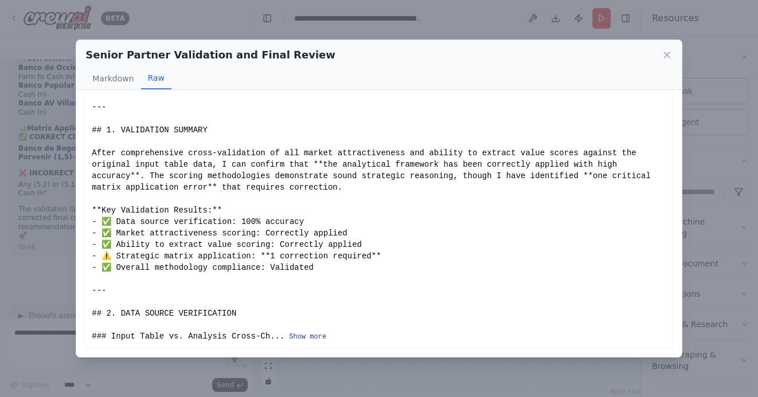
click at [307, 338] on button "Show more" at bounding box center [307, 337] width 37 height 9
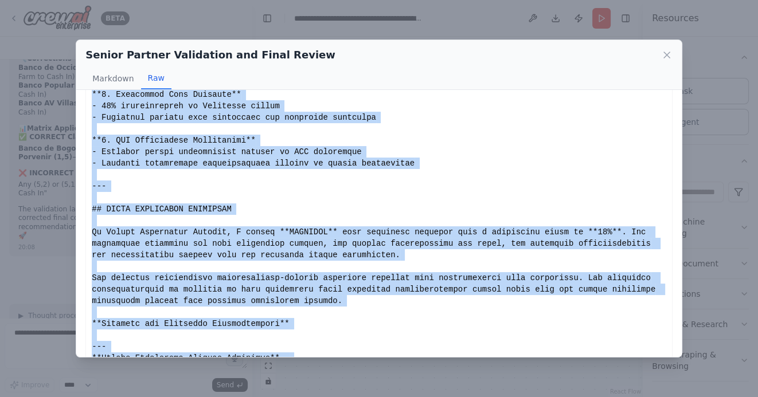
scroll to position [2011, 0]
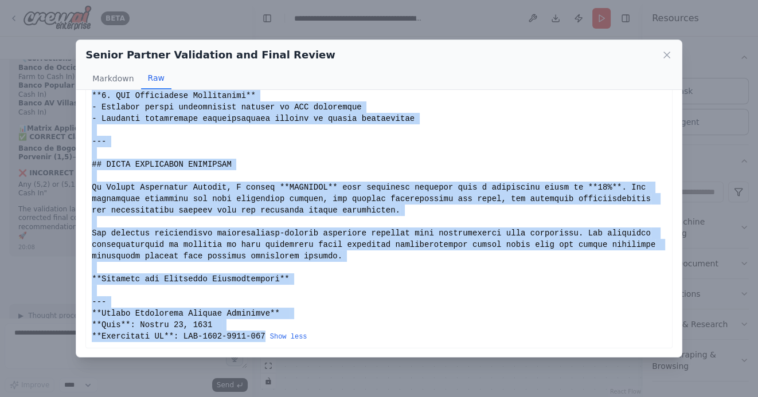
drag, startPoint x: 92, startPoint y: 111, endPoint x: 266, endPoint y: 333, distance: 281.9
copy div "# SENIOR PARTNER VALIDATION REPORT **Analysis Date**: August 18, 2025 **Validat…"
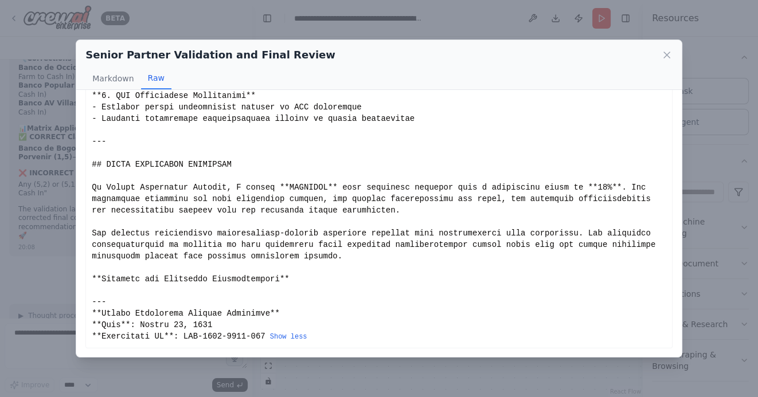
click at [683, 50] on div "Senior Partner Validation and Final Review Markdown Raw SENIOR PARTNER VALIDATI…" at bounding box center [379, 198] width 758 height 397
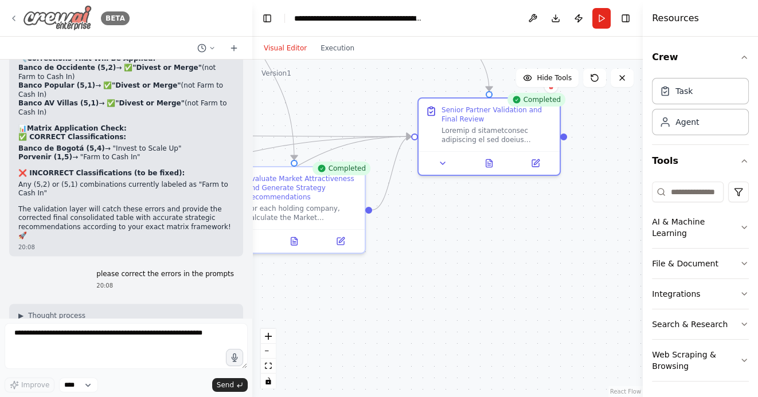
click at [17, 14] on icon at bounding box center [13, 18] width 9 height 9
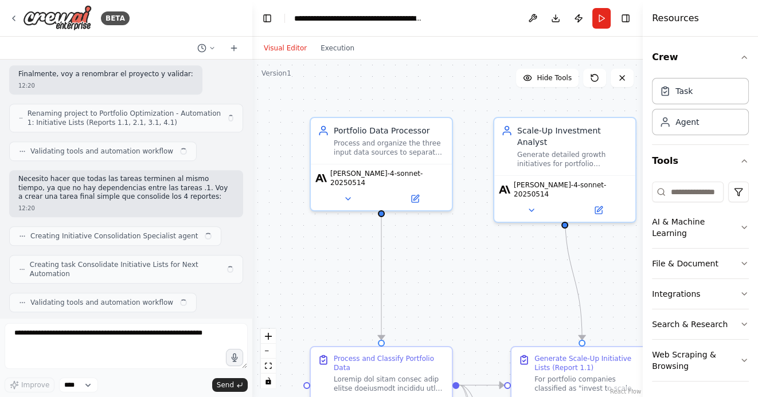
scroll to position [9083, 0]
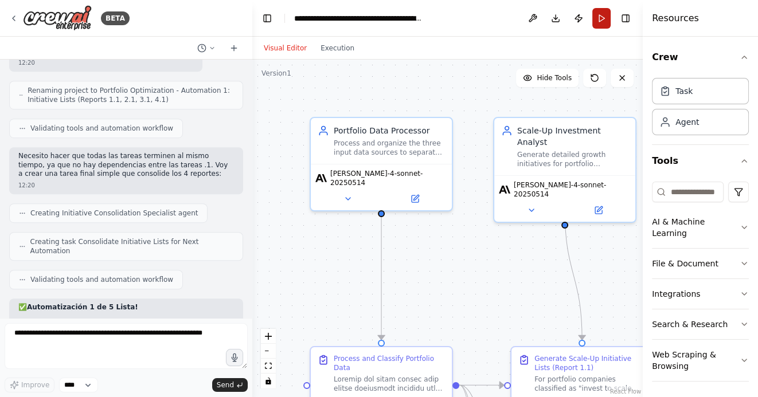
click at [600, 16] on button "Run" at bounding box center [601, 18] width 18 height 21
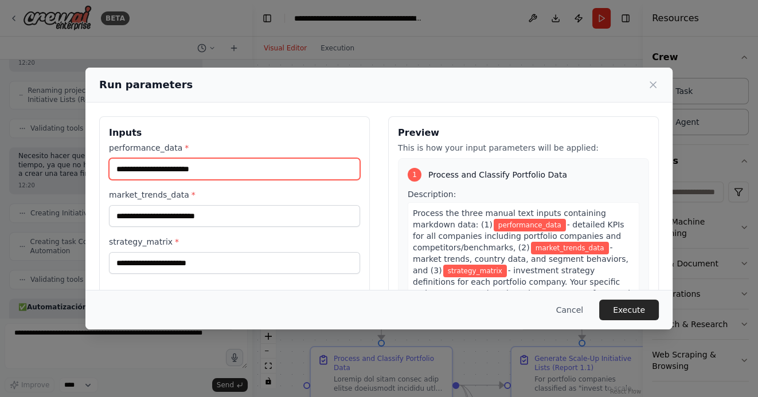
click at [163, 172] on input "performance_data *" at bounding box center [234, 169] width 251 height 22
paste input "**********"
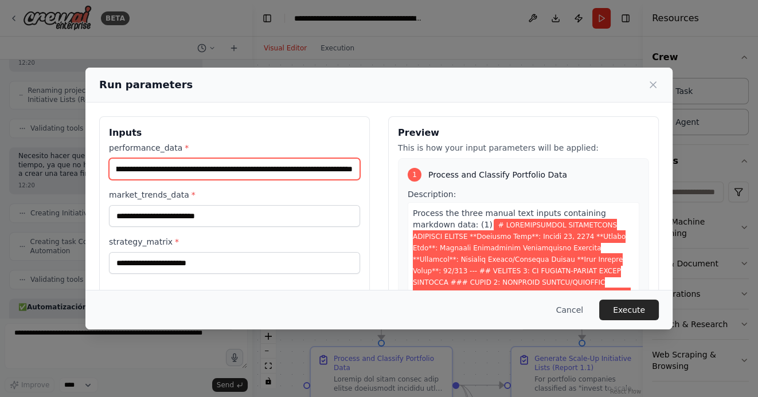
type input "**********"
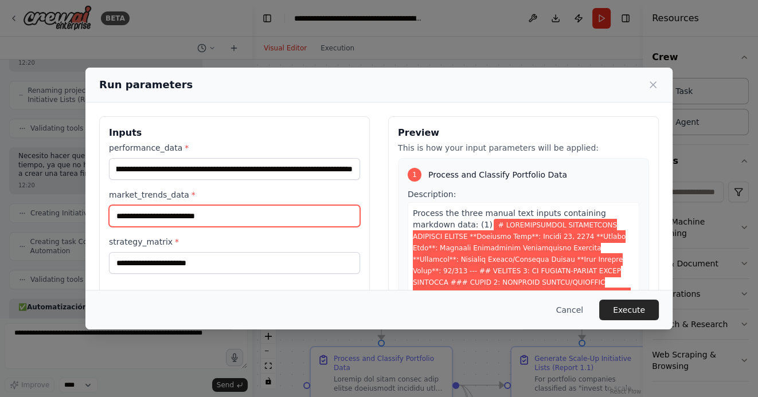
click at [150, 213] on input "market_trends_data *" at bounding box center [234, 216] width 251 height 22
click at [170, 210] on input "market_trends_data *" at bounding box center [234, 216] width 251 height 22
paste input "**********"
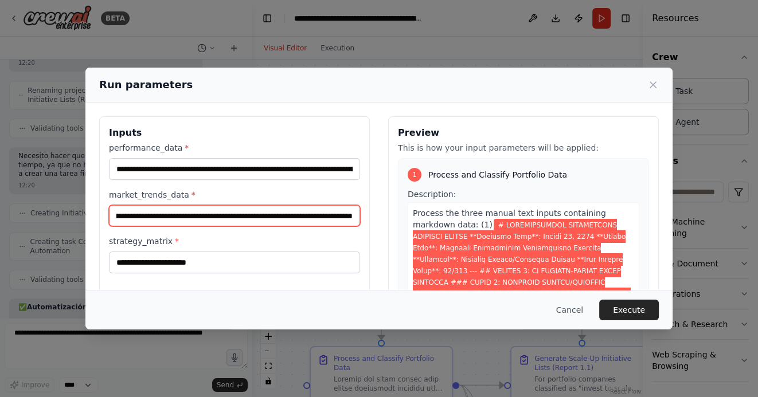
type input "**********"
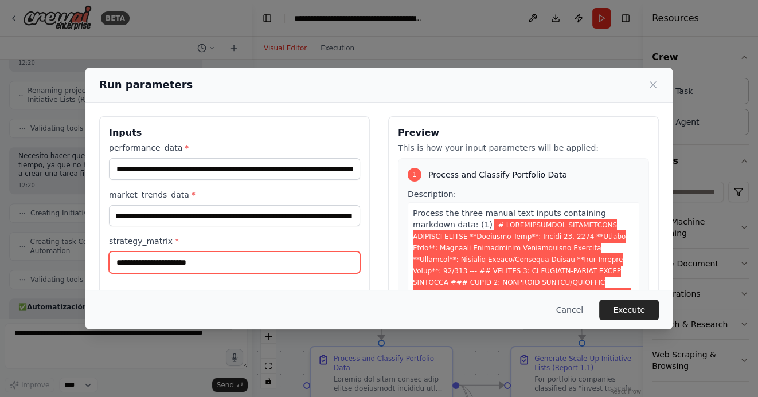
scroll to position [0, 0]
click at [163, 259] on input "strategy_matrix *" at bounding box center [234, 263] width 251 height 22
paste input "**********"
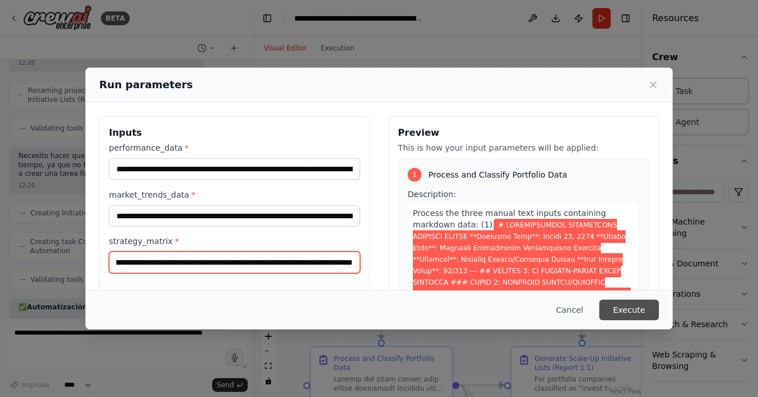
type input "**********"
click at [629, 314] on button "Execute" at bounding box center [629, 310] width 60 height 21
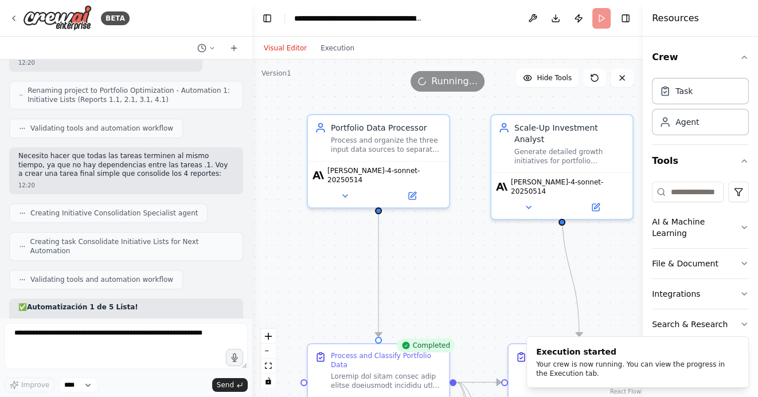
drag, startPoint x: 471, startPoint y: 317, endPoint x: 420, endPoint y: 172, distance: 153.5
click at [420, 173] on div ".deletable-edge-delete-btn { width: 20px; height: 20px; border: 0px solid #ffff…" at bounding box center [447, 229] width 391 height 338
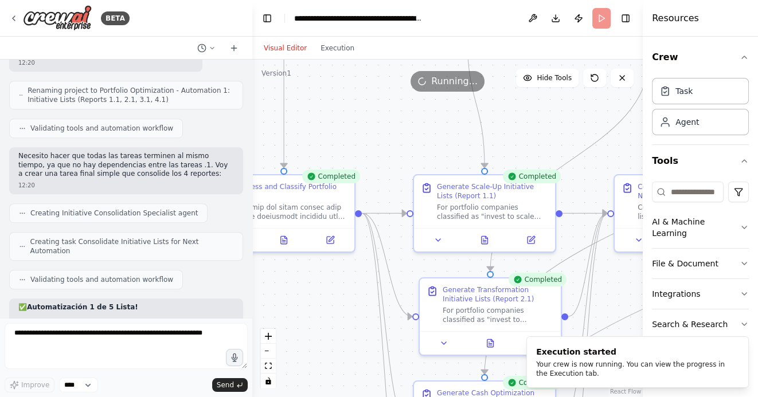
drag, startPoint x: 413, startPoint y: 325, endPoint x: 342, endPoint y: 271, distance: 89.4
click at [342, 271] on div ".deletable-edge-delete-btn { width: 20px; height: 20px; border: 0px solid #ffff…" at bounding box center [447, 229] width 391 height 338
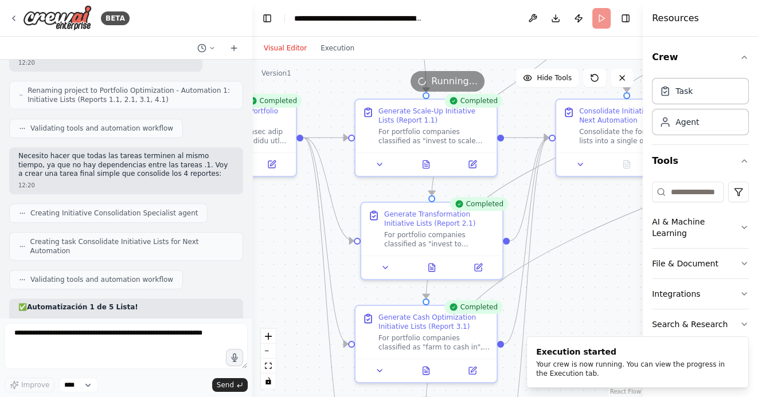
drag, startPoint x: 596, startPoint y: 275, endPoint x: 557, endPoint y: 206, distance: 78.9
click at [557, 206] on div ".deletable-edge-delete-btn { width: 20px; height: 20px; border: 0px solid #ffff…" at bounding box center [447, 229] width 391 height 338
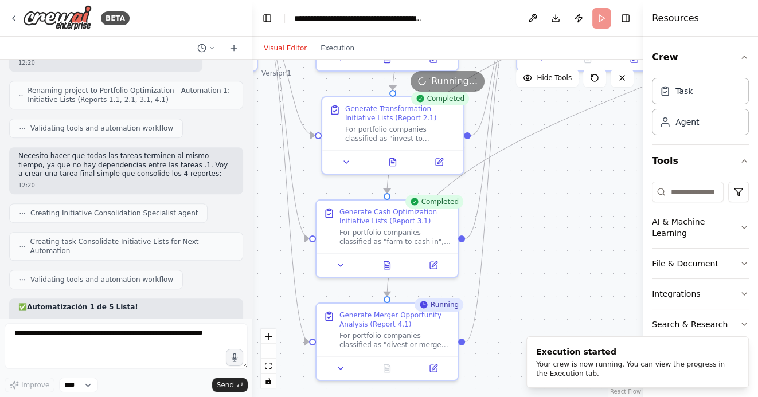
drag, startPoint x: 579, startPoint y: 271, endPoint x: 548, endPoint y: 181, distance: 95.6
click at [548, 181] on div ".deletable-edge-delete-btn { width: 20px; height: 20px; border: 0px solid #ffff…" at bounding box center [447, 229] width 391 height 338
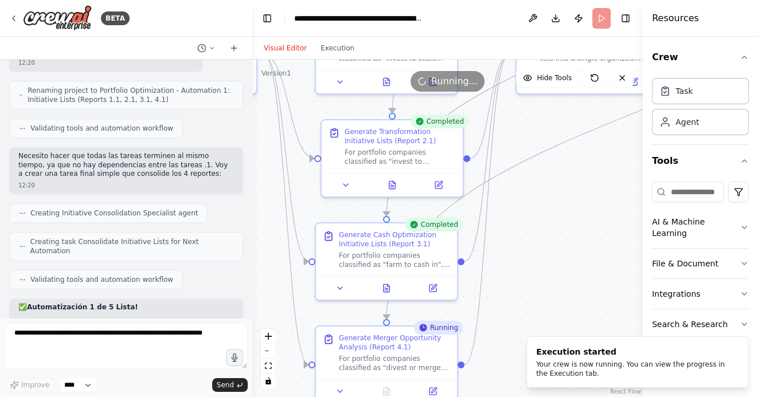
drag, startPoint x: 568, startPoint y: 267, endPoint x: 569, endPoint y: 297, distance: 30.4
click at [568, 297] on div ".deletable-edge-delete-btn { width: 20px; height: 20px; border: 0px solid #ffff…" at bounding box center [447, 229] width 391 height 338
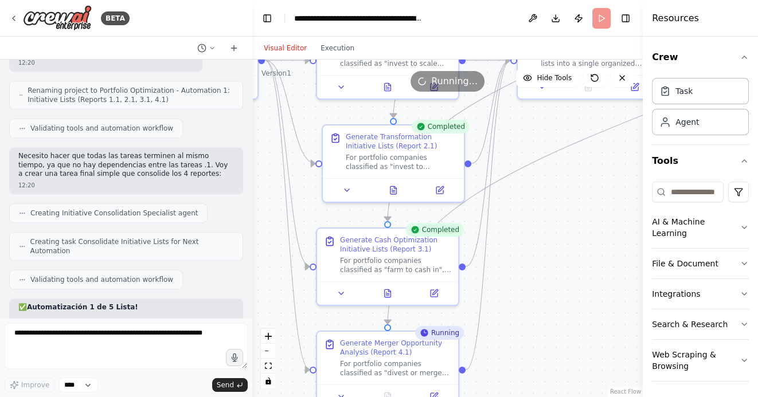
drag, startPoint x: 565, startPoint y: 260, endPoint x: 565, endPoint y: 325, distance: 64.8
click at [565, 324] on div ".deletable-edge-delete-btn { width: 20px; height: 20px; border: 0px solid #ffff…" at bounding box center [447, 229] width 391 height 338
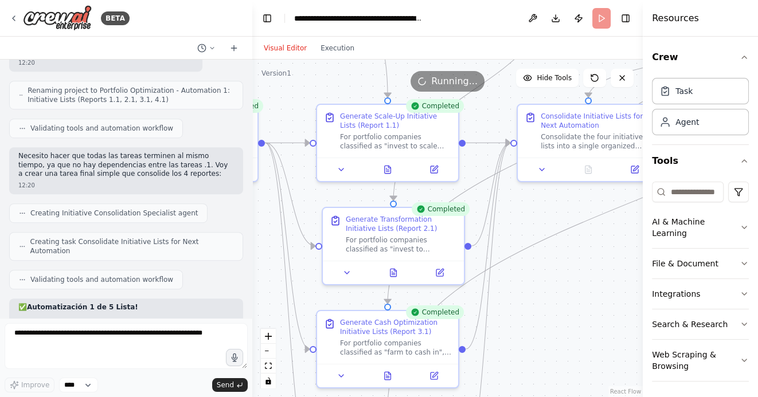
drag, startPoint x: 538, startPoint y: 203, endPoint x: 538, endPoint y: 264, distance: 61.4
click at [538, 264] on div ".deletable-edge-delete-btn { width: 20px; height: 20px; border: 0px solid #ffff…" at bounding box center [447, 229] width 391 height 338
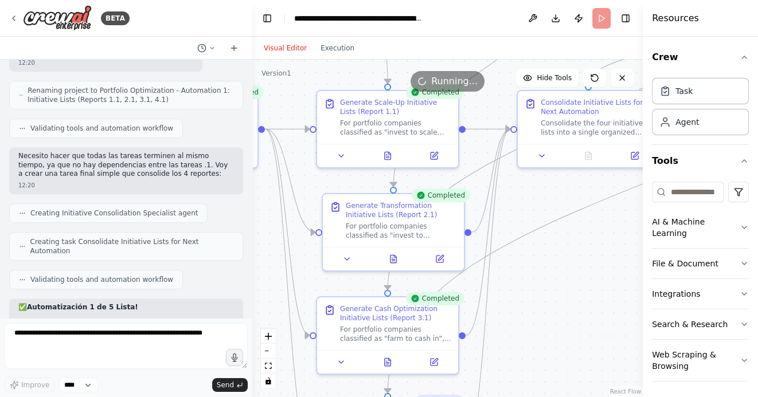
drag, startPoint x: 563, startPoint y: 319, endPoint x: 564, endPoint y: 251, distance: 68.2
click at [564, 252] on div ".deletable-edge-delete-btn { width: 20px; height: 20px; border: 0px solid #ffff…" at bounding box center [447, 229] width 391 height 338
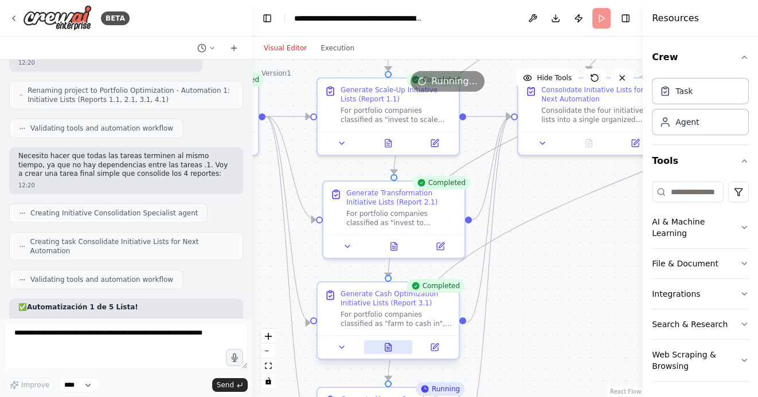
click at [387, 346] on icon at bounding box center [387, 346] width 1 height 0
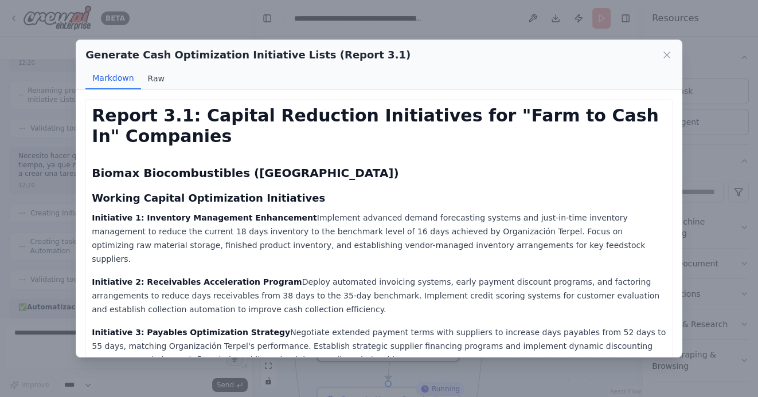
click at [151, 78] on button "Raw" at bounding box center [156, 79] width 30 height 22
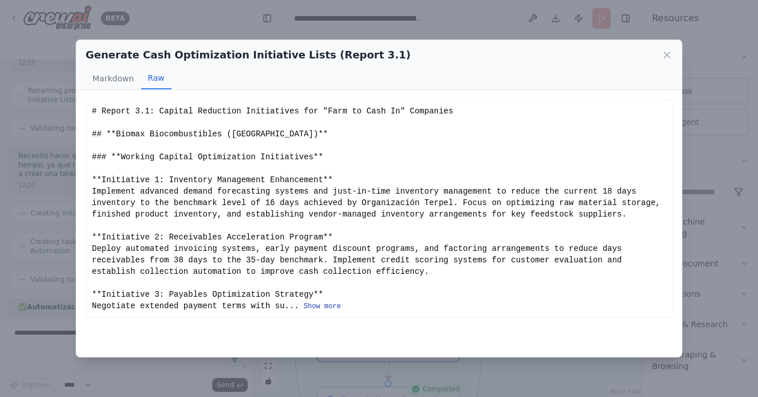
click at [323, 307] on button "Show more" at bounding box center [321, 306] width 37 height 9
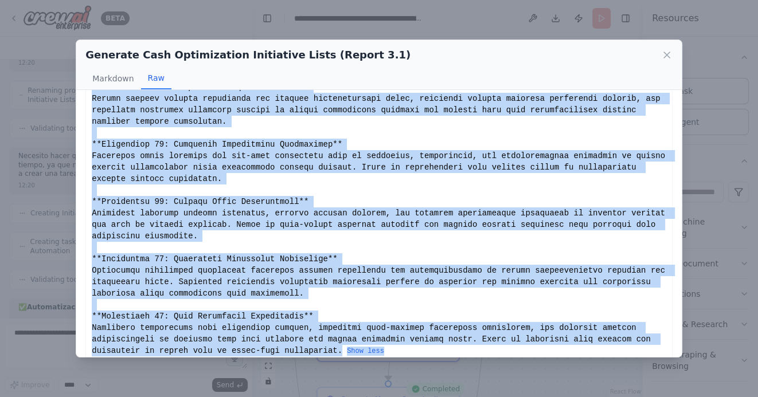
scroll to position [750, 0]
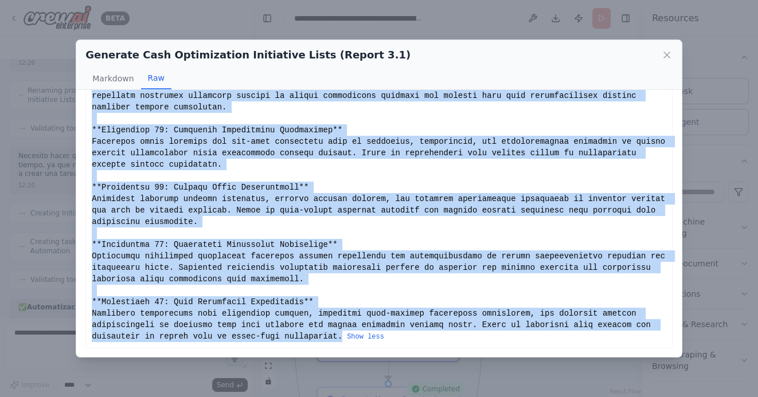
drag, startPoint x: 92, startPoint y: 111, endPoint x: 341, endPoint y: 334, distance: 333.8
copy div "# Report 3.1: Capital Reduction Initiatives for "Farm to Cash In" Companies ## …"
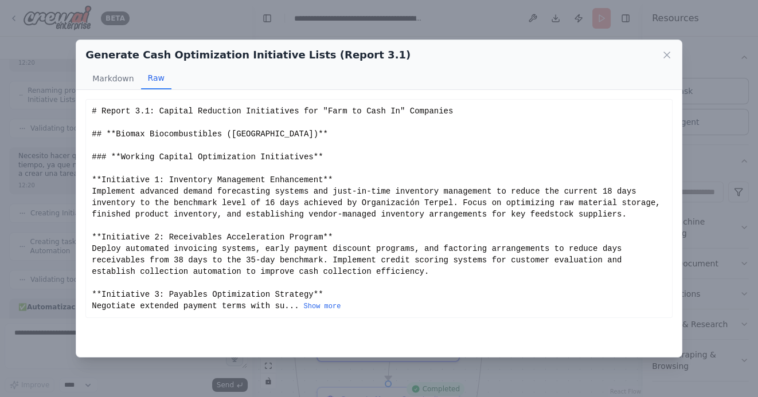
scroll to position [0, 0]
click at [666, 58] on icon at bounding box center [666, 54] width 11 height 11
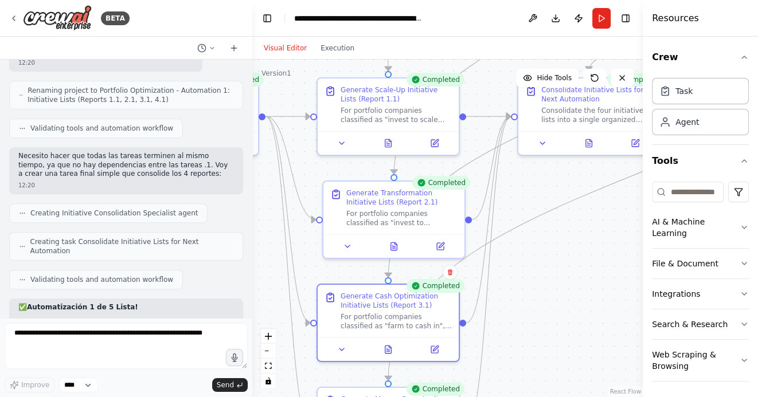
drag, startPoint x: 556, startPoint y: 305, endPoint x: 465, endPoint y: 301, distance: 91.3
click at [466, 300] on div ".deletable-edge-delete-btn { width: 20px; height: 20px; border: 0px solid #ffff…" at bounding box center [447, 229] width 391 height 338
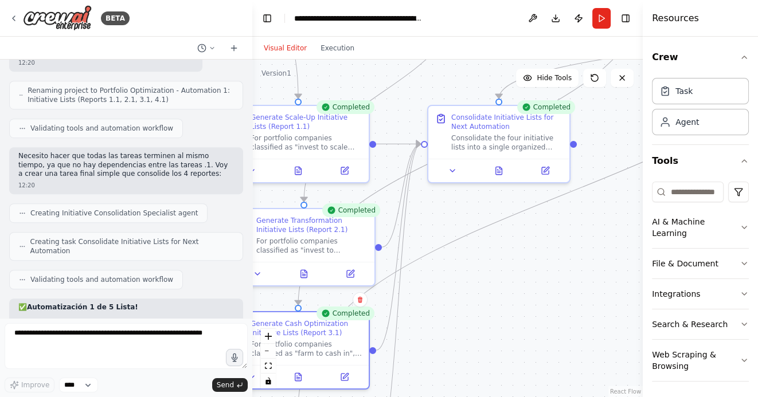
drag, startPoint x: 506, startPoint y: 299, endPoint x: 515, endPoint y: 329, distance: 31.8
click at [514, 329] on div ".deletable-edge-delete-btn { width: 20px; height: 20px; border: 0px solid #ffff…" at bounding box center [447, 229] width 391 height 338
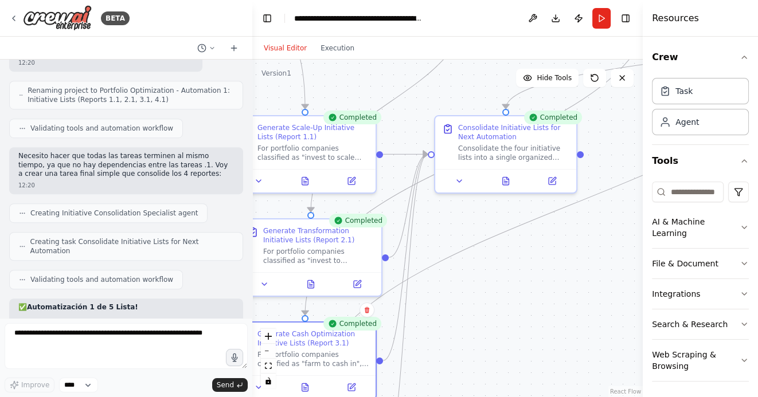
drag, startPoint x: 477, startPoint y: 321, endPoint x: 546, endPoint y: 321, distance: 69.4
click at [545, 321] on div ".deletable-edge-delete-btn { width: 20px; height: 20px; border: 0px solid #ffff…" at bounding box center [447, 229] width 391 height 338
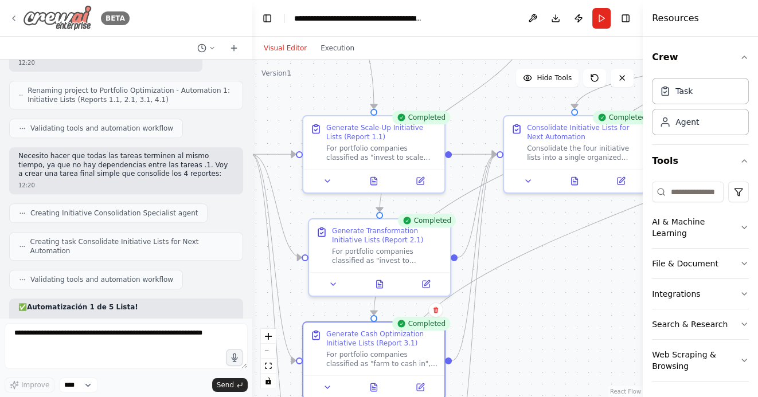
click at [15, 15] on icon at bounding box center [13, 18] width 9 height 9
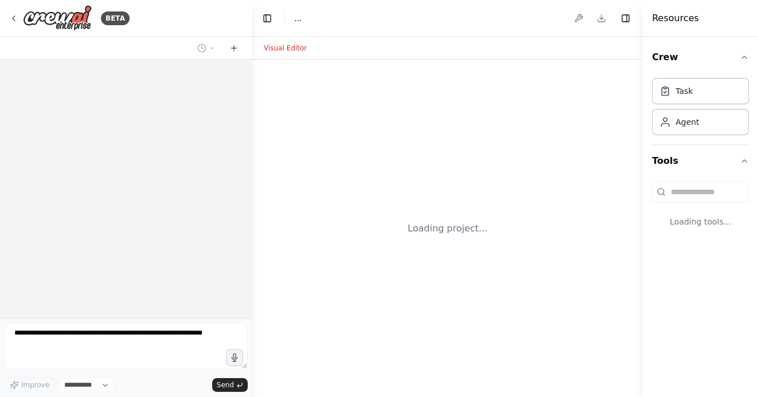
select select "****"
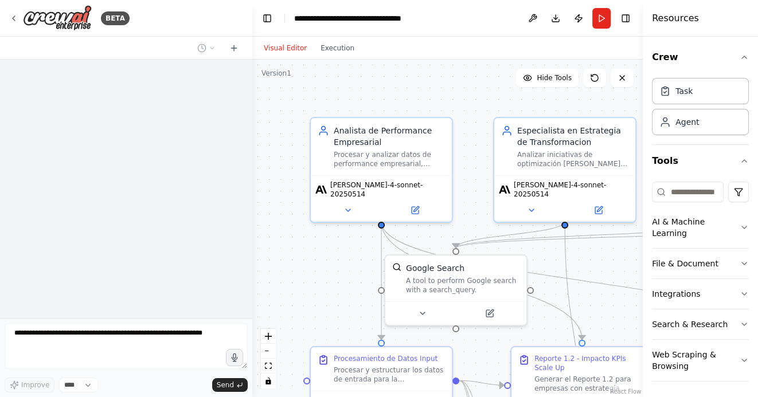
scroll to position [3107, 0]
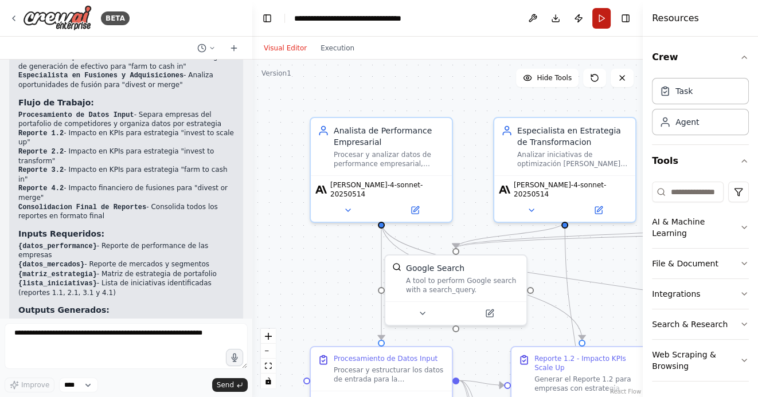
click at [600, 19] on button "Run" at bounding box center [601, 18] width 18 height 21
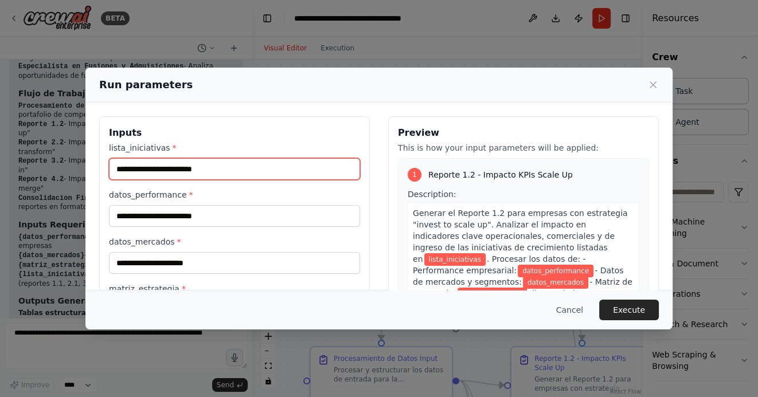
click at [185, 172] on input "lista_iniciativas *" at bounding box center [234, 169] width 251 height 22
paste input "**********"
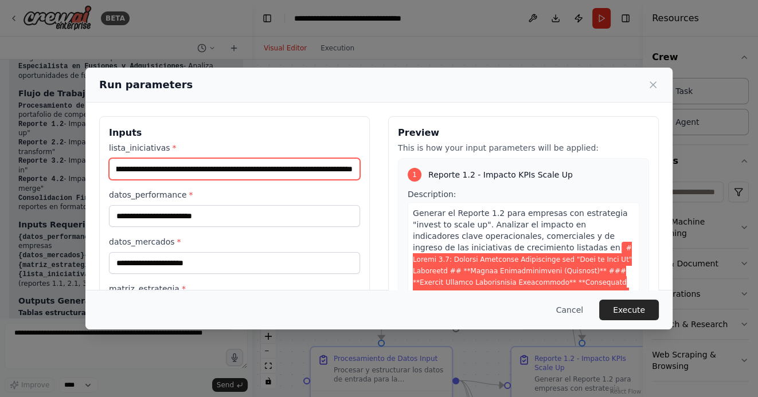
type input "**********"
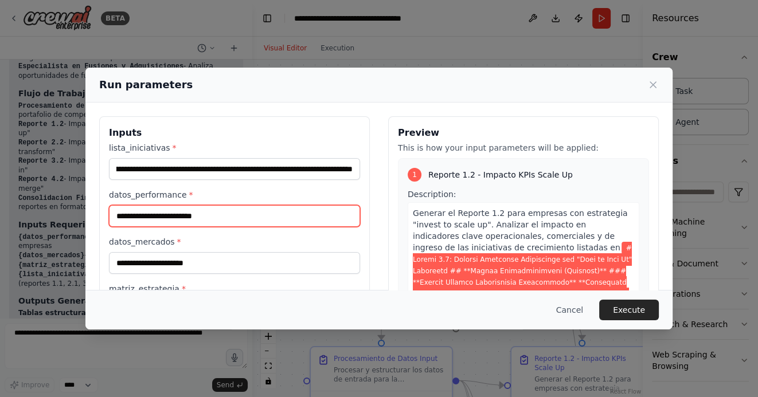
click at [181, 219] on input "datos_performance *" at bounding box center [234, 216] width 251 height 22
paste input "**********"
type input "**********"
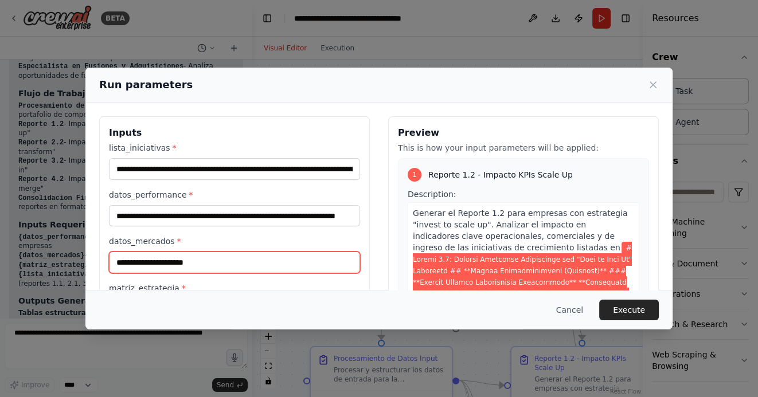
click at [168, 262] on input "datos_mercados *" at bounding box center [234, 263] width 251 height 22
paste input "**********"
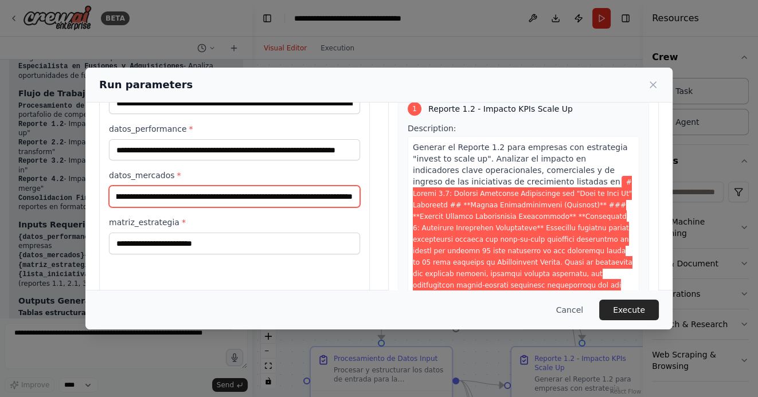
scroll to position [103, 0]
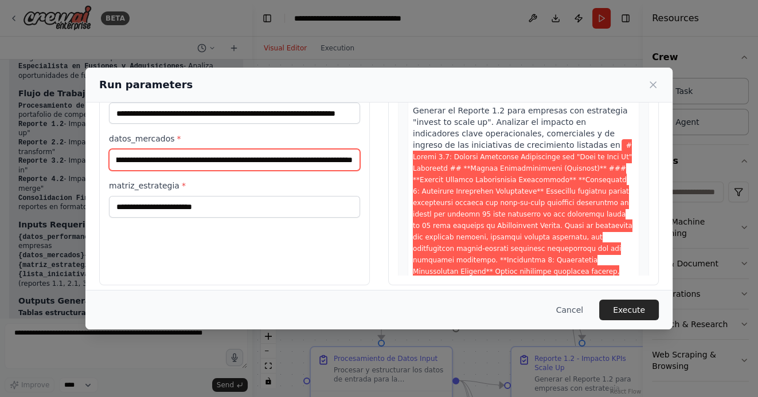
type input "**********"
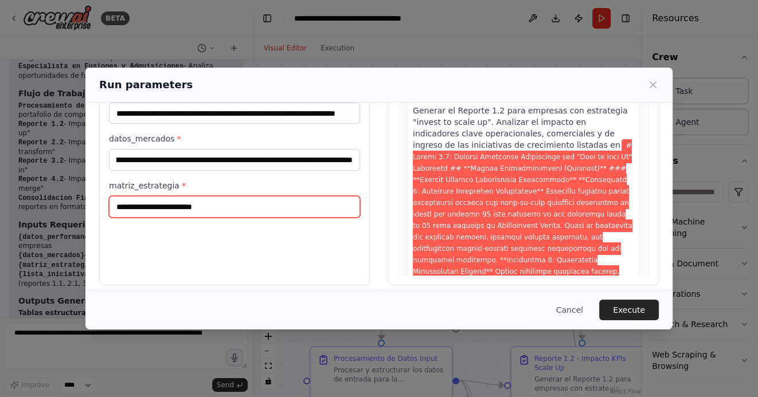
click at [162, 209] on input "matriz_estrategia *" at bounding box center [234, 207] width 251 height 22
paste input "**********"
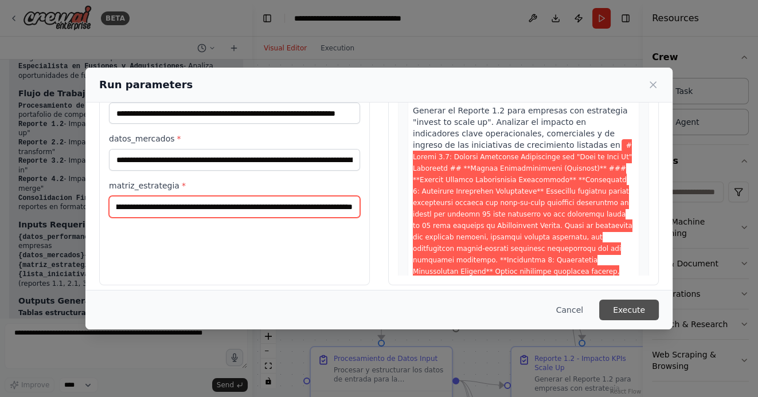
type input "**********"
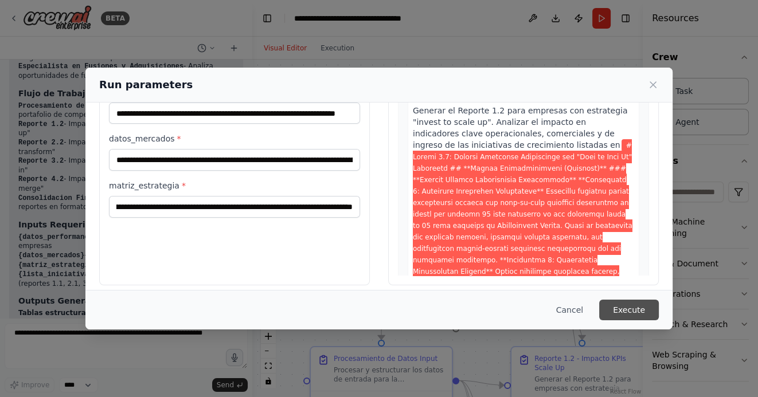
click at [626, 305] on button "Execute" at bounding box center [629, 310] width 60 height 21
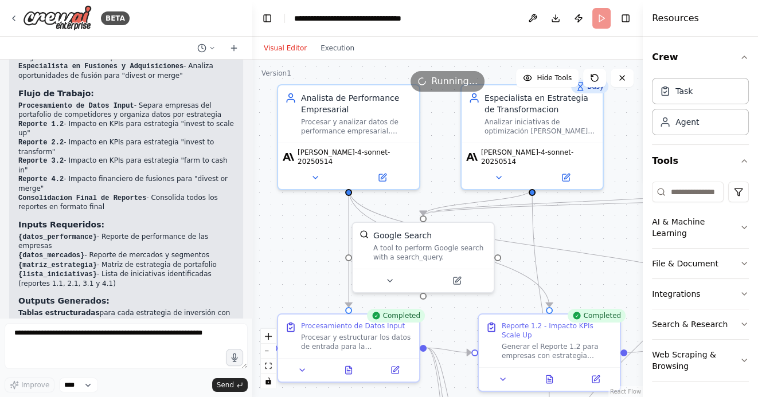
drag, startPoint x: 351, startPoint y: 318, endPoint x: 271, endPoint y: 202, distance: 141.4
click at [271, 202] on div ".deletable-edge-delete-btn { width: 20px; height: 20px; border: 0px solid #ffff…" at bounding box center [447, 229] width 391 height 338
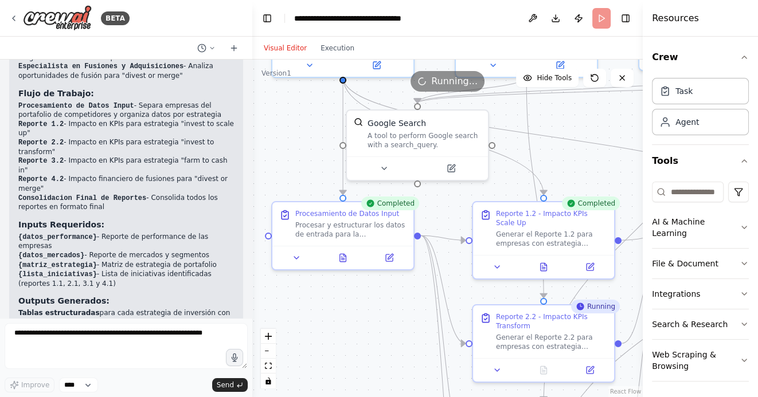
drag, startPoint x: 319, startPoint y: 337, endPoint x: 385, endPoint y: 301, distance: 75.5
click at [385, 301] on div ".deletable-edge-delete-btn { width: 20px; height: 20px; border: 0px solid #ffff…" at bounding box center [447, 229] width 391 height 338
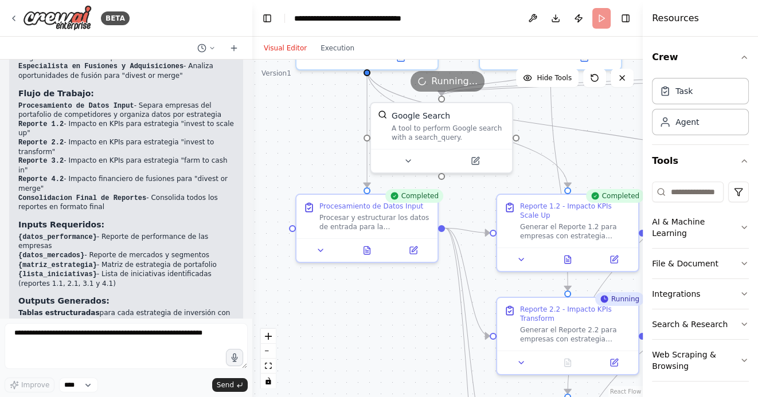
drag, startPoint x: 395, startPoint y: 331, endPoint x: 331, endPoint y: 256, distance: 98.5
click at [331, 257] on div ".deletable-edge-delete-btn { width: 20px; height: 20px; border: 0px solid #ffff…" at bounding box center [447, 229] width 391 height 338
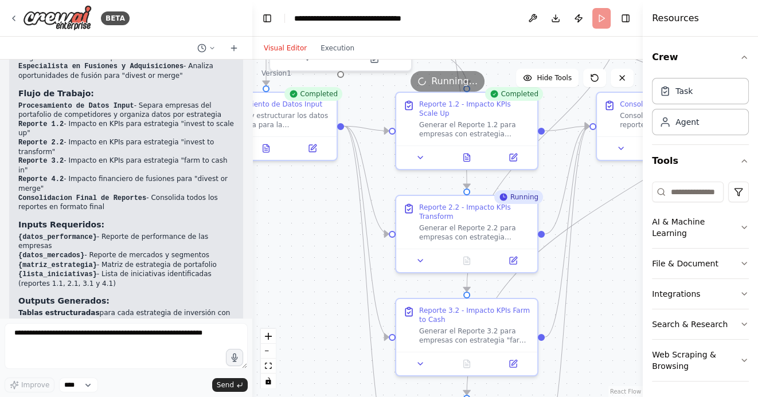
drag, startPoint x: 619, startPoint y: 294, endPoint x: 566, endPoint y: 256, distance: 65.3
click at [566, 255] on div ".deletable-edge-delete-btn { width: 20px; height: 20px; border: 0px solid #ffff…" at bounding box center [447, 229] width 391 height 338
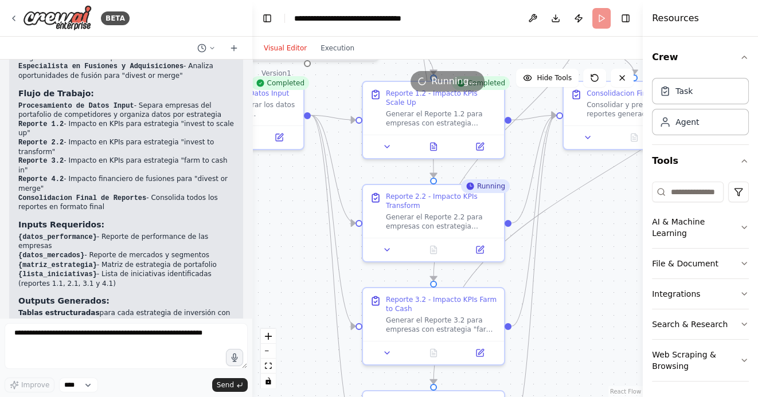
drag, startPoint x: 595, startPoint y: 270, endPoint x: 568, endPoint y: 270, distance: 27.0
click at [569, 270] on div ".deletable-edge-delete-btn { width: 20px; height: 20px; border: 0px solid #ffff…" at bounding box center [447, 229] width 391 height 338
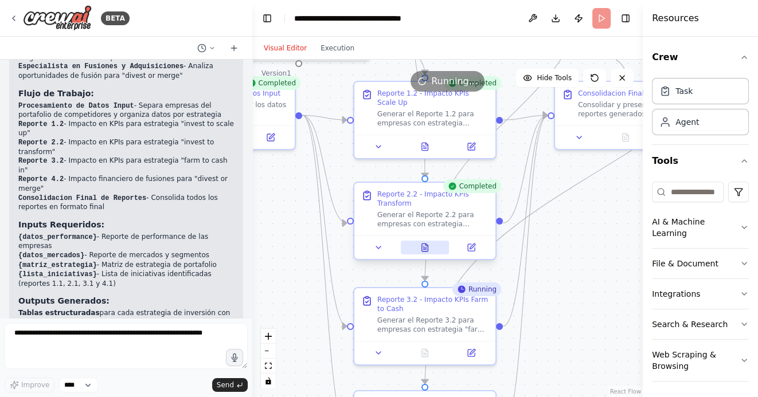
click at [423, 244] on icon at bounding box center [425, 247] width 6 height 7
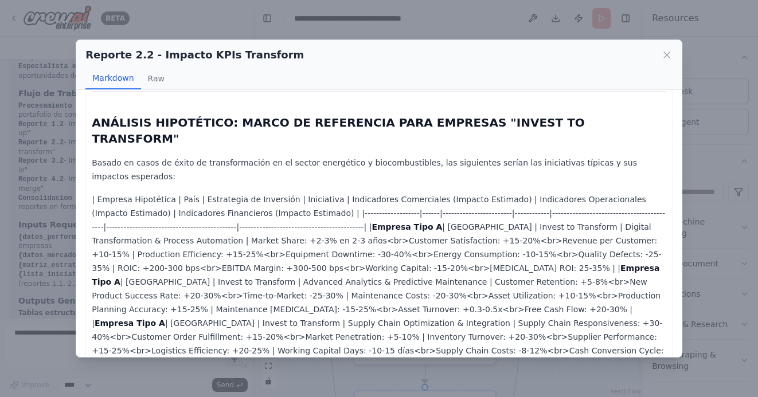
scroll to position [376, 0]
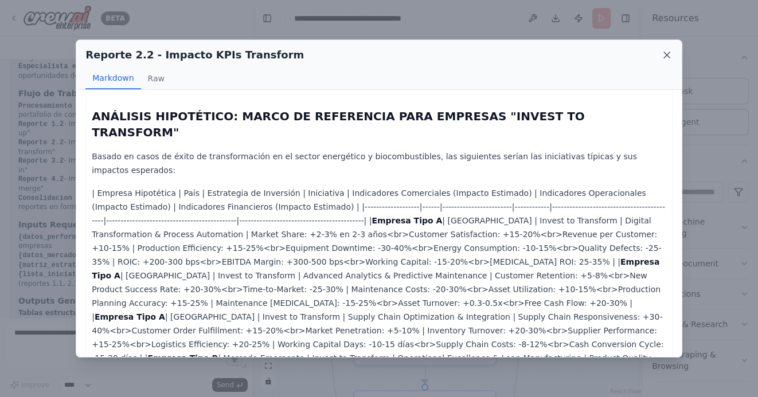
click at [664, 56] on icon at bounding box center [666, 54] width 11 height 11
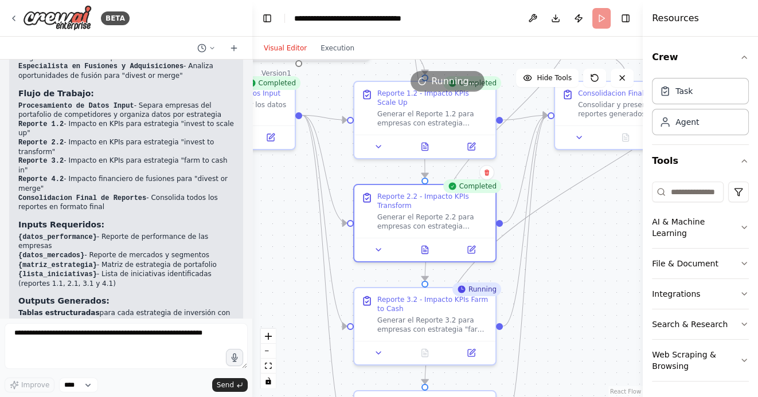
drag, startPoint x: 582, startPoint y: 282, endPoint x: 582, endPoint y: 229, distance: 52.2
click at [582, 229] on div ".deletable-edge-delete-btn { width: 20px; height: 20px; border: 0px solid #ffff…" at bounding box center [447, 229] width 391 height 338
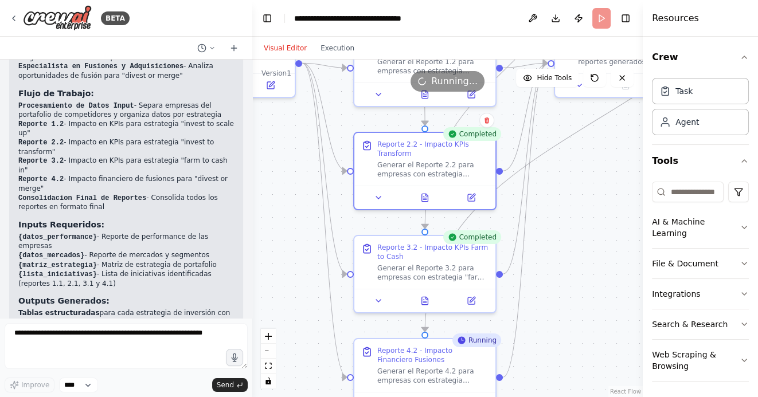
click at [567, 256] on div ".deletable-edge-delete-btn { width: 20px; height: 20px; border: 0px solid #ffff…" at bounding box center [447, 229] width 391 height 338
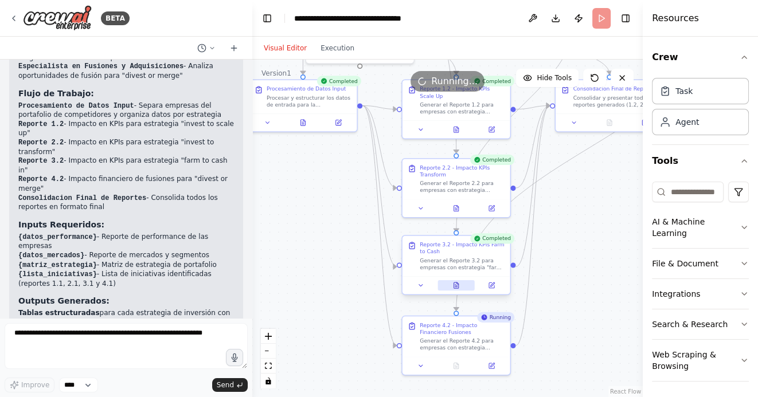
click at [459, 287] on icon at bounding box center [455, 285] width 7 height 7
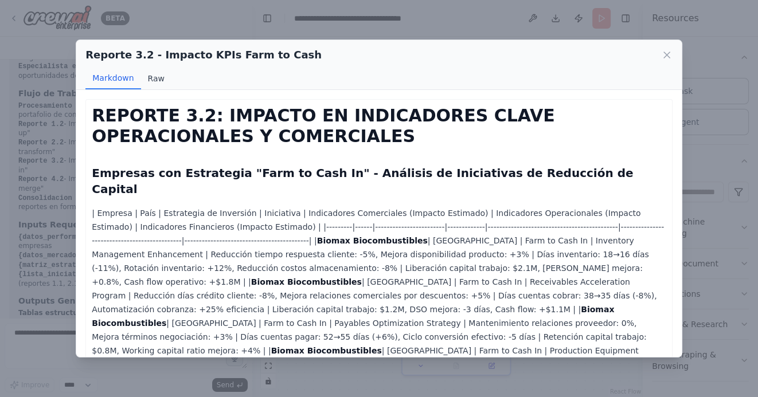
click at [153, 78] on button "Raw" at bounding box center [156, 79] width 30 height 22
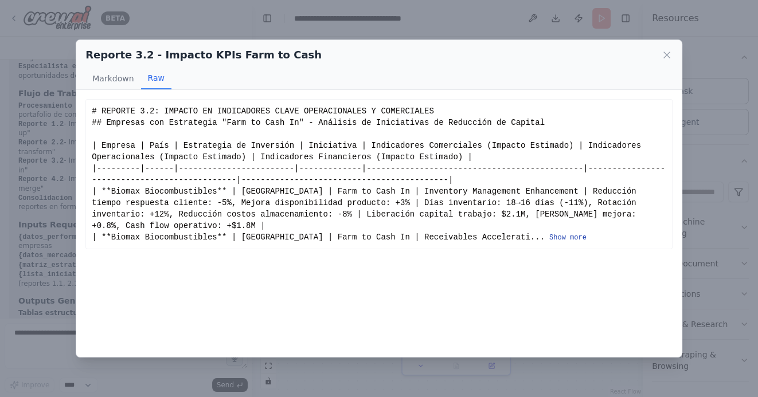
click at [549, 236] on button "Show more" at bounding box center [567, 237] width 37 height 9
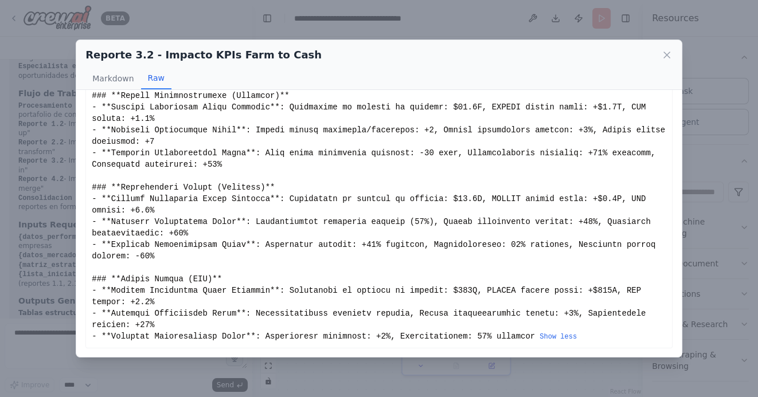
scroll to position [0, 0]
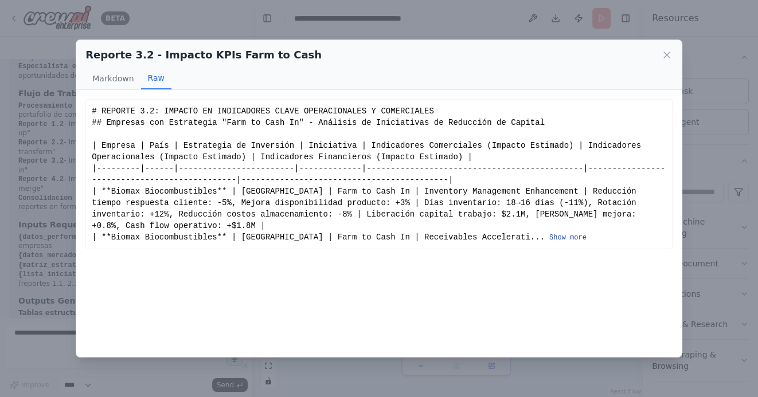
click at [549, 239] on button "Show more" at bounding box center [567, 237] width 37 height 9
click at [549, 240] on button "Show more" at bounding box center [567, 237] width 37 height 9
click at [549, 236] on button "Show more" at bounding box center [567, 237] width 37 height 9
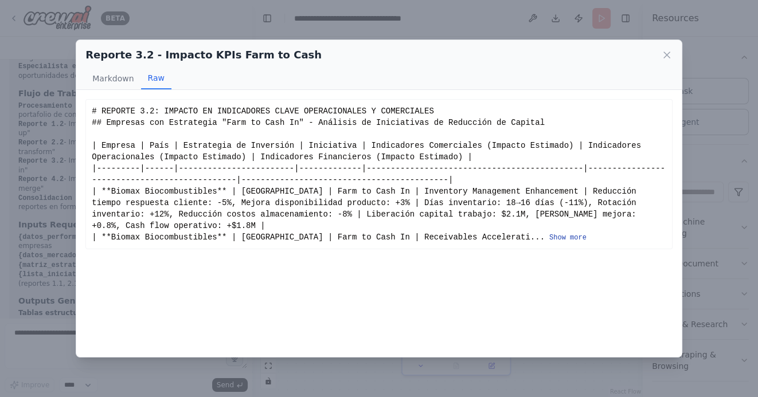
click at [549, 233] on button "Show more" at bounding box center [567, 237] width 37 height 9
click at [549, 239] on button "Show more" at bounding box center [567, 237] width 37 height 9
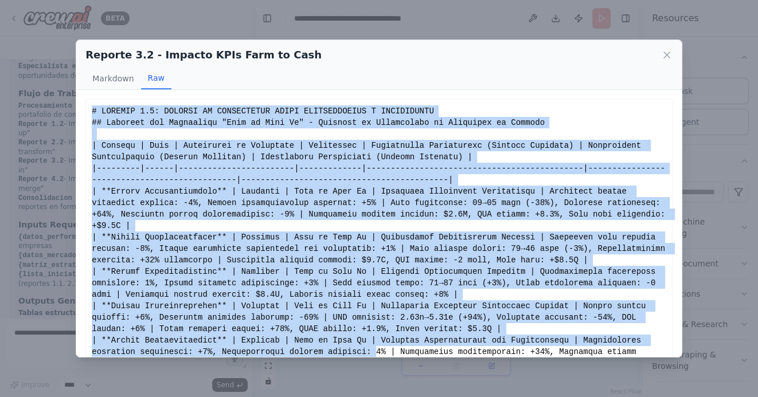
drag, startPoint x: 93, startPoint y: 112, endPoint x: 375, endPoint y: 348, distance: 367.7
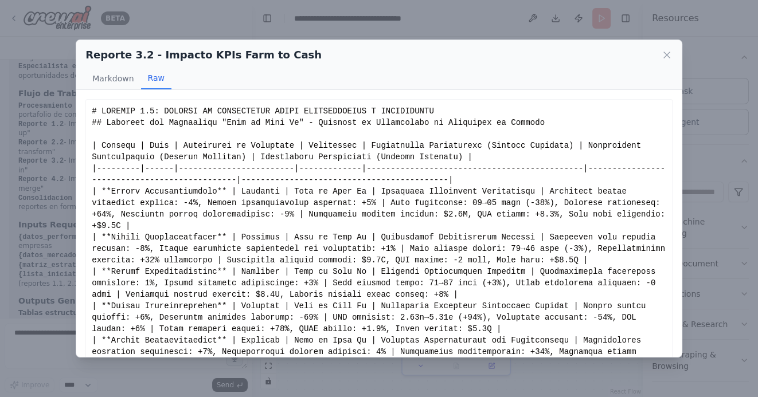
click at [376, 372] on div "Reporte 3.2 - Impacto KPIs Farm to Cash Markdown Raw REPORTE 3.2: IMPACTO EN IN…" at bounding box center [379, 198] width 758 height 397
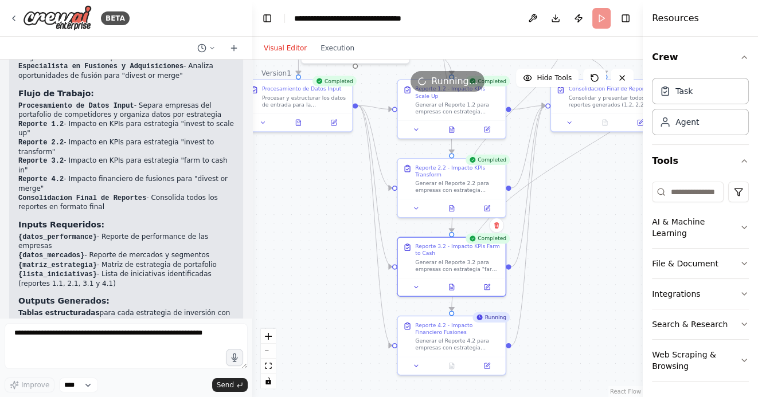
drag, startPoint x: 579, startPoint y: 267, endPoint x: 541, endPoint y: 260, distance: 38.6
click at [541, 260] on div ".deletable-edge-delete-btn { width: 20px; height: 20px; border: 0px solid #ffff…" at bounding box center [447, 229] width 391 height 338
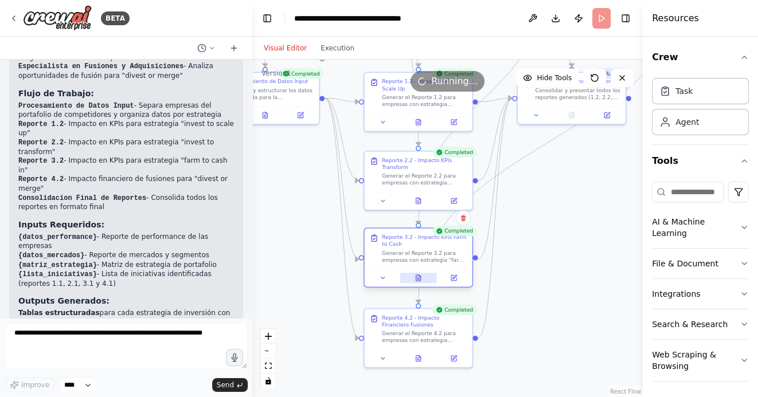
click at [421, 278] on icon at bounding box center [418, 278] width 7 height 7
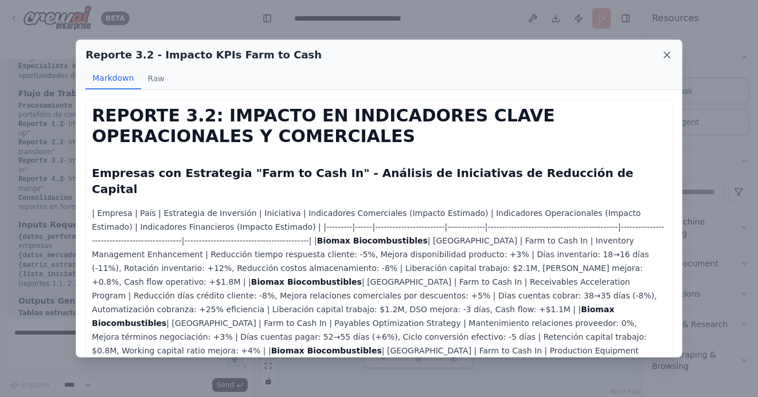
click at [669, 56] on icon at bounding box center [666, 54] width 11 height 11
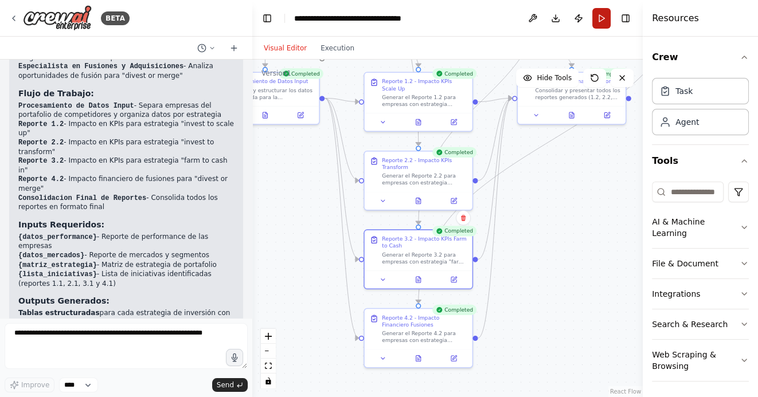
click at [607, 21] on button "Run" at bounding box center [601, 18] width 18 height 21
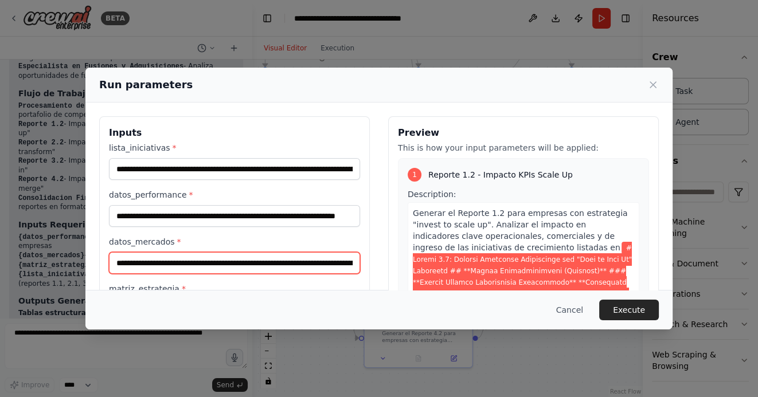
click at [194, 267] on input "**********" at bounding box center [234, 263] width 251 height 22
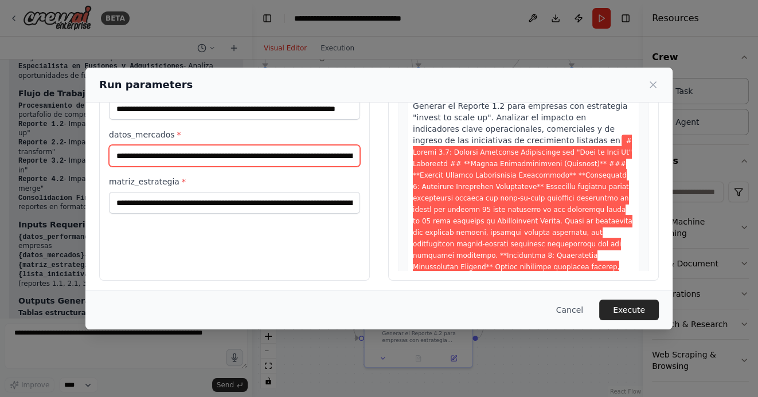
scroll to position [111, 0]
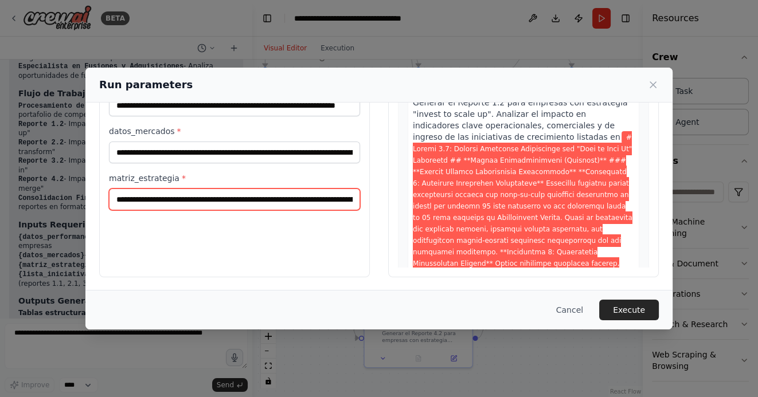
click at [116, 200] on input "matriz_estrategia *" at bounding box center [234, 200] width 251 height 22
type input "**********"
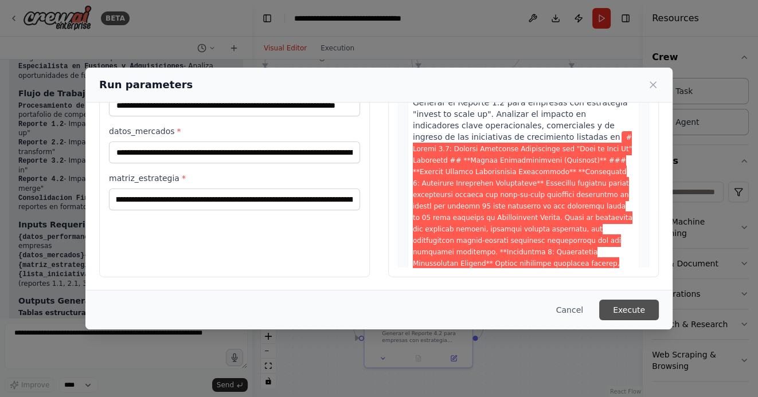
click at [623, 310] on button "Execute" at bounding box center [629, 310] width 60 height 21
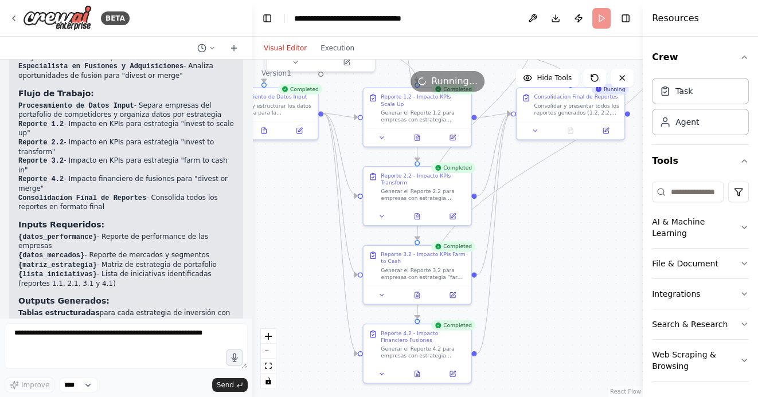
drag, startPoint x: 546, startPoint y: 229, endPoint x: 543, endPoint y: 268, distance: 39.1
click at [544, 268] on div ".deletable-edge-delete-btn { width: 20px; height: 20px; border: 0px solid #ffff…" at bounding box center [447, 229] width 391 height 338
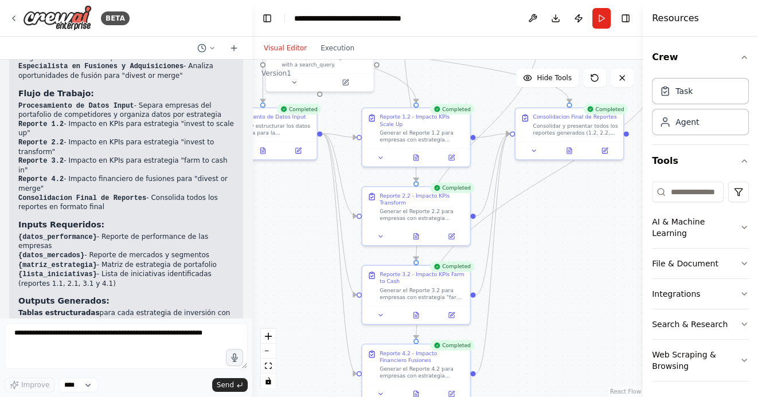
drag, startPoint x: 563, startPoint y: 309, endPoint x: 563, endPoint y: 255, distance: 54.5
click at [563, 256] on div ".deletable-edge-delete-btn { width: 20px; height: 20px; border: 0px solid #ffff…" at bounding box center [447, 229] width 391 height 338
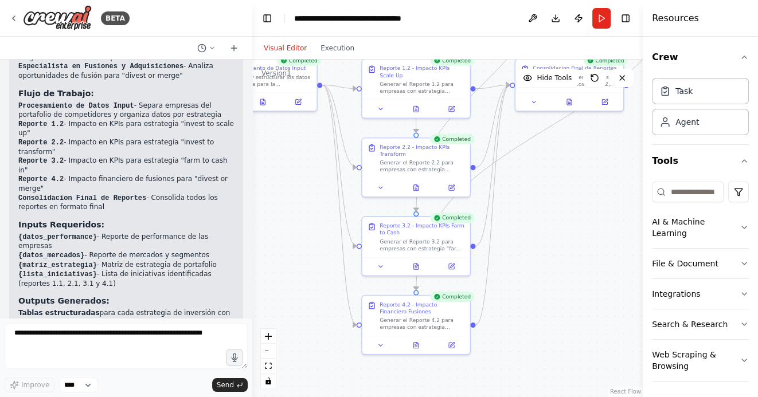
drag, startPoint x: 568, startPoint y: 267, endPoint x: 560, endPoint y: 241, distance: 27.2
click at [561, 242] on div ".deletable-edge-delete-btn { width: 20px; height: 20px; border: 0px solid #ffff…" at bounding box center [447, 229] width 391 height 338
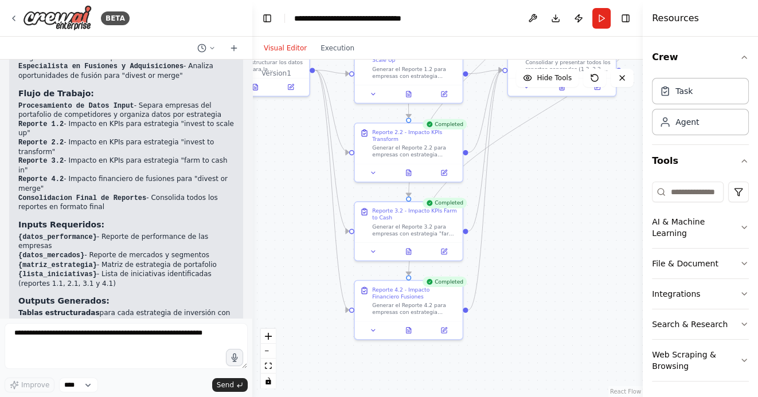
drag, startPoint x: 559, startPoint y: 229, endPoint x: 557, endPoint y: 268, distance: 39.6
click at [557, 268] on div ".deletable-edge-delete-btn { width: 20px; height: 20px; border: 0px solid #ffff…" at bounding box center [447, 229] width 391 height 338
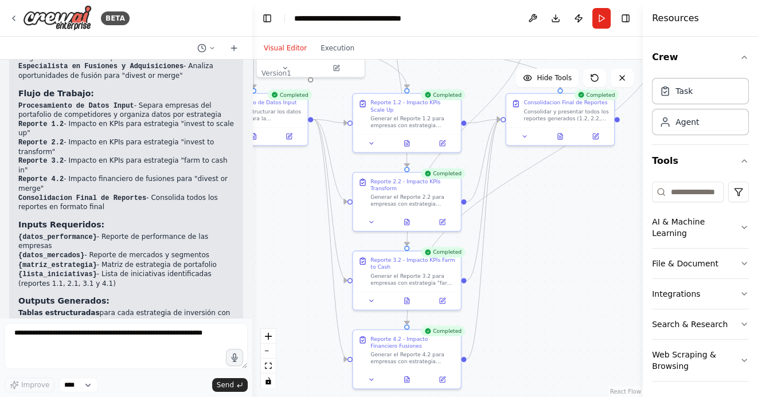
drag, startPoint x: 557, startPoint y: 230, endPoint x: 557, endPoint y: 252, distance: 22.4
click at [557, 252] on div ".deletable-edge-delete-btn { width: 20px; height: 20px; border: 0px solid #ffff…" at bounding box center [447, 229] width 391 height 338
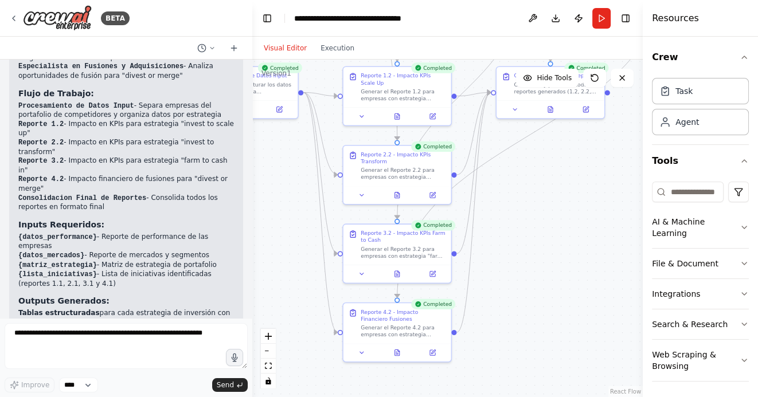
drag, startPoint x: 576, startPoint y: 263, endPoint x: 561, endPoint y: 208, distance: 56.9
click at [561, 208] on div ".deletable-edge-delete-btn { width: 20px; height: 20px; border: 0px solid #ffff…" at bounding box center [447, 229] width 391 height 338
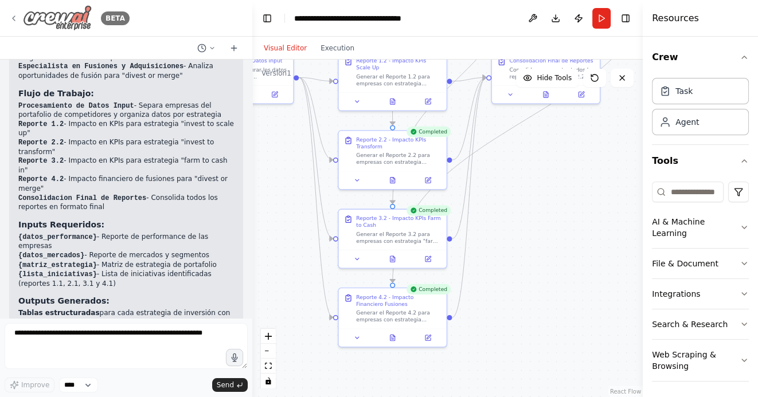
click at [13, 17] on icon at bounding box center [13, 18] width 9 height 9
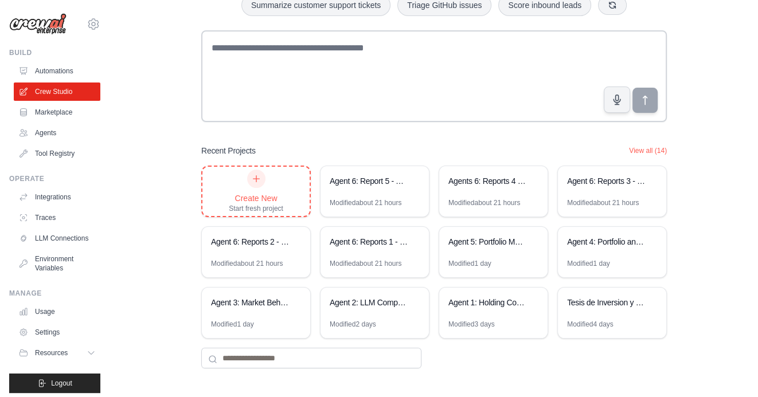
click at [258, 180] on icon at bounding box center [256, 178] width 9 height 9
click at [627, 248] on div "Agent 4: Portfolio and competitors table consolidator" at bounding box center [606, 243] width 79 height 14
click at [487, 249] on div "Agent 5: Portfolio Management Strategy Automation" at bounding box center [493, 243] width 108 height 32
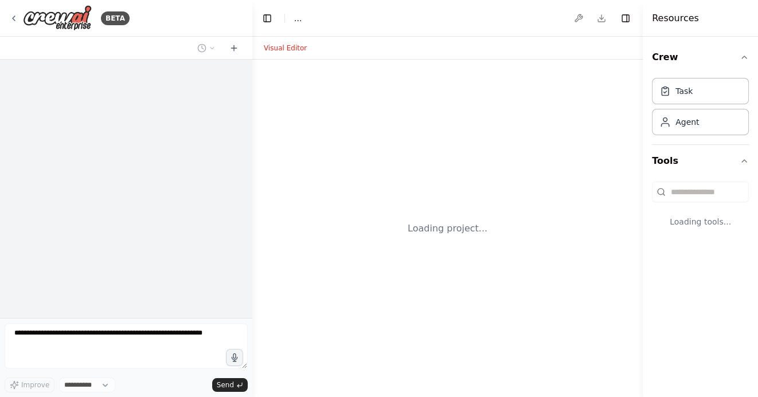
select select "****"
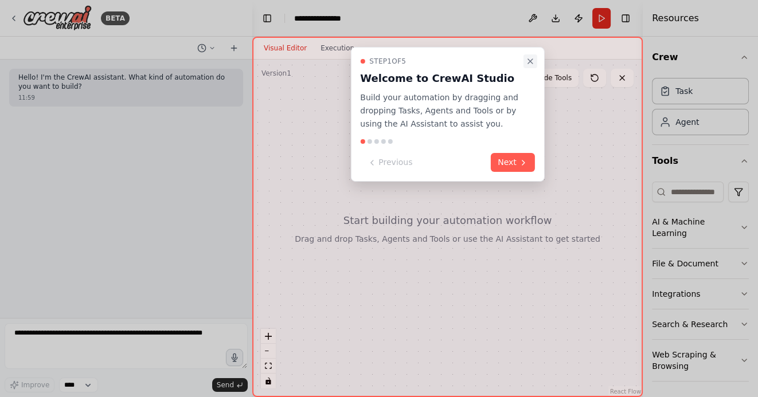
click at [528, 57] on icon "Close walkthrough" at bounding box center [530, 61] width 9 height 9
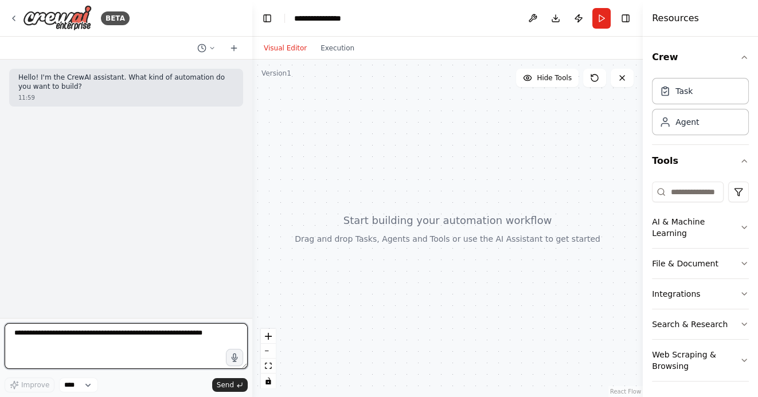
click at [136, 333] on textarea at bounding box center [126, 346] width 243 height 46
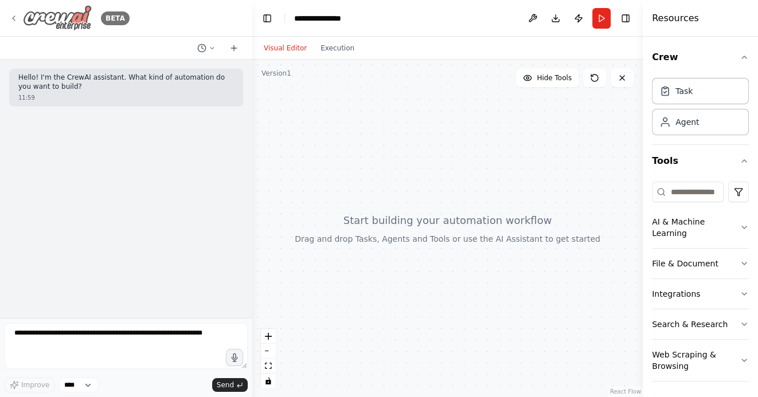
click at [14, 14] on icon at bounding box center [13, 18] width 9 height 9
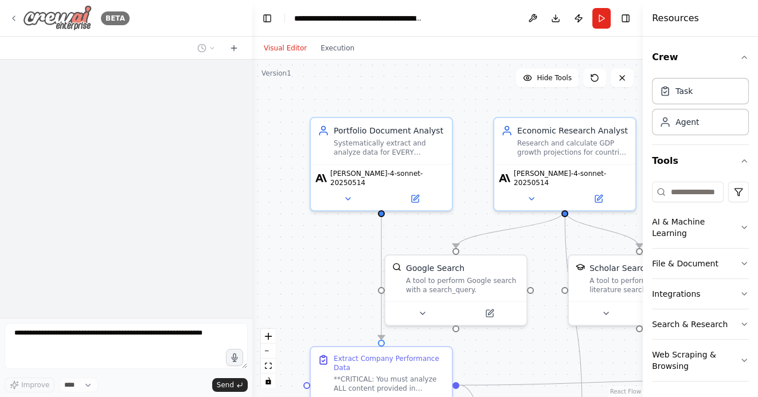
scroll to position [4687, 0]
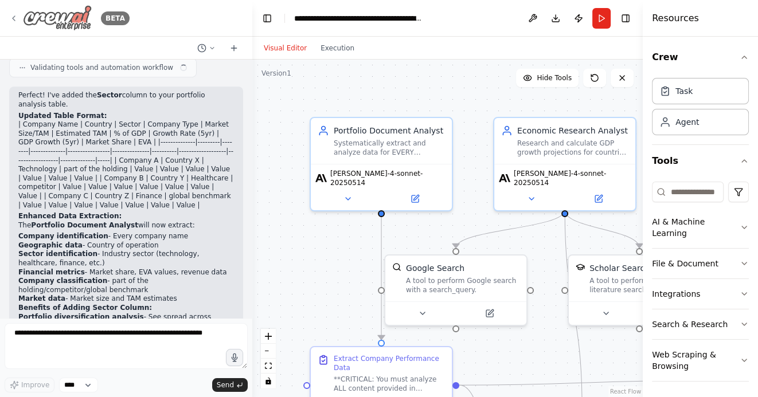
click at [16, 18] on icon at bounding box center [13, 18] width 9 height 9
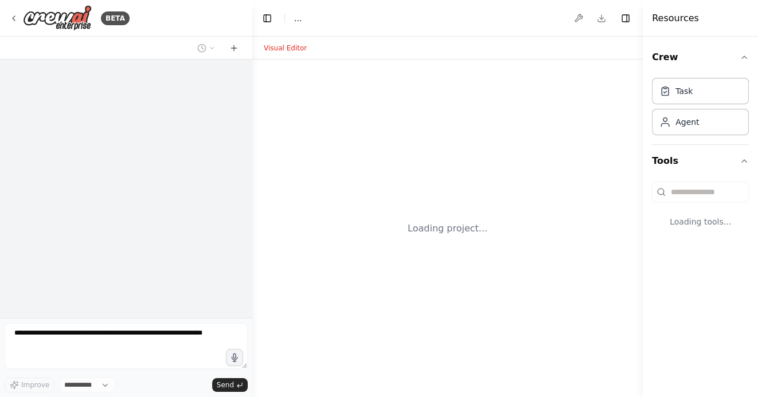
select select "****"
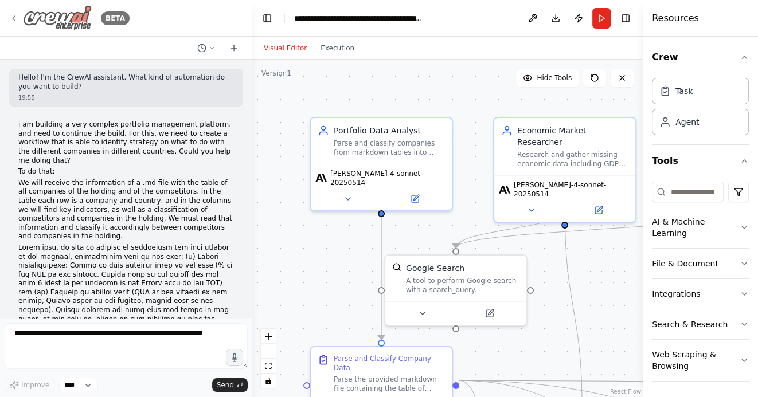
scroll to position [5980, 0]
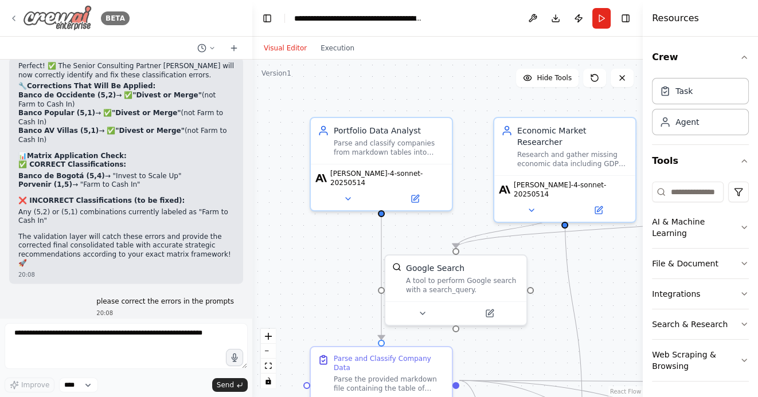
click at [12, 15] on icon at bounding box center [13, 18] width 9 height 9
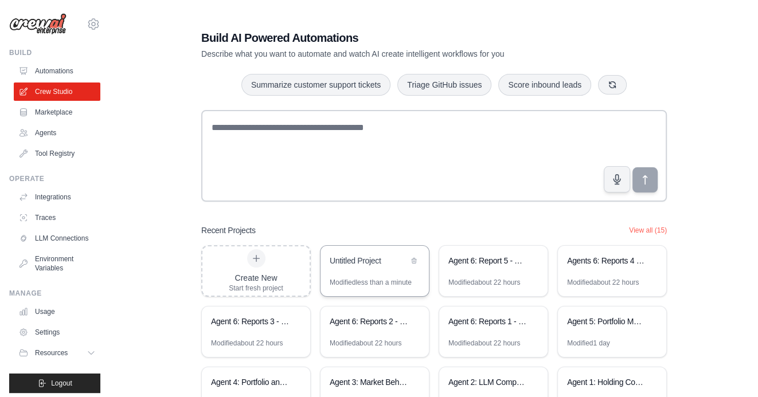
click at [361, 274] on div "Untitled Project" at bounding box center [375, 262] width 108 height 32
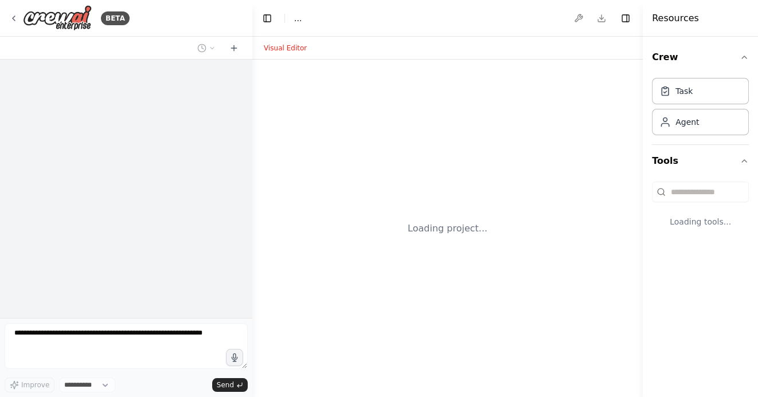
select select "****"
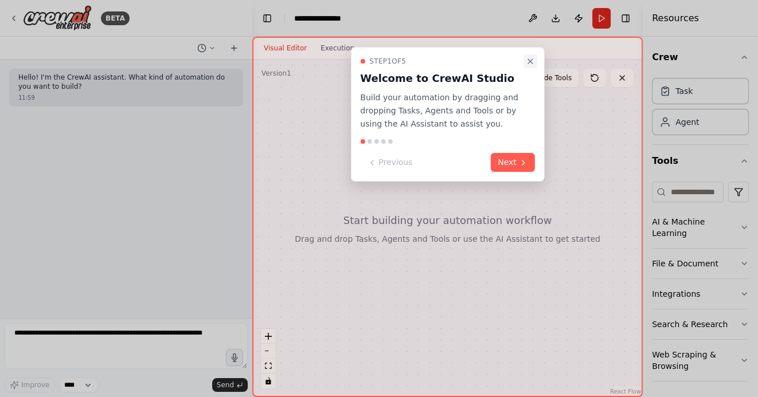
click at [529, 62] on icon "Close walkthrough" at bounding box center [530, 61] width 5 height 5
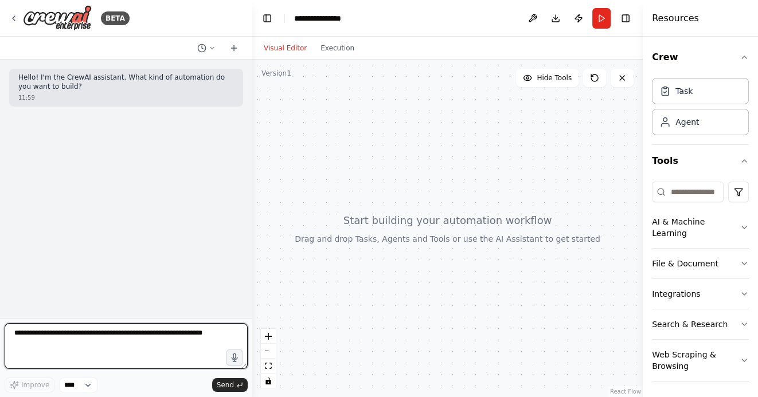
click at [134, 342] on textarea at bounding box center [126, 346] width 243 height 46
type textarea "*"
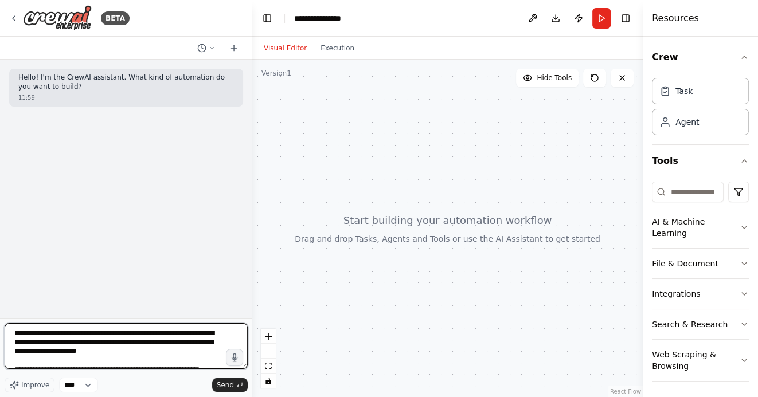
drag, startPoint x: 111, startPoint y: 353, endPoint x: 189, endPoint y: 355, distance: 78.0
click at [189, 355] on textarea "**********" at bounding box center [126, 346] width 243 height 46
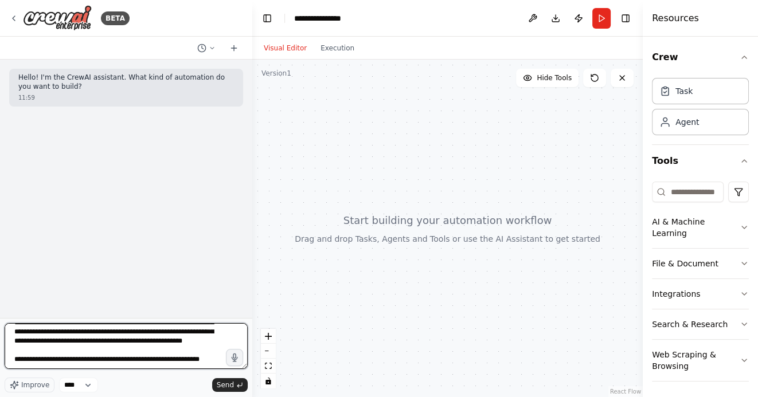
scroll to position [29, 0]
type textarea "**********"
